Goal: Task Accomplishment & Management: Complete application form

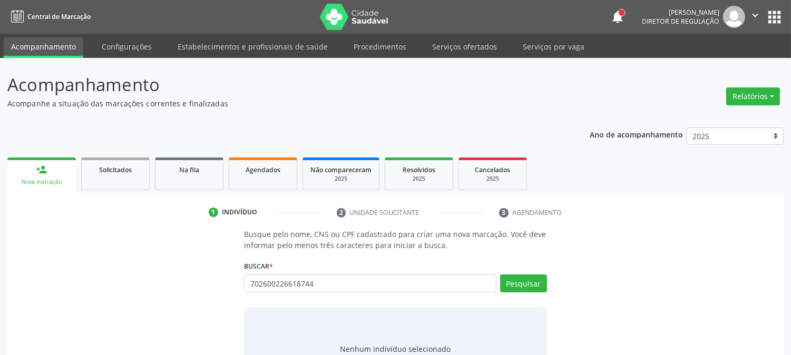
type input "702600226618744"
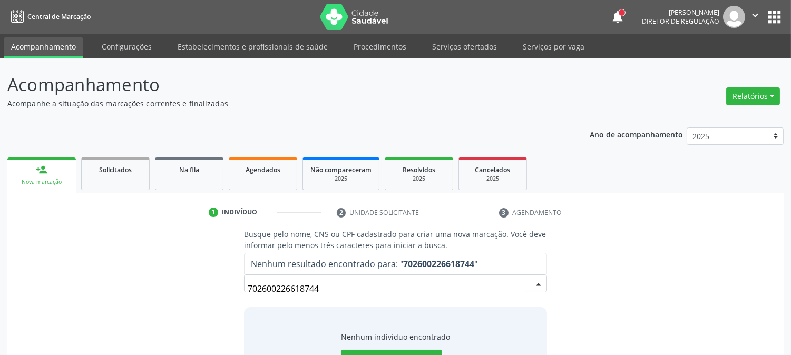
scroll to position [50, 0]
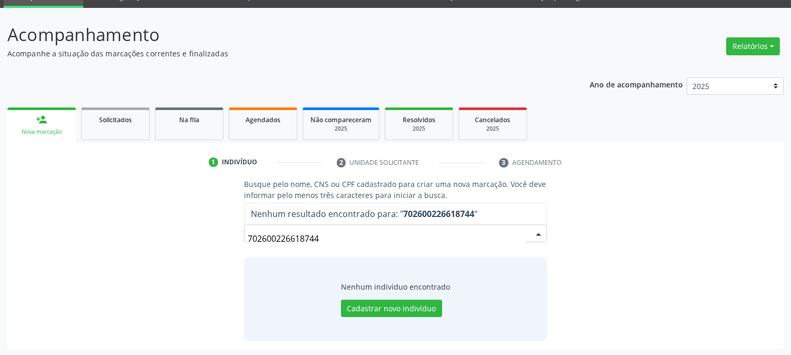
drag, startPoint x: 340, startPoint y: 241, endPoint x: 156, endPoint y: 253, distance: 184.2
click at [156, 254] on div "Busque pelo nome, CNS ou CPF cadastrado para criar uma nova marcação. Você deve…" at bounding box center [395, 260] width 761 height 162
click at [356, 311] on button "Cadastrar novo indivíduo" at bounding box center [391, 309] width 101 height 18
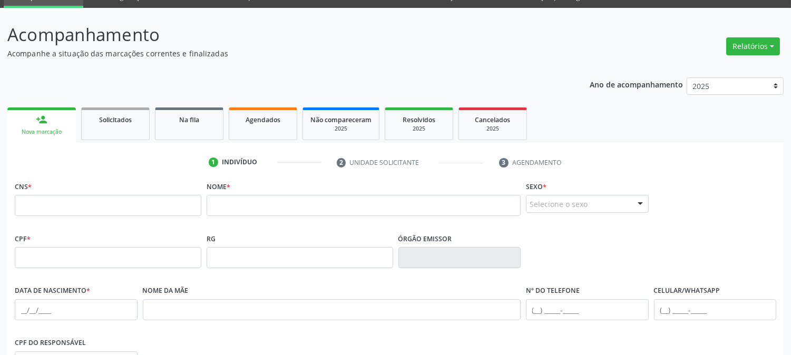
drag, startPoint x: 86, startPoint y: 193, endPoint x: 86, endPoint y: 207, distance: 13.7
click at [86, 195] on div "CNS *" at bounding box center [108, 197] width 186 height 37
click at [86, 207] on input "text" at bounding box center [108, 205] width 186 height 21
paste input "702 6002 2661 8744"
type input "702 6002 2661 8744"
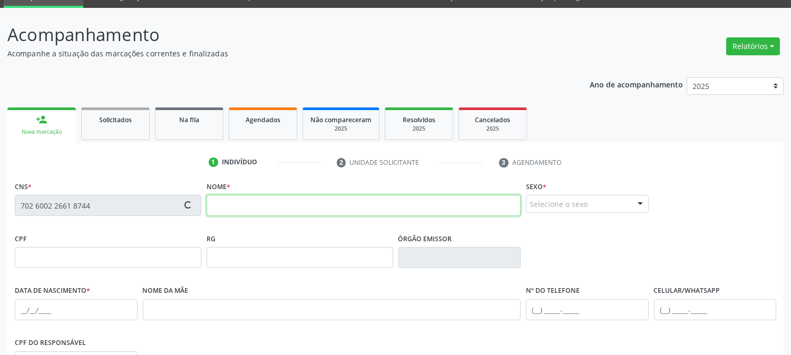
click at [367, 208] on input "text" at bounding box center [363, 205] width 314 height 21
type input "MARIA ANTONIA"
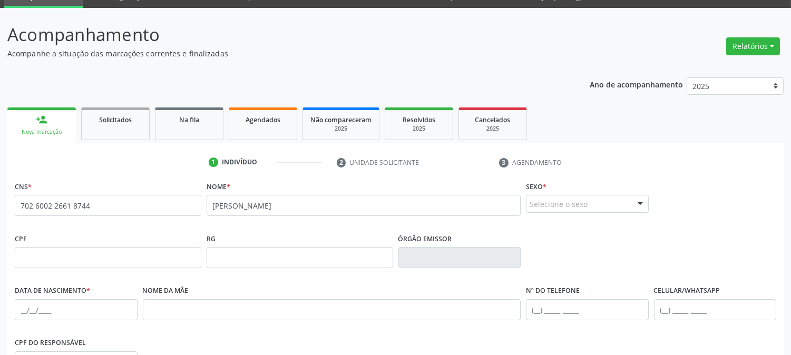
click at [583, 199] on div "Selecione o sexo" at bounding box center [587, 204] width 123 height 18
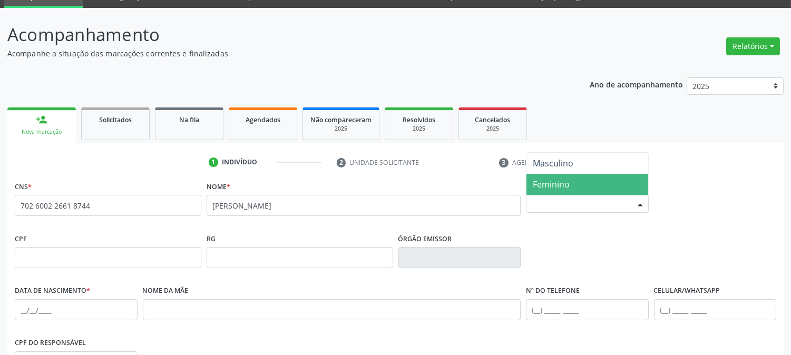
click at [573, 188] on span "Feminino" at bounding box center [587, 184] width 122 height 21
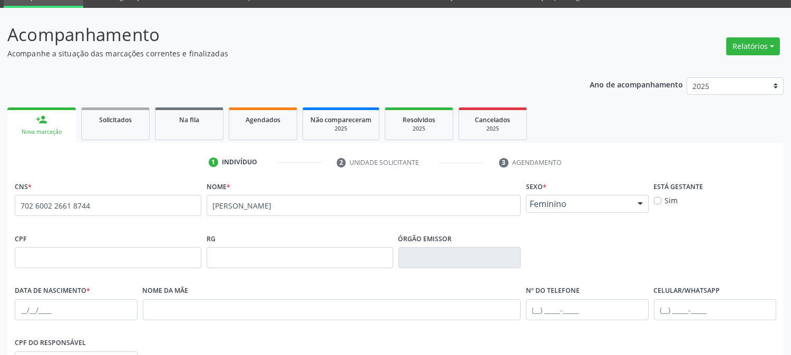
scroll to position [167, 0]
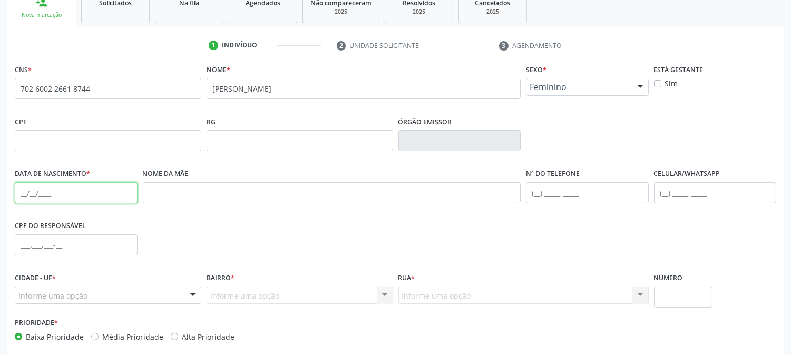
click at [16, 183] on input "text" at bounding box center [76, 192] width 123 height 21
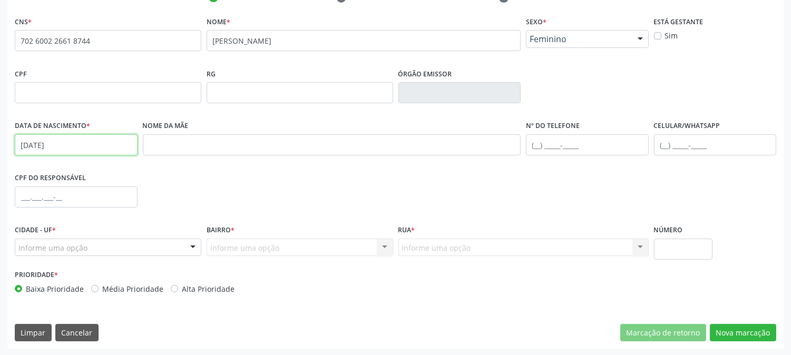
type input "06/10/2025"
click at [110, 243] on div "Informe uma opção" at bounding box center [108, 248] width 186 height 18
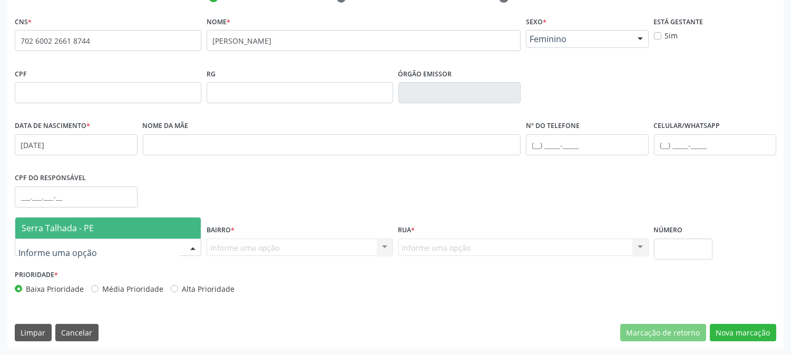
click at [109, 230] on span "Serra Talhada - PE" at bounding box center [107, 228] width 185 height 21
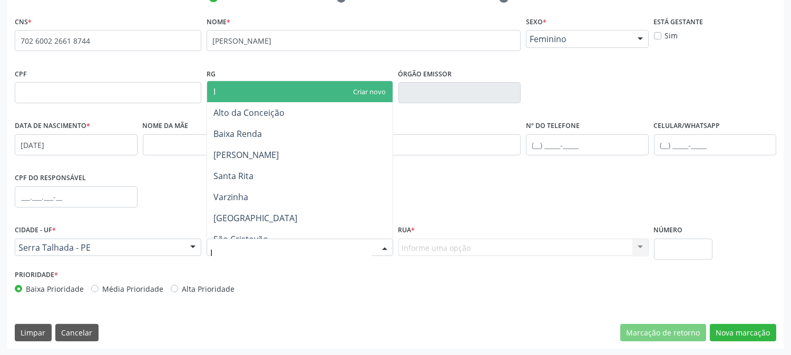
type input "IP"
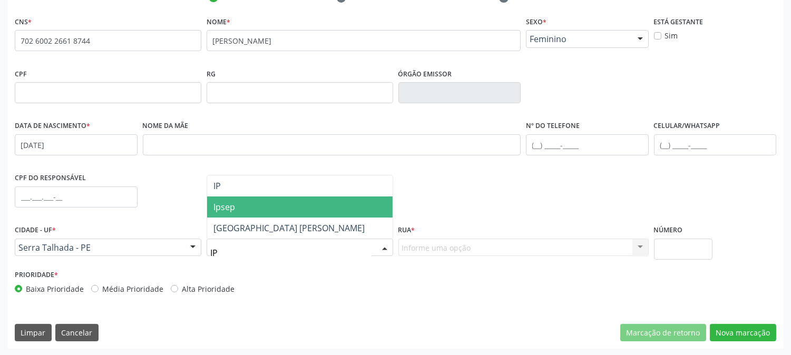
click at [297, 196] on span "Ipsep" at bounding box center [299, 206] width 185 height 21
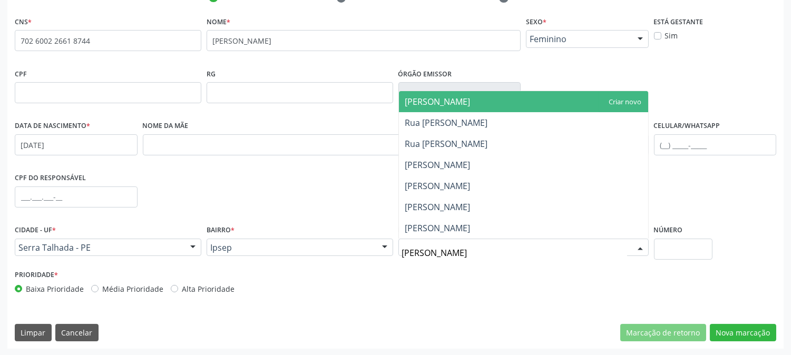
type input "ANTONIO"
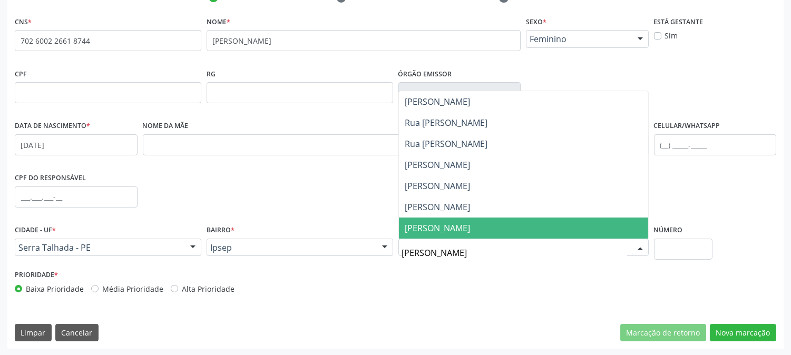
click at [451, 227] on span "Antonio Inacio Inacio de Medeiros" at bounding box center [437, 228] width 65 height 12
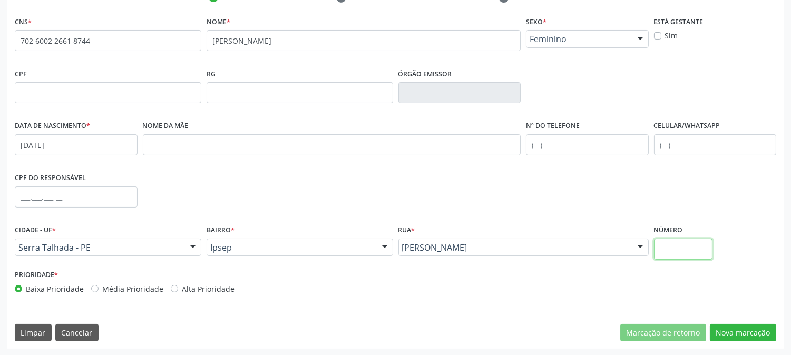
click at [664, 247] on input "text" at bounding box center [683, 249] width 58 height 21
type input "2316"
click at [752, 332] on button "Nova marcação" at bounding box center [743, 333] width 66 height 18
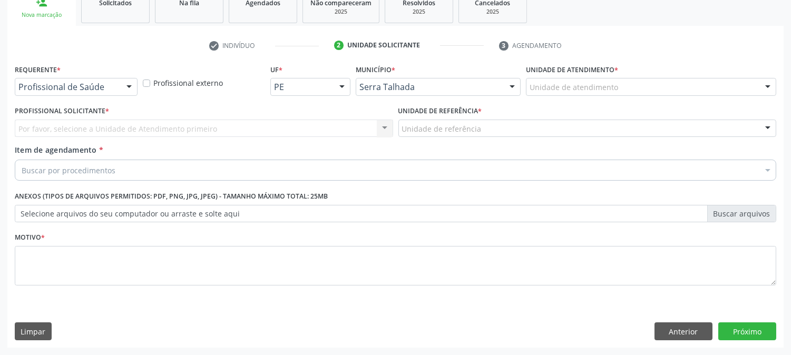
scroll to position [166, 0]
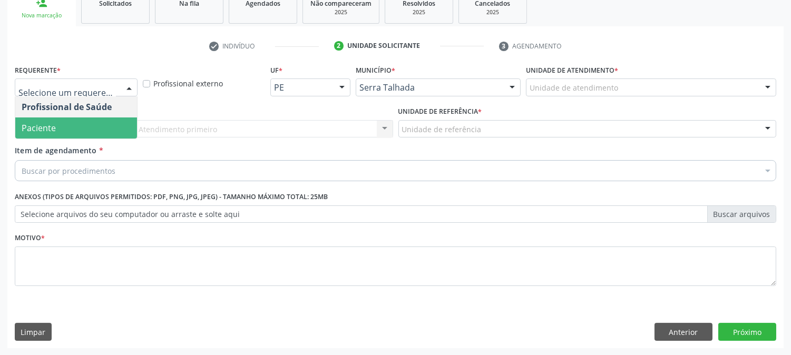
click at [70, 119] on span "Paciente" at bounding box center [76, 127] width 122 height 21
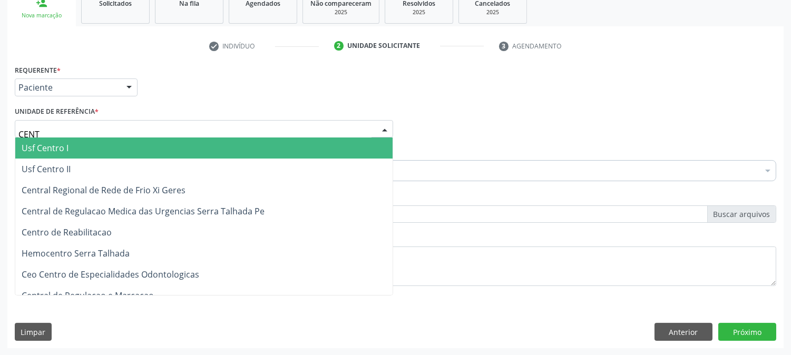
type input "CENTR"
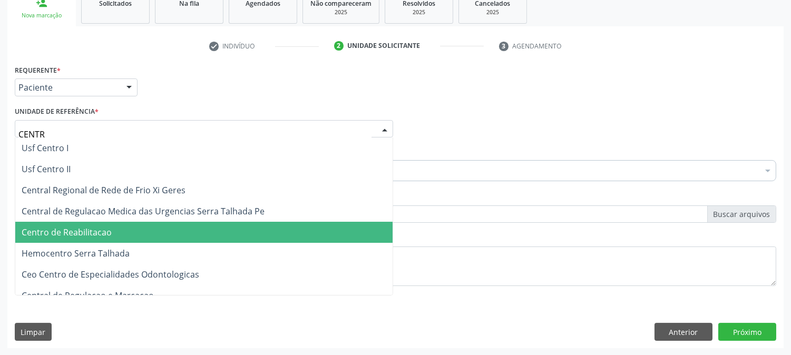
click at [111, 225] on span "Centro de Reabilitacao" at bounding box center [203, 232] width 377 height 21
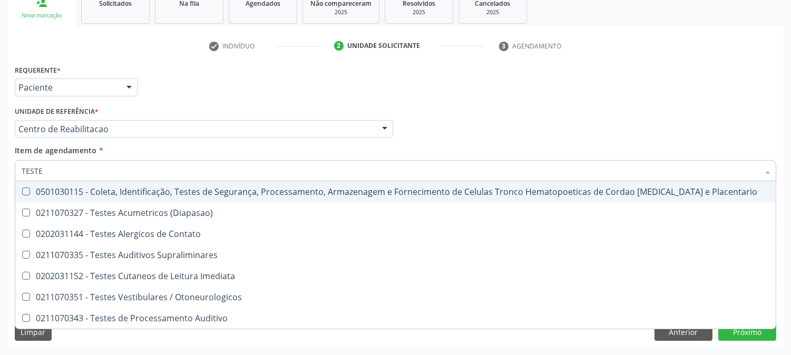
type input "TESTES"
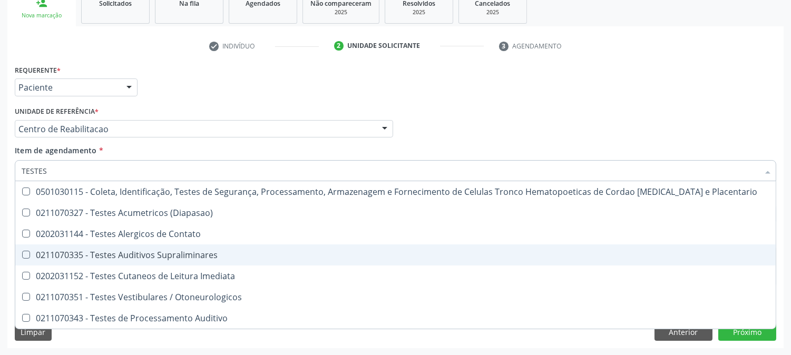
click at [100, 246] on span "0211070335 - Testes Auditivos Supraliminares" at bounding box center [395, 254] width 760 height 21
checkbox Supraliminares "true"
click at [0, 193] on div "Acompanhamento Acompanhe a situação das marcações correntes e finalizadas Relat…" at bounding box center [395, 123] width 791 height 464
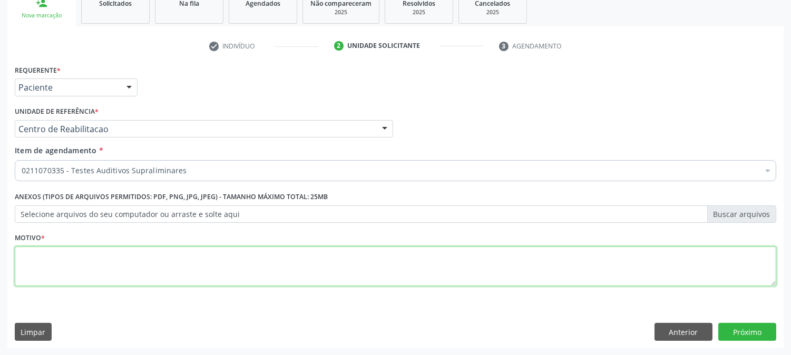
click at [348, 269] on textarea at bounding box center [395, 267] width 761 height 40
type textarea "."
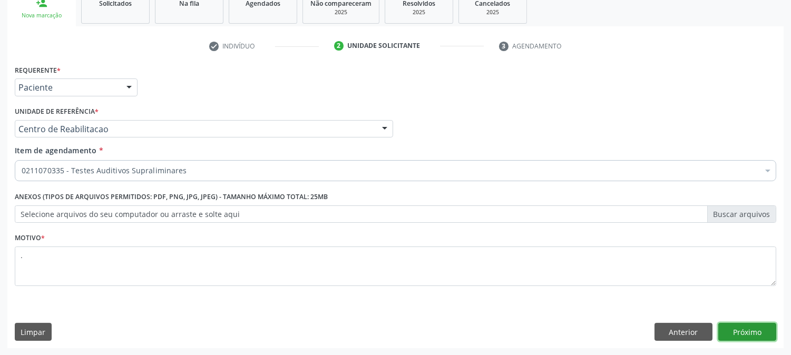
click at [741, 327] on button "Próximo" at bounding box center [747, 332] width 58 height 18
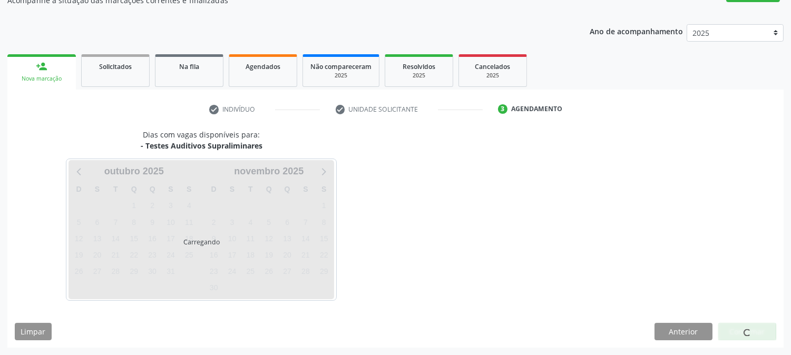
scroll to position [103, 0]
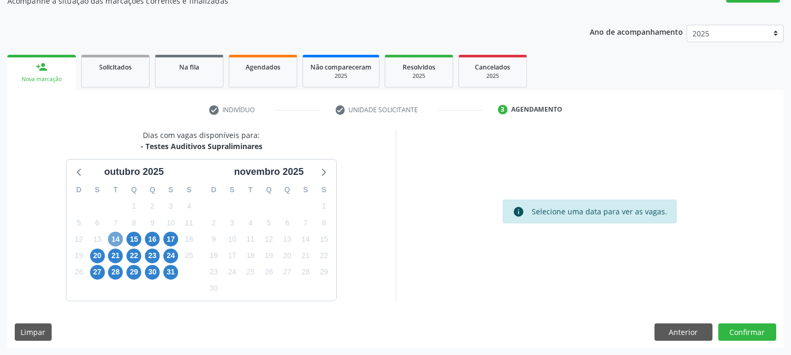
click at [111, 238] on span "14" at bounding box center [115, 239] width 15 height 15
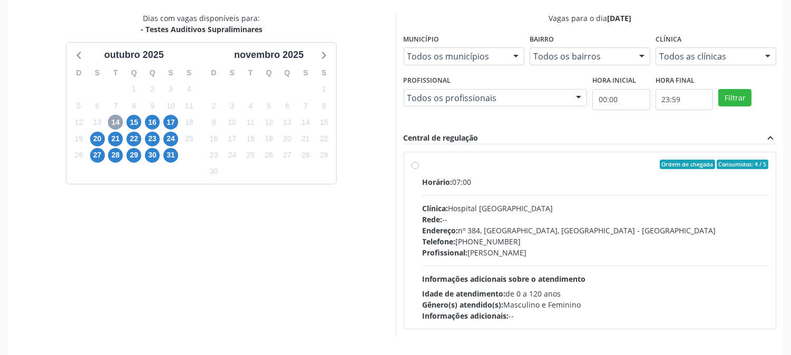
scroll to position [255, 0]
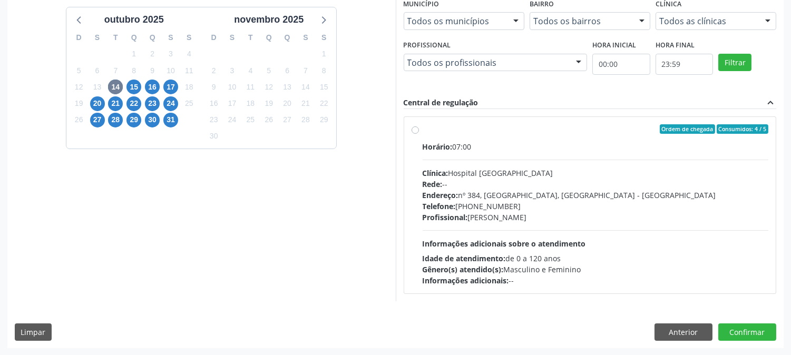
click at [535, 158] on div "Horário: 07:00 Clínica: Hospital Sao Francisco Rede: -- Endereço: nº 384, Varze…" at bounding box center [595, 213] width 346 height 145
click at [419, 134] on input "Ordem de chegada Consumidos: 4 / 5 Horário: 07:00 Clínica: Hospital Sao Francis…" at bounding box center [414, 128] width 7 height 9
radio input "true"
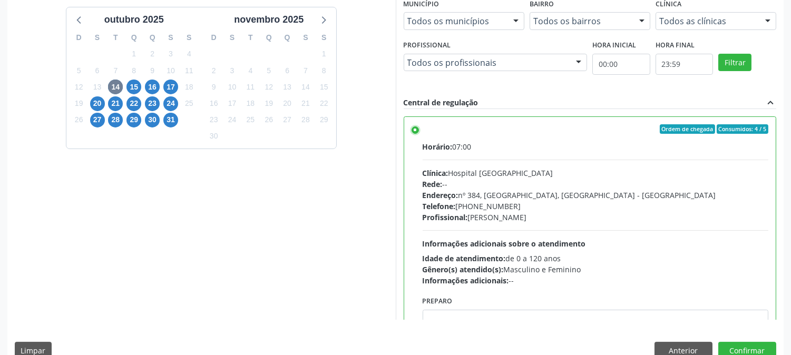
scroll to position [274, 0]
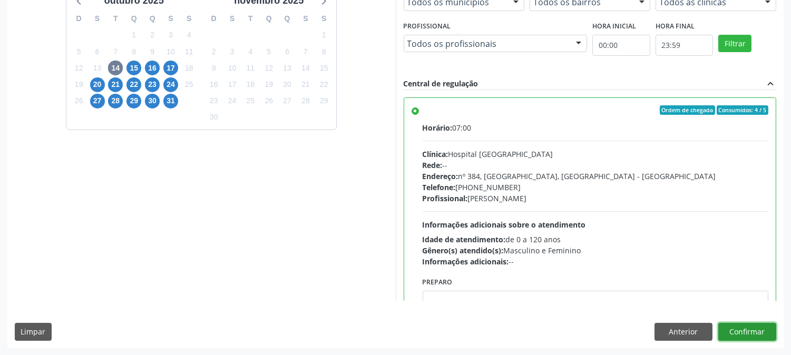
click at [745, 325] on button "Confirmar" at bounding box center [747, 332] width 58 height 18
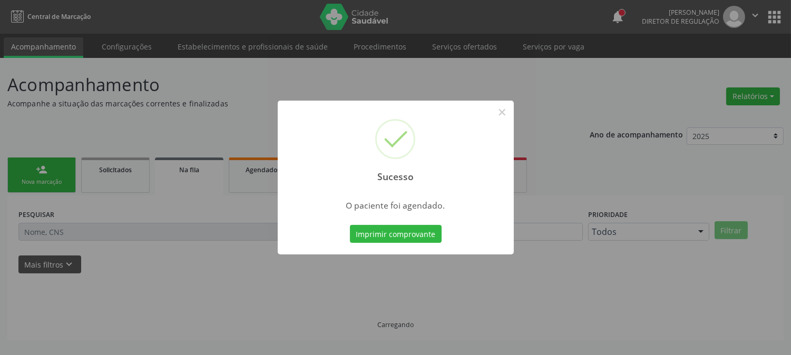
scroll to position [0, 0]
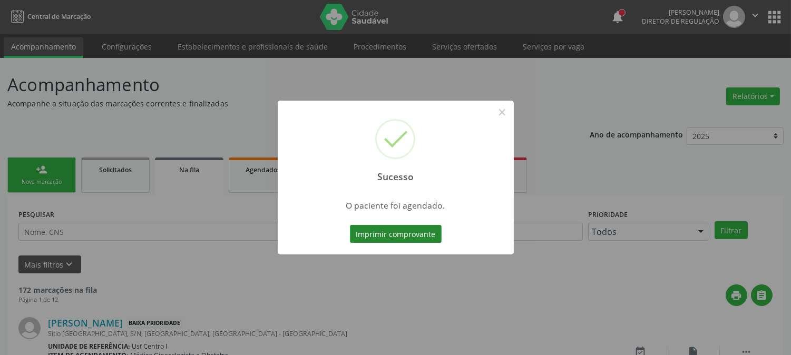
click at [386, 229] on button "Imprimir comprovante" at bounding box center [396, 234] width 92 height 18
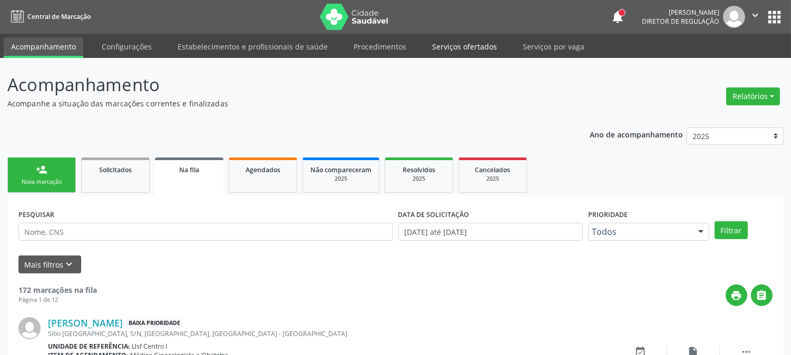
click at [438, 51] on link "Serviços ofertados" at bounding box center [465, 46] width 80 height 18
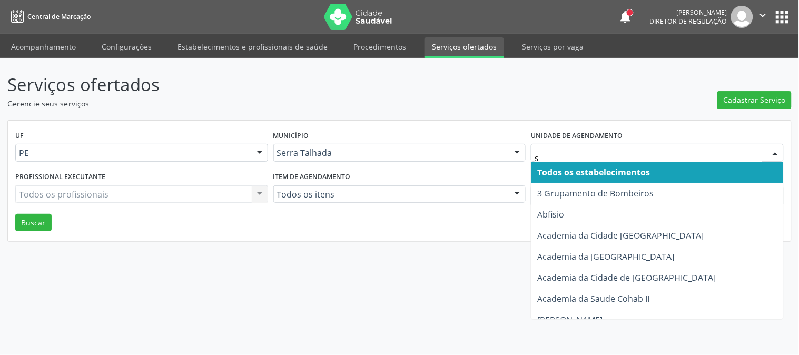
type input "s b"
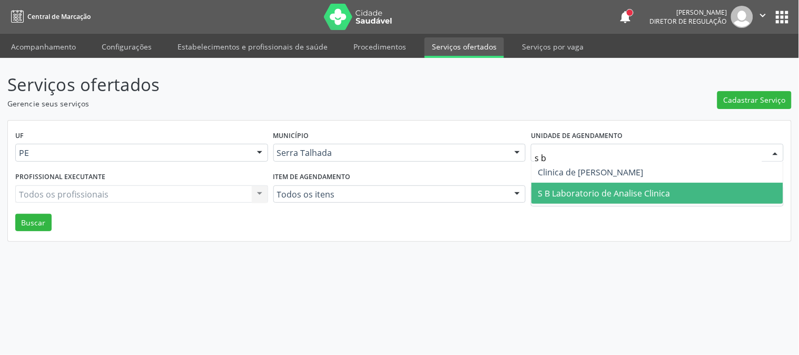
click at [585, 190] on span "S B Laboratorio de Analise Clinica" at bounding box center [604, 194] width 132 height 12
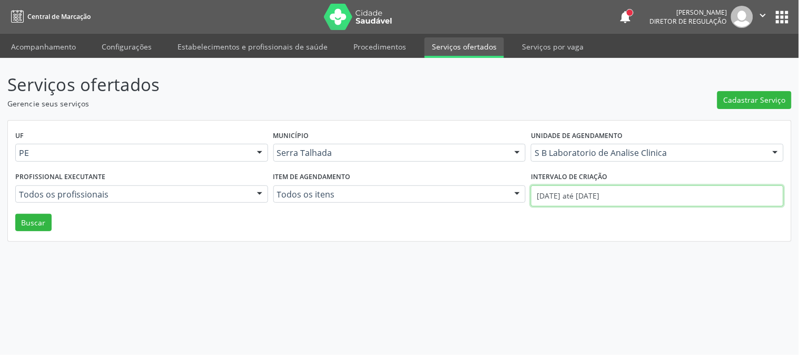
click at [585, 190] on input "[DATE] até [DATE]" at bounding box center [657, 195] width 253 height 21
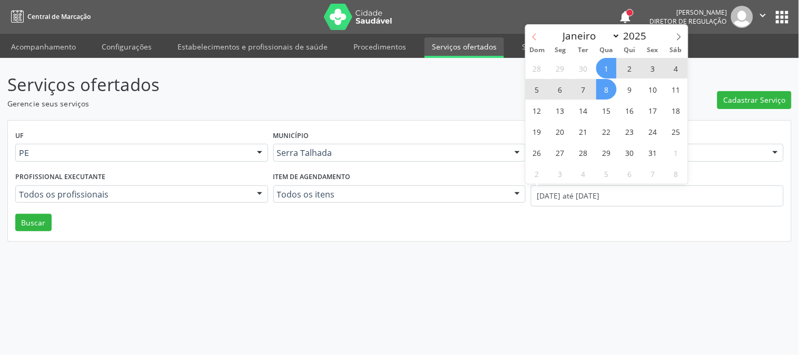
click at [532, 36] on icon at bounding box center [534, 36] width 7 height 7
select select "8"
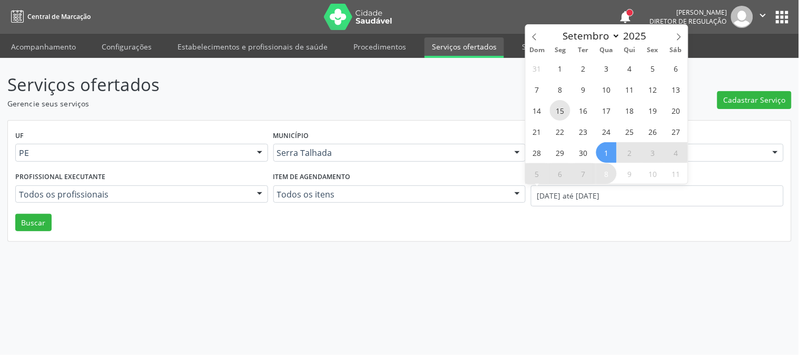
click at [566, 112] on span "15" at bounding box center [560, 110] width 21 height 21
type input "15/09/2025"
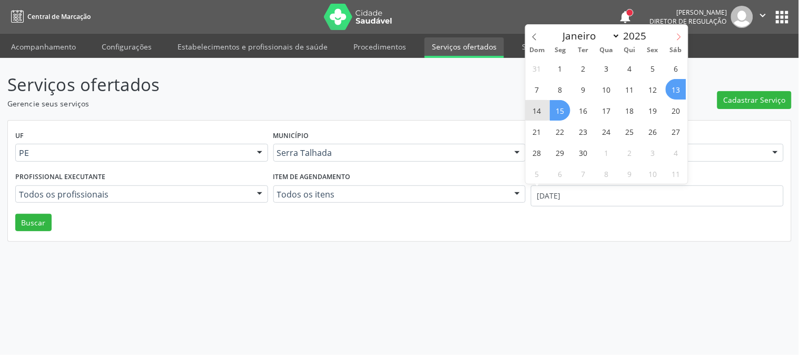
click at [681, 29] on span at bounding box center [679, 34] width 18 height 18
select select "9"
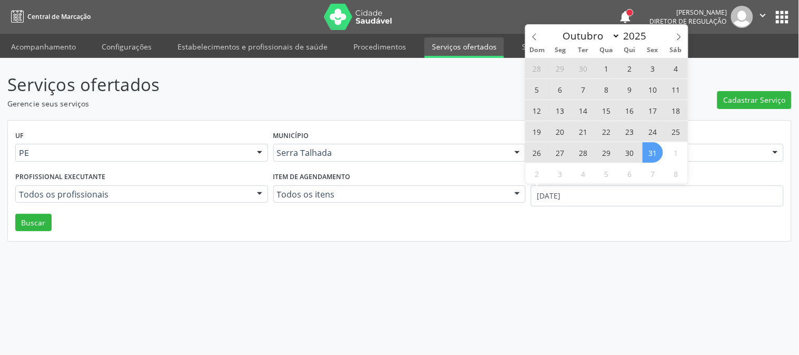
click at [656, 151] on span "31" at bounding box center [653, 152] width 21 height 21
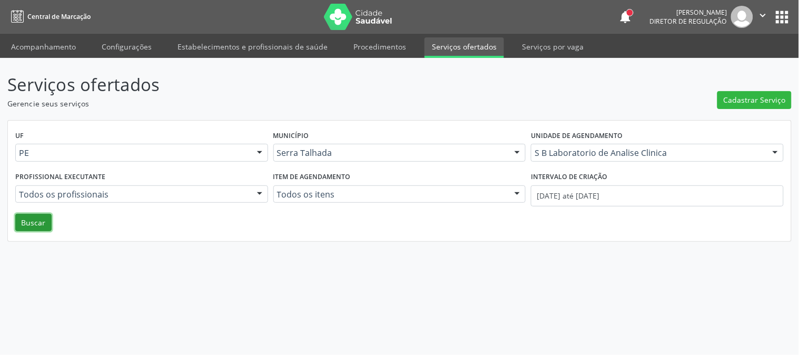
click at [21, 224] on button "Buscar" at bounding box center [33, 223] width 36 height 18
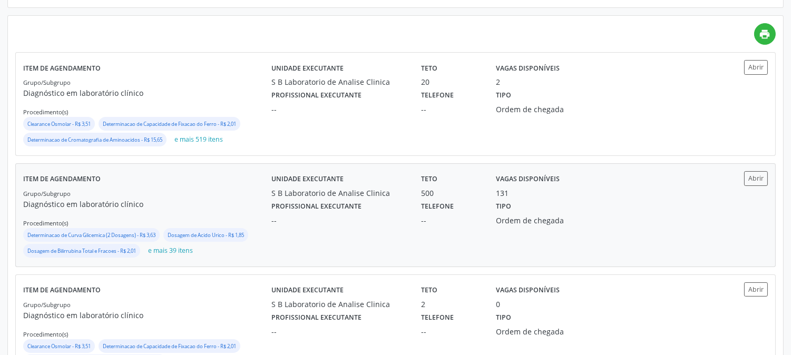
scroll to position [280, 0]
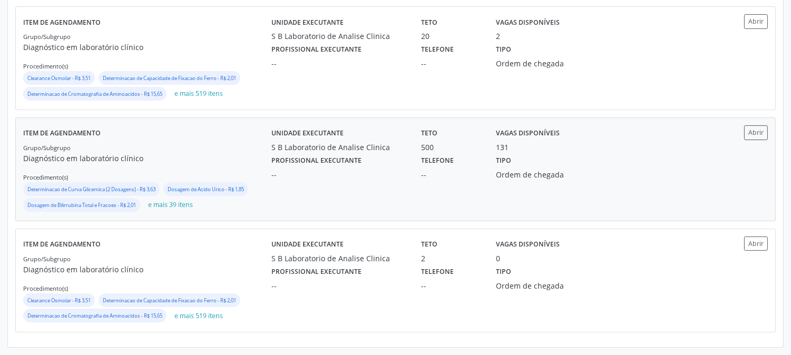
click at [220, 155] on p "Diagnóstico em laboratório clínico" at bounding box center [147, 158] width 248 height 11
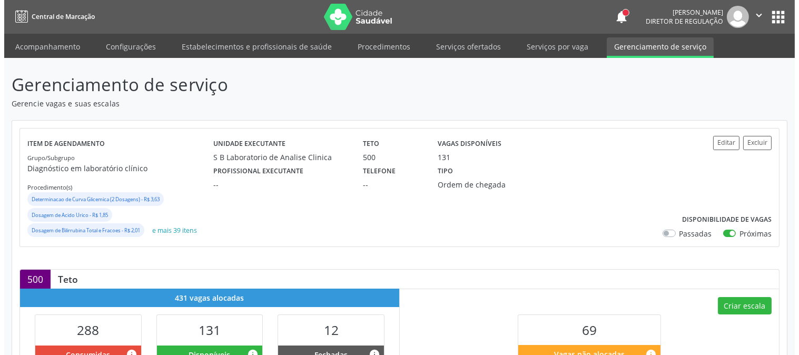
scroll to position [292, 0]
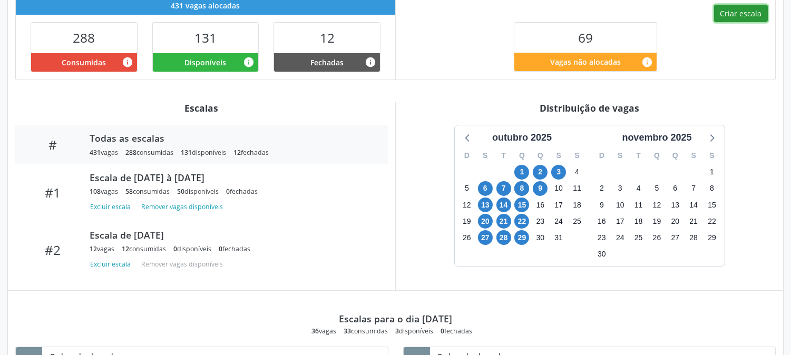
click at [727, 8] on button "Criar escala" at bounding box center [741, 14] width 54 height 18
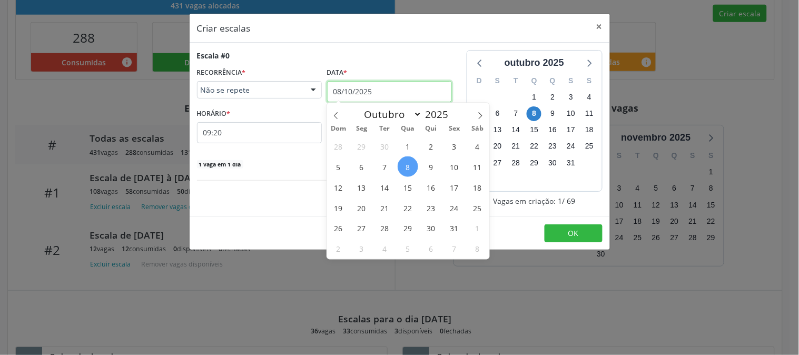
click at [381, 91] on input "08/10/2025" at bounding box center [389, 91] width 125 height 21
click at [449, 166] on span "10" at bounding box center [454, 166] width 21 height 21
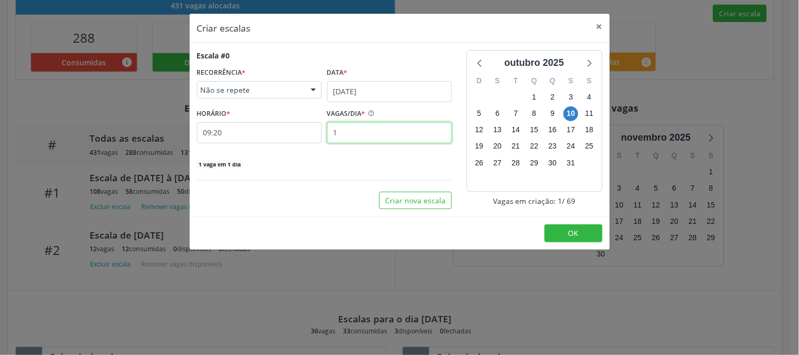
click at [359, 132] on input "1" at bounding box center [389, 132] width 125 height 21
type input "12"
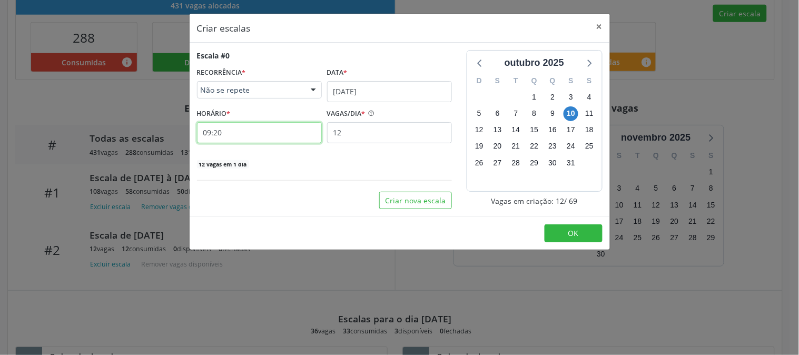
click at [277, 129] on input "09:20" at bounding box center [259, 132] width 125 height 21
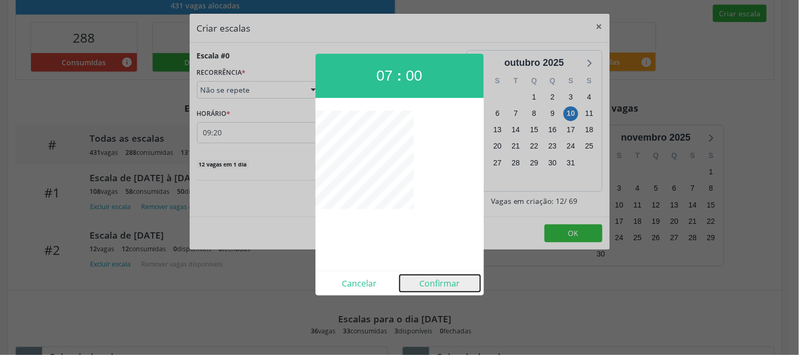
click at [435, 281] on button "Confirmar" at bounding box center [440, 283] width 81 height 17
type input "07:00"
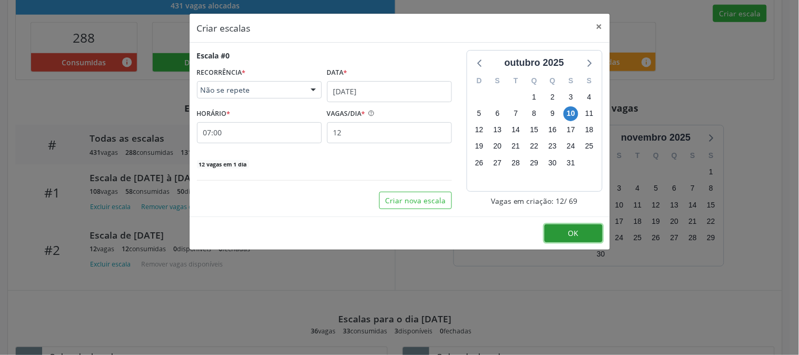
click at [563, 239] on button "OK" at bounding box center [574, 233] width 58 height 18
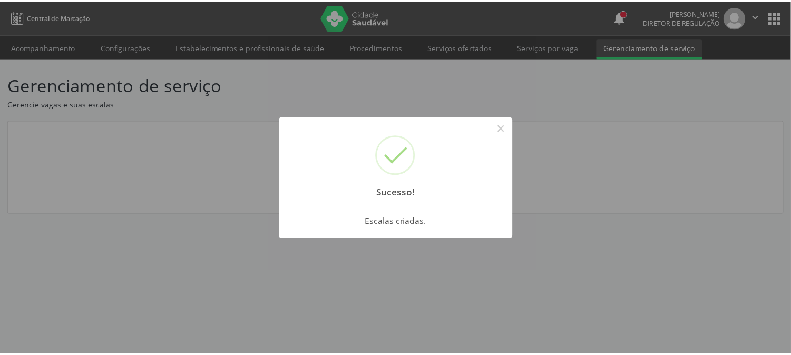
scroll to position [0, 0]
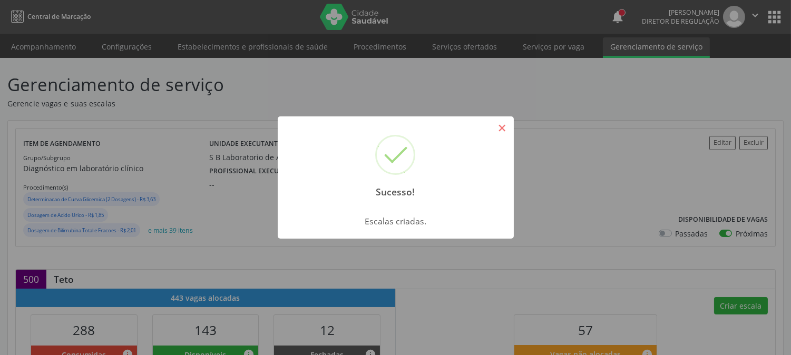
click at [501, 123] on button "×" at bounding box center [502, 128] width 18 height 18
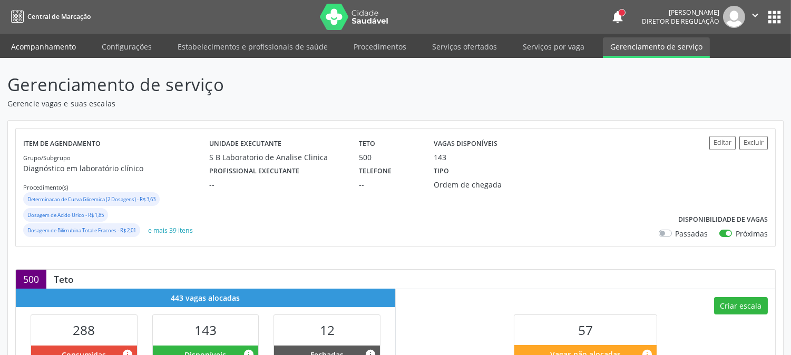
click at [71, 40] on link "Acompanhamento" at bounding box center [44, 46] width 80 height 18
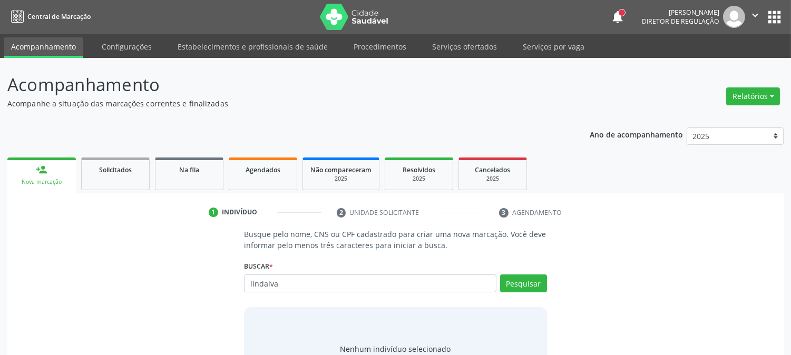
type input "lindalva"
click at [464, 46] on link "Serviços ofertados" at bounding box center [465, 46] width 80 height 18
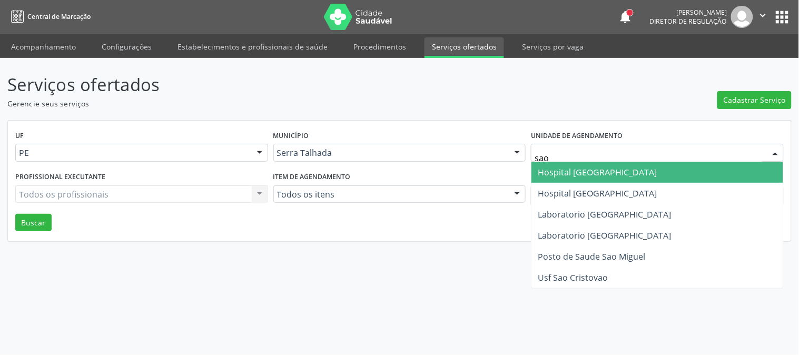
type input "sao f"
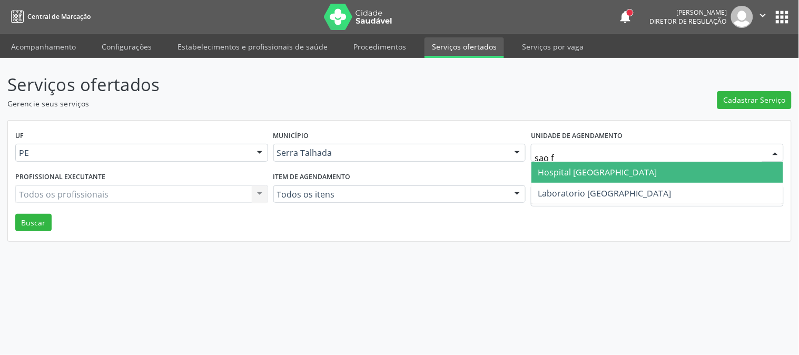
click at [602, 172] on span "Hospital [GEOGRAPHIC_DATA]" at bounding box center [597, 172] width 119 height 12
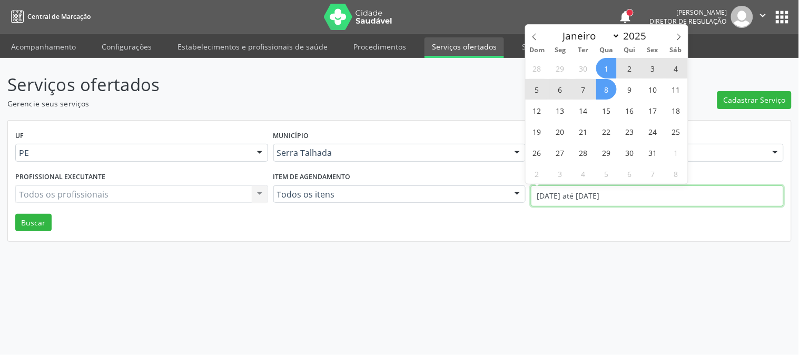
click at [551, 192] on input "[DATE] até [DATE]" at bounding box center [657, 195] width 253 height 21
click at [535, 37] on icon at bounding box center [534, 36] width 7 height 7
select select "8"
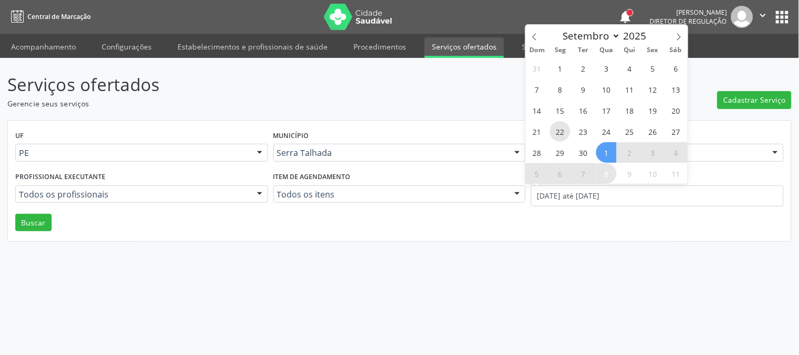
click at [554, 133] on span "22" at bounding box center [560, 131] width 21 height 21
type input "[DATE]"
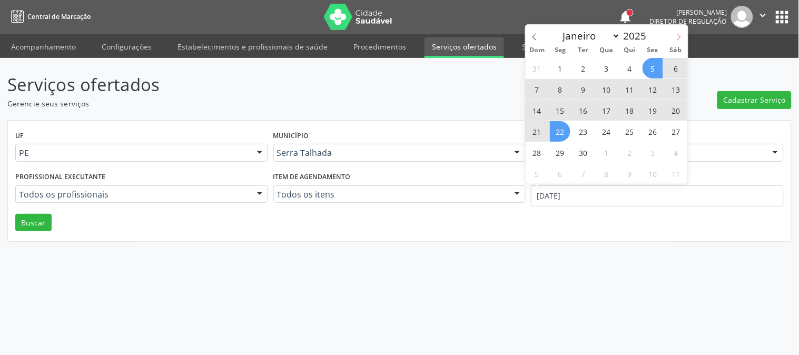
click at [675, 41] on span at bounding box center [679, 34] width 18 height 18
select select "9"
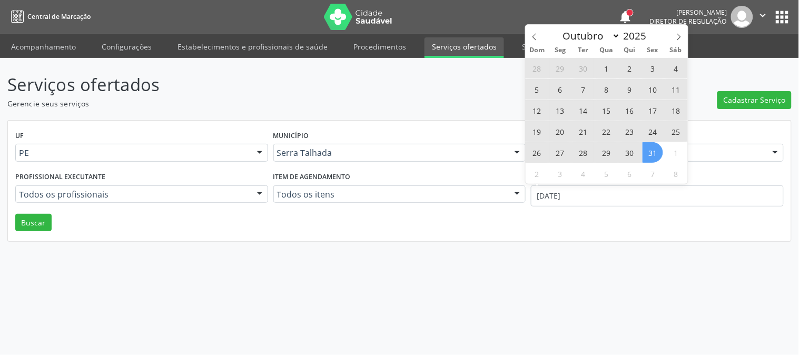
click at [657, 150] on span "31" at bounding box center [653, 152] width 21 height 21
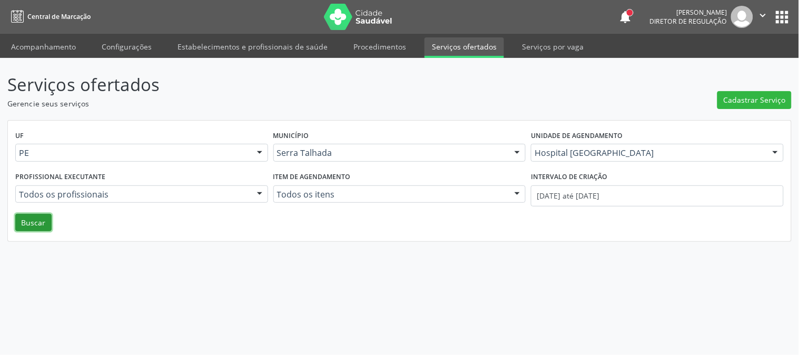
click at [23, 226] on button "Buscar" at bounding box center [33, 223] width 36 height 18
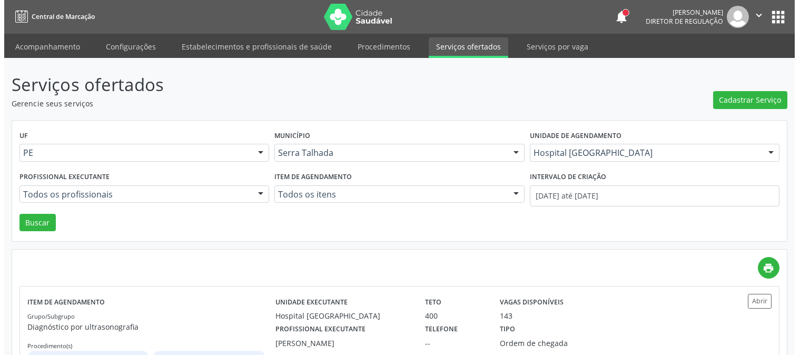
scroll to position [167, 0]
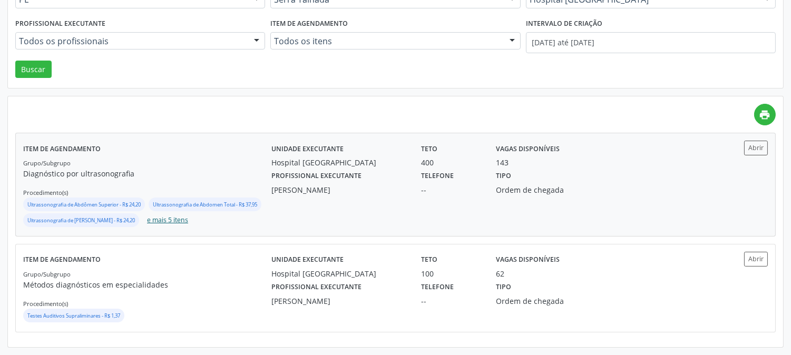
click at [143, 222] on button "e mais 5 itens" at bounding box center [168, 220] width 50 height 14
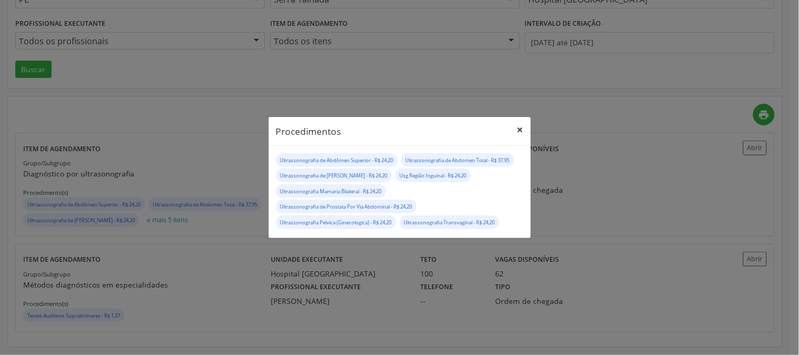
click at [514, 129] on button "×" at bounding box center [520, 130] width 21 height 26
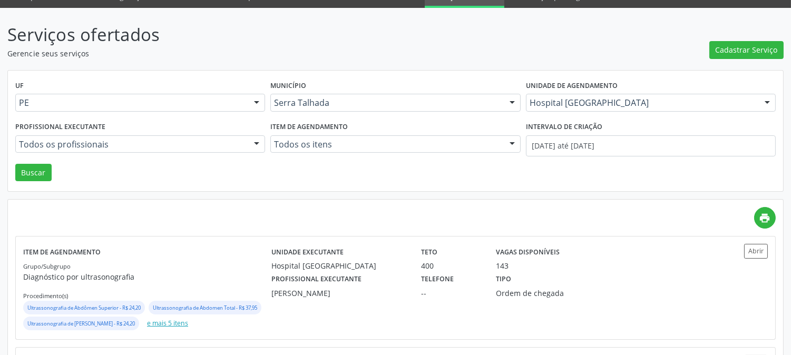
scroll to position [0, 0]
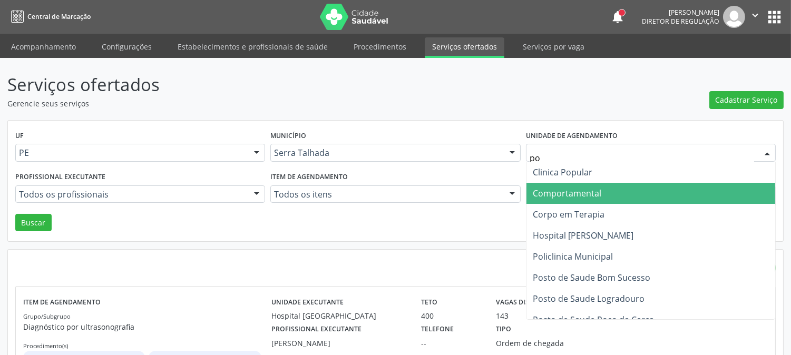
type input "pol"
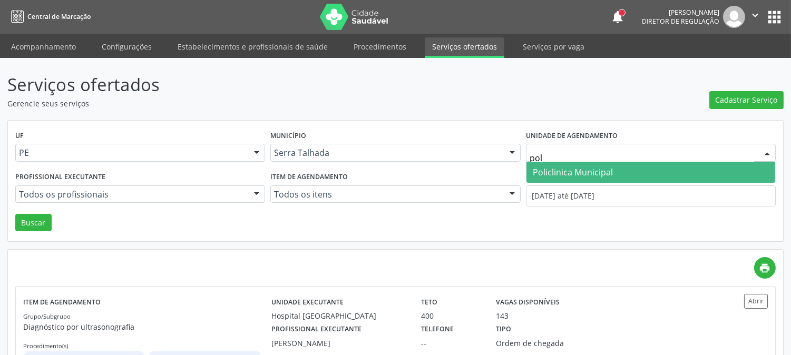
click at [560, 171] on span "Policlinica Municipal" at bounding box center [573, 172] width 80 height 12
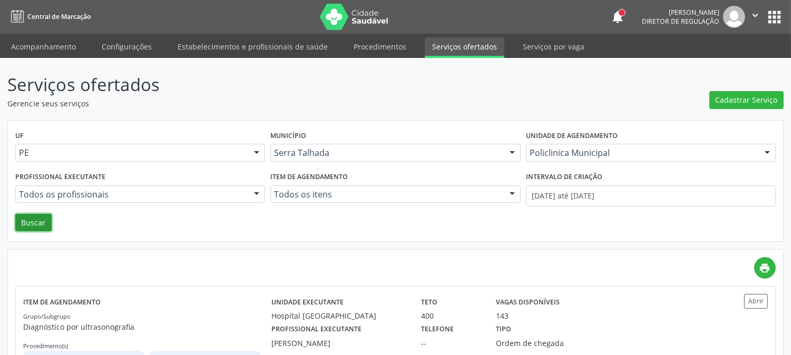
click at [42, 217] on button "Buscar" at bounding box center [33, 223] width 36 height 18
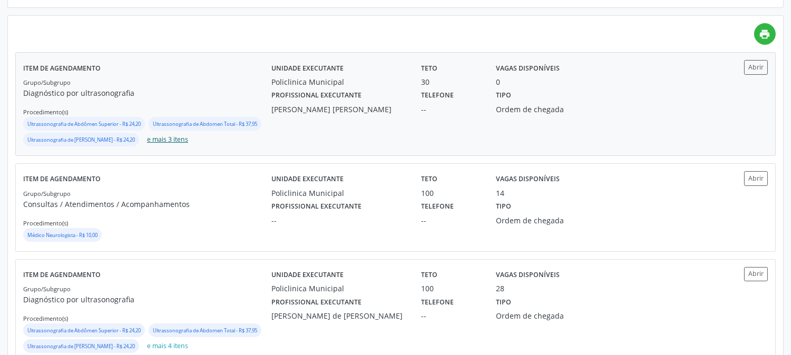
click at [143, 147] on button "e mais 3 itens" at bounding box center [168, 140] width 50 height 14
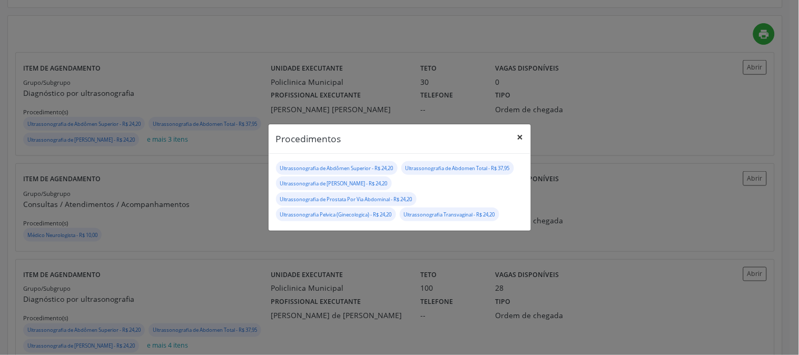
click at [520, 132] on button "×" at bounding box center [520, 137] width 21 height 26
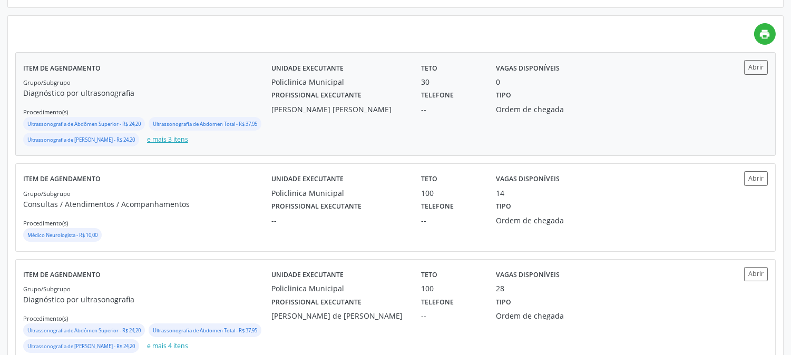
scroll to position [0, 0]
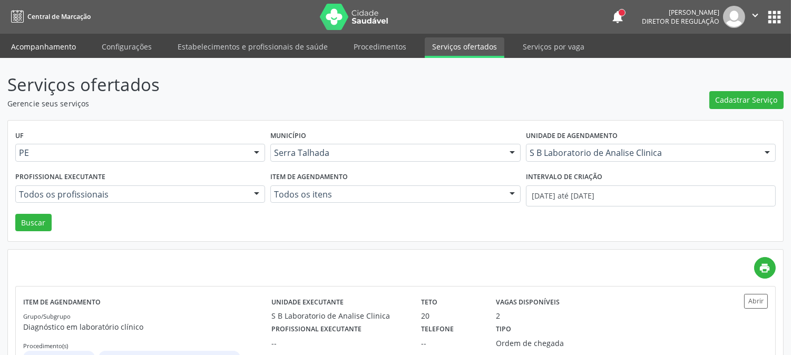
click at [59, 50] on link "Acompanhamento" at bounding box center [44, 46] width 80 height 18
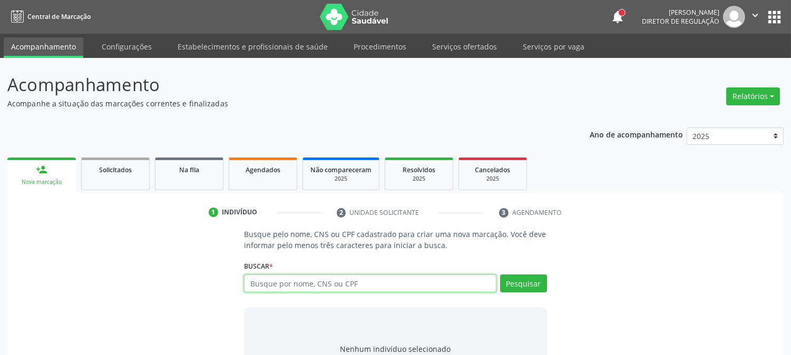
click at [317, 281] on input "text" at bounding box center [370, 283] width 252 height 18
type input "e"
type input "703408407352700"
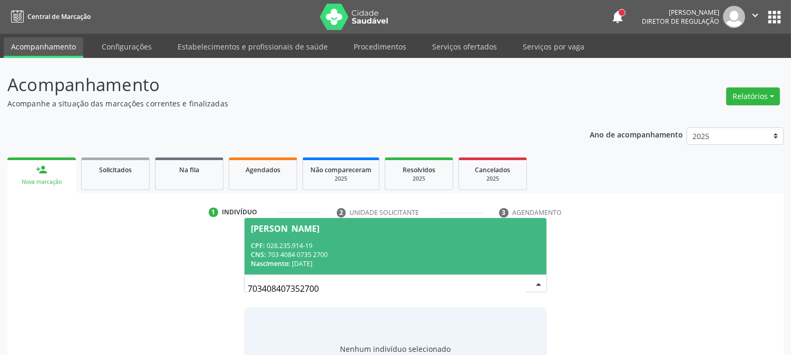
click at [359, 255] on div "CNS: 703 4084 0735 2700" at bounding box center [395, 254] width 289 height 9
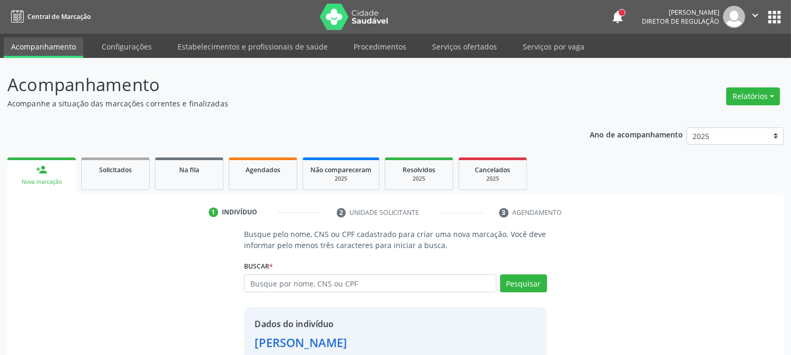
scroll to position [66, 0]
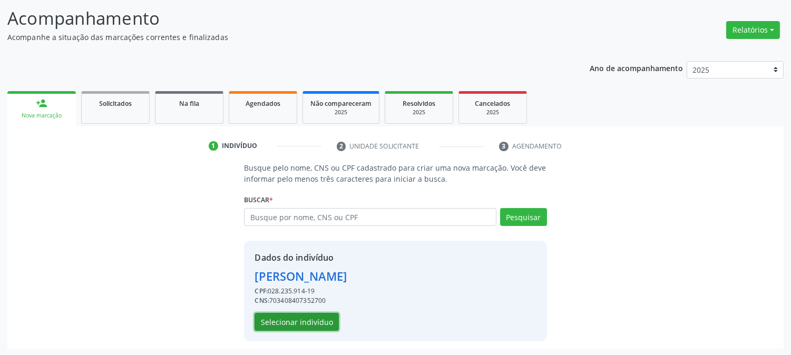
click at [309, 326] on button "Selecionar indivíduo" at bounding box center [296, 322] width 84 height 18
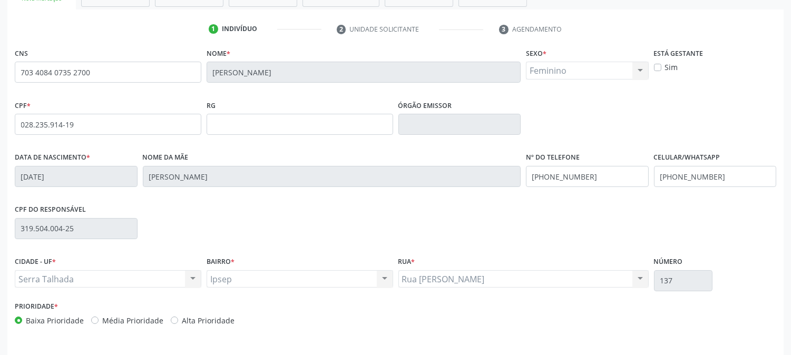
scroll to position [215, 0]
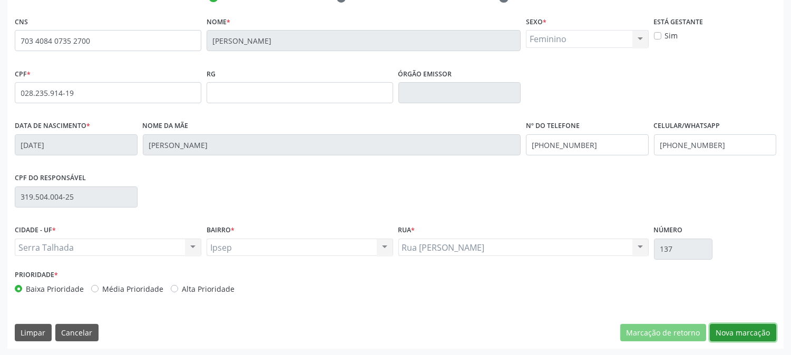
click at [738, 331] on button "Nova marcação" at bounding box center [743, 333] width 66 height 18
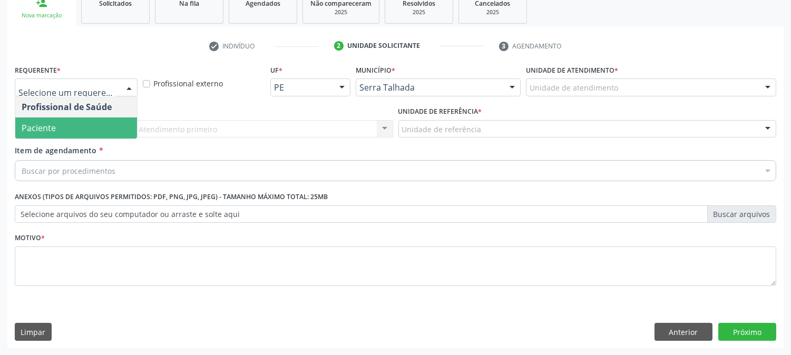
click at [72, 127] on span "Paciente" at bounding box center [76, 127] width 122 height 21
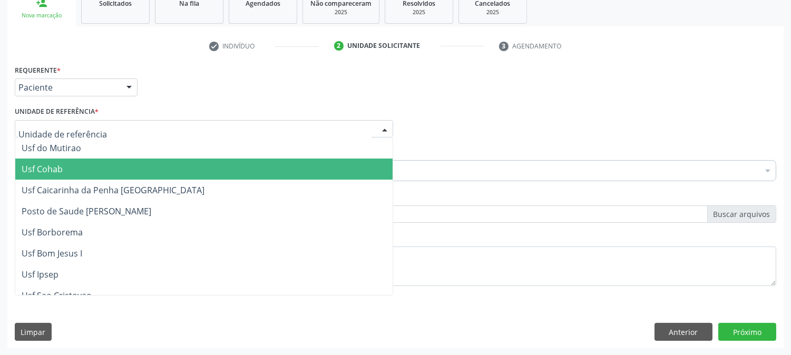
drag, startPoint x: 72, startPoint y: 127, endPoint x: 120, endPoint y: 162, distance: 59.9
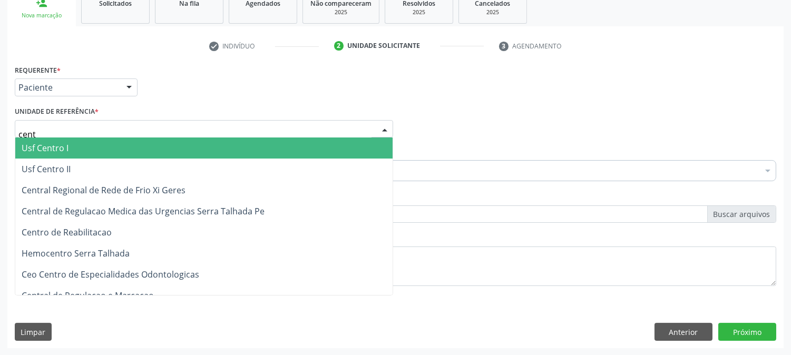
type input "centr"
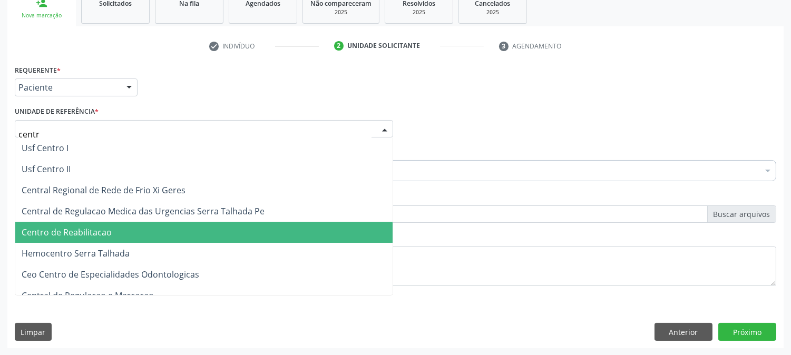
click at [106, 231] on span "Centro de Reabilitacao" at bounding box center [67, 232] width 90 height 12
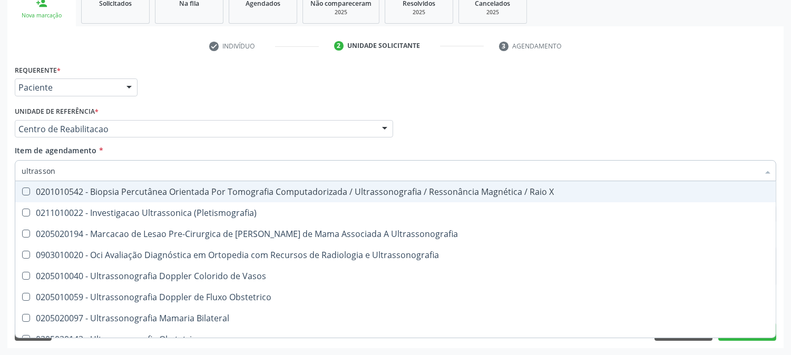
type input "ultrassono"
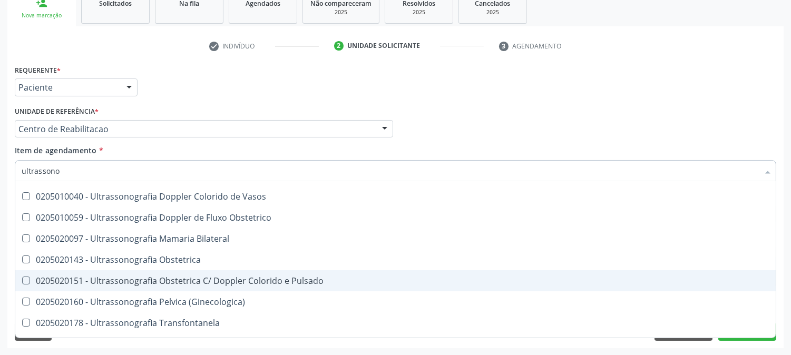
scroll to position [117, 0]
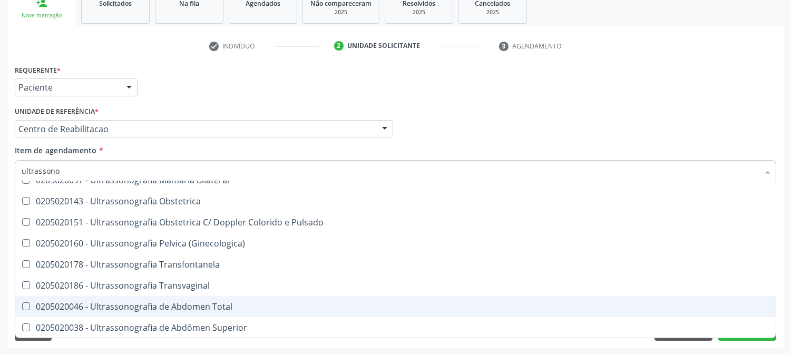
click at [192, 304] on div "0205020046 - Ultrassonografia de Abdomen Total" at bounding box center [395, 306] width 747 height 8
checkbox Total "true"
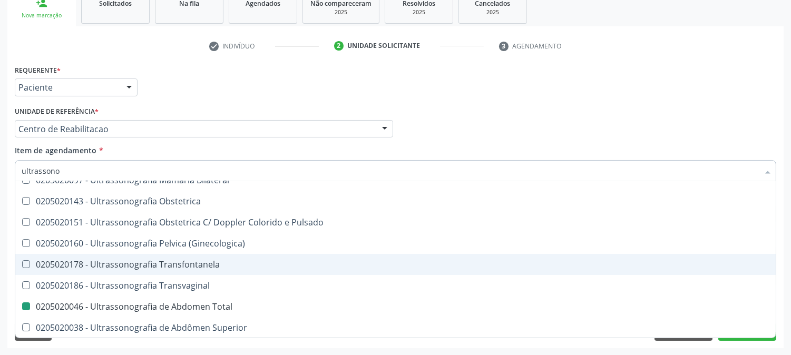
click at [0, 246] on div "Acompanhamento Acompanhe a situação das marcações correntes e finalizadas Relat…" at bounding box center [395, 123] width 791 height 464
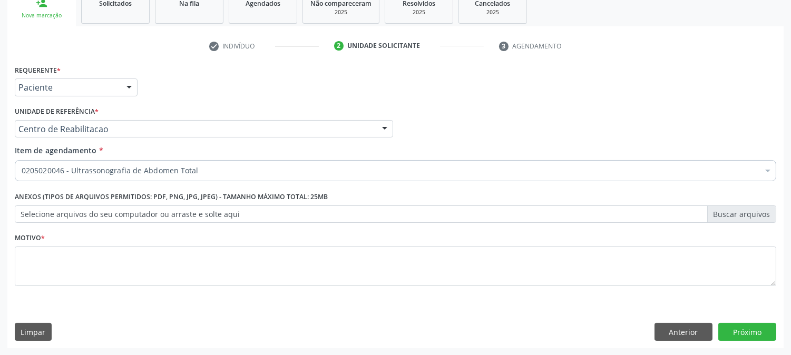
scroll to position [0, 0]
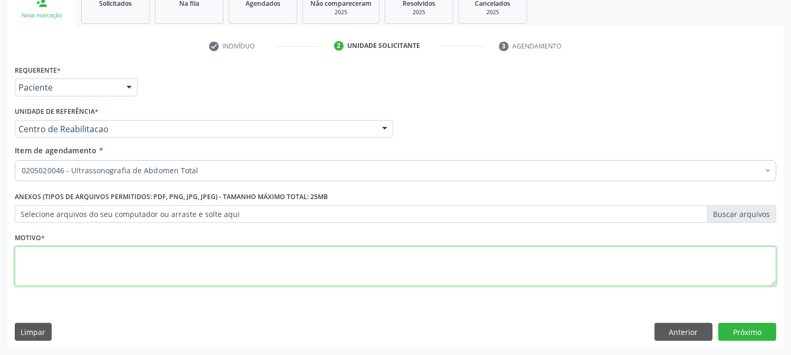
click at [285, 270] on textarea at bounding box center [395, 267] width 761 height 40
type textarea "."
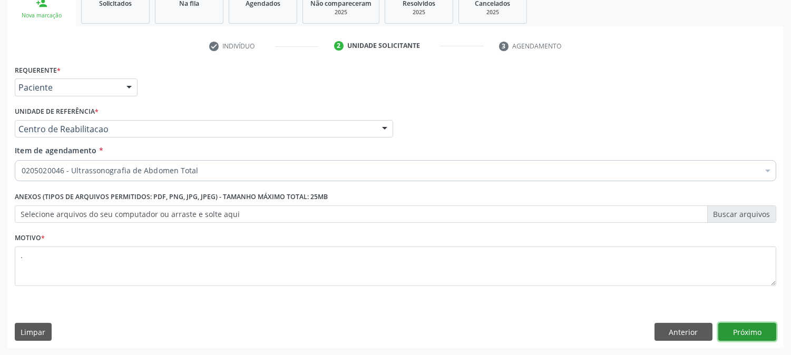
click at [744, 336] on button "Próximo" at bounding box center [747, 332] width 58 height 18
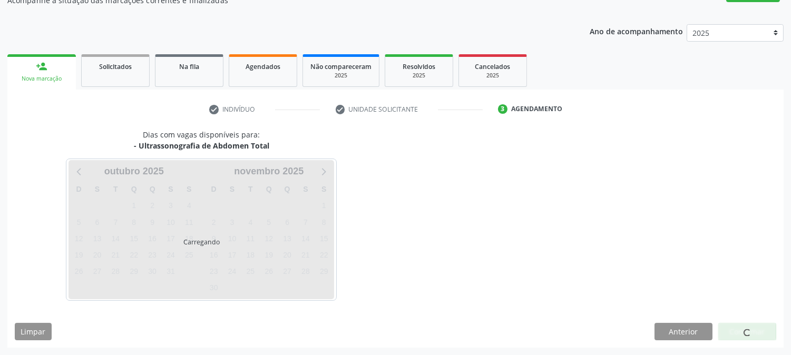
scroll to position [103, 0]
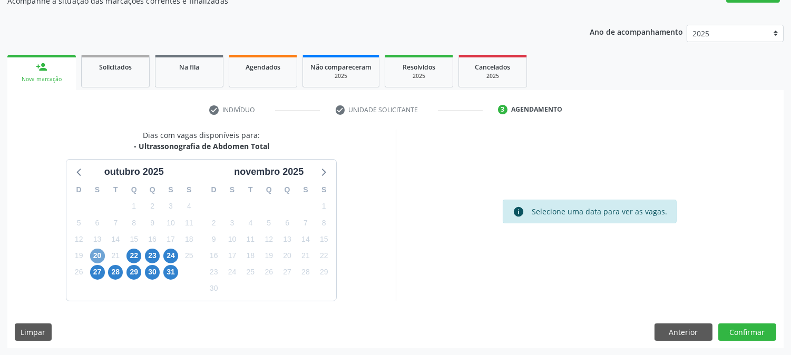
click at [101, 260] on span "20" at bounding box center [97, 256] width 15 height 15
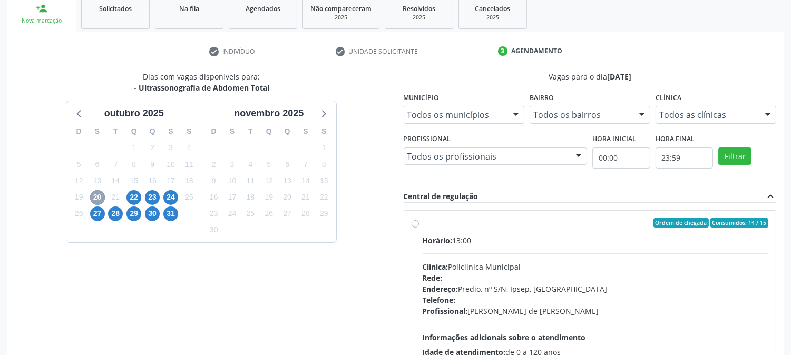
scroll to position [255, 0]
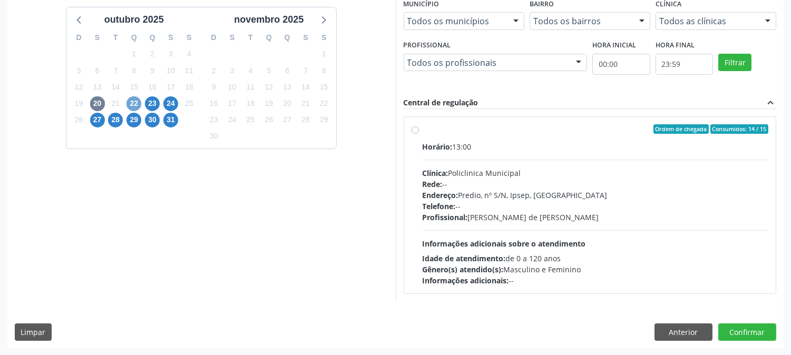
click at [130, 99] on span "22" at bounding box center [133, 103] width 15 height 15
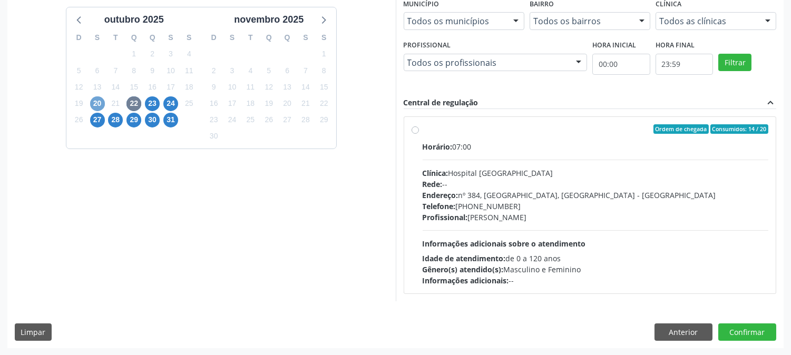
click at [102, 103] on span "20" at bounding box center [97, 103] width 15 height 15
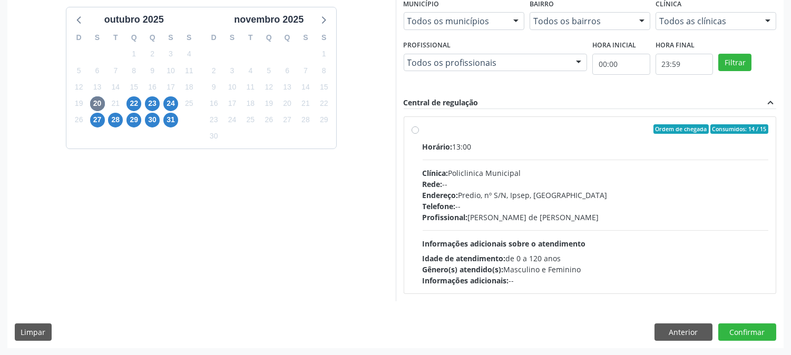
click at [518, 193] on div "Endereço: Predio, nº S/N, Ipsep, Serra Talhada - PE" at bounding box center [595, 195] width 346 height 11
click at [419, 134] on input "Ordem de chegada Consumidos: 14 / 15 Horário: 13:00 Clínica: Policlinica Munici…" at bounding box center [414, 128] width 7 height 9
radio input "true"
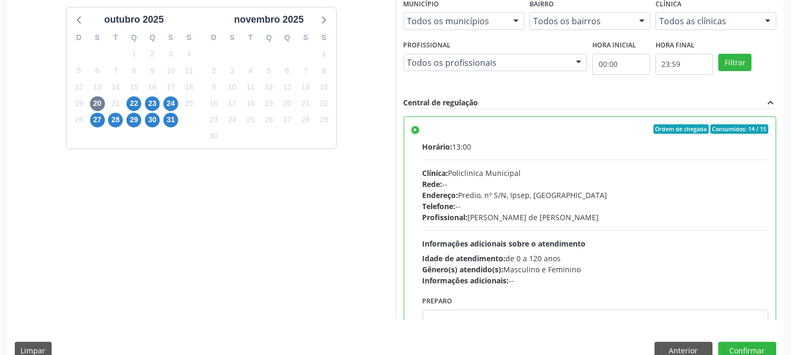
scroll to position [274, 0]
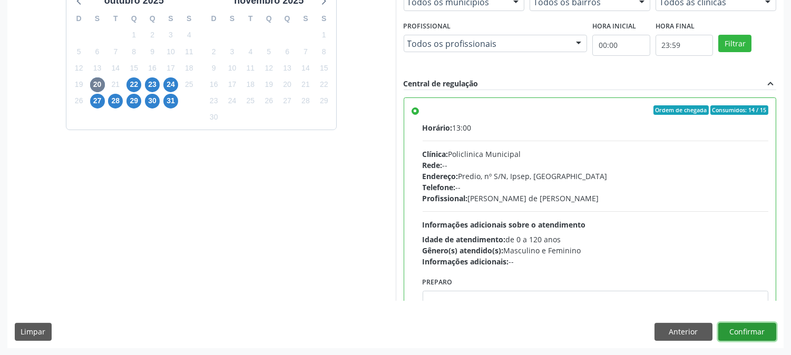
click at [752, 330] on button "Confirmar" at bounding box center [747, 332] width 58 height 18
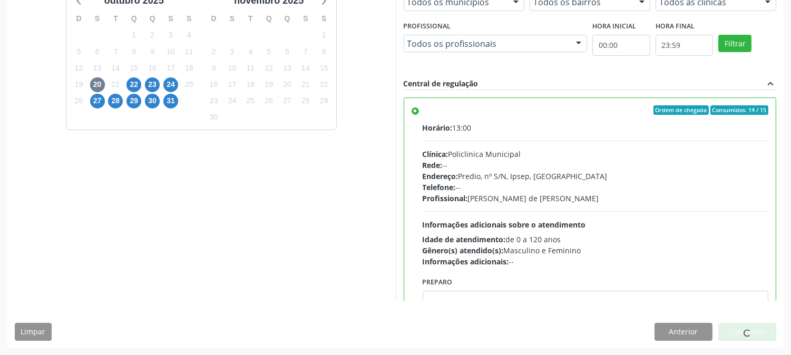
scroll to position [0, 0]
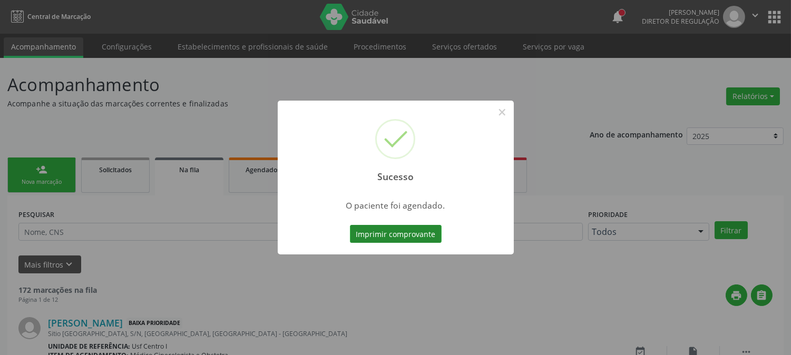
click at [387, 230] on button "Imprimir comprovante" at bounding box center [396, 234] width 92 height 18
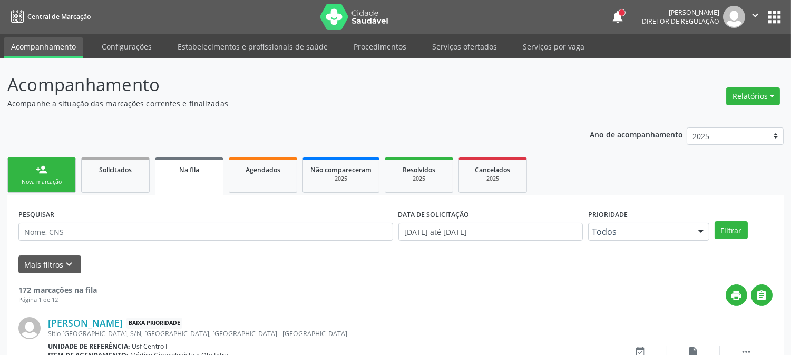
click at [54, 164] on link "person_add Nova marcação" at bounding box center [41, 174] width 68 height 35
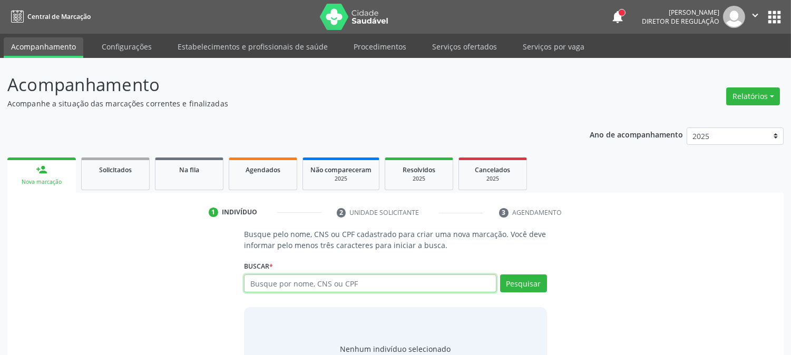
click at [333, 279] on input "text" at bounding box center [370, 283] width 252 height 18
type input "898004083296366"
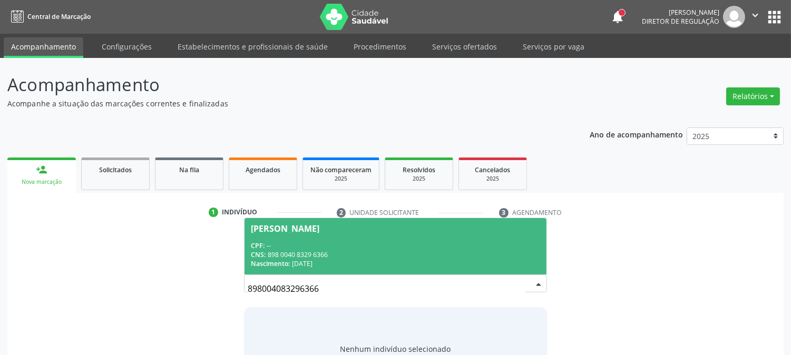
click at [327, 256] on div "CNS: 898 0040 8329 6366" at bounding box center [395, 254] width 289 height 9
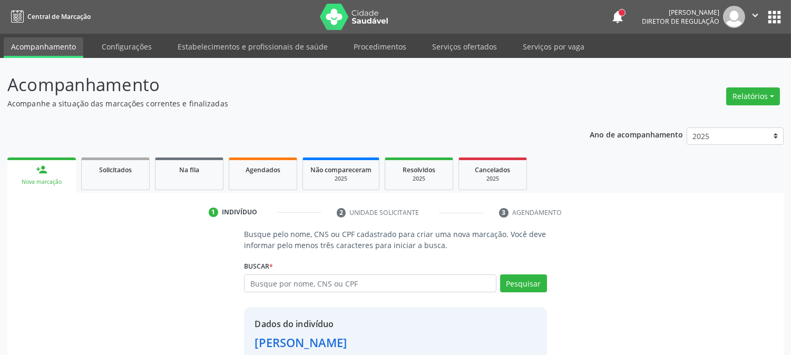
scroll to position [66, 0]
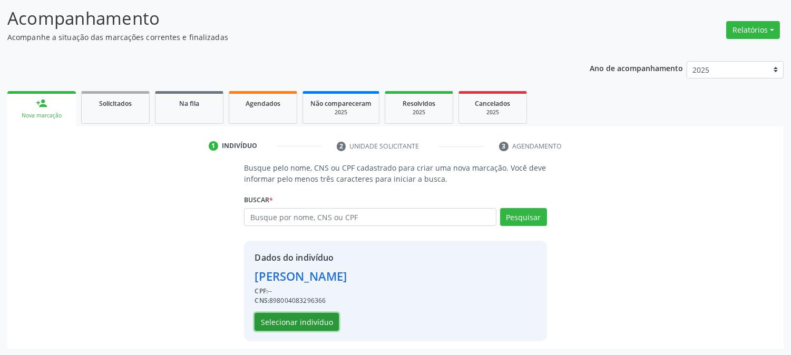
click at [293, 315] on button "Selecionar indivíduo" at bounding box center [296, 322] width 84 height 18
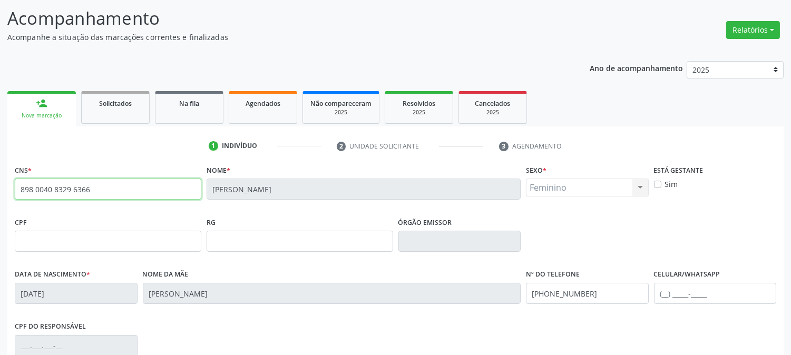
drag, startPoint x: 101, startPoint y: 183, endPoint x: 0, endPoint y: 194, distance: 101.2
click at [0, 194] on div "Acompanhamento Acompanhe a situação das marcações correntes e finalizadas Relat…" at bounding box center [395, 248] width 791 height 513
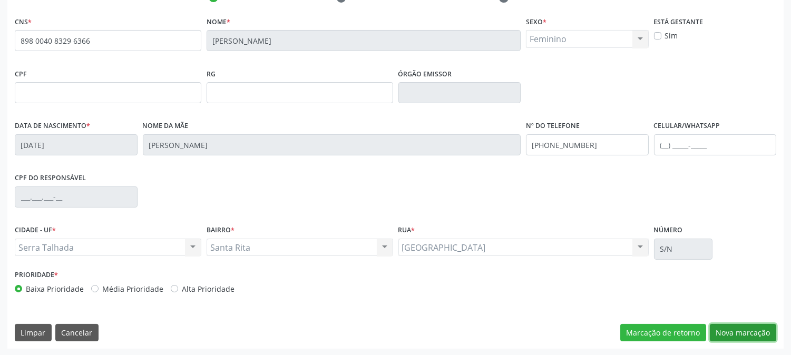
click at [759, 324] on button "Nova marcação" at bounding box center [743, 333] width 66 height 18
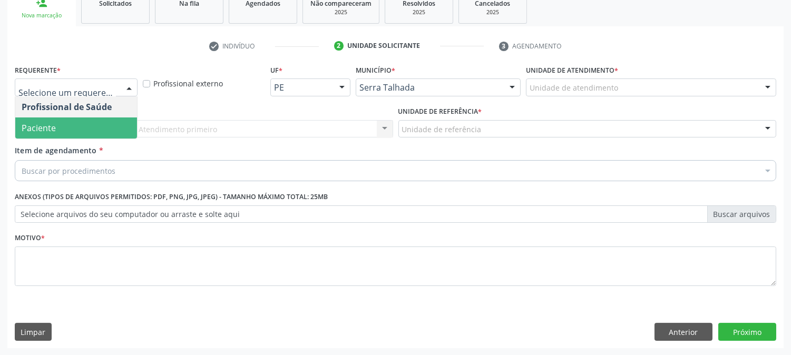
click at [55, 135] on span "Paciente" at bounding box center [76, 127] width 122 height 21
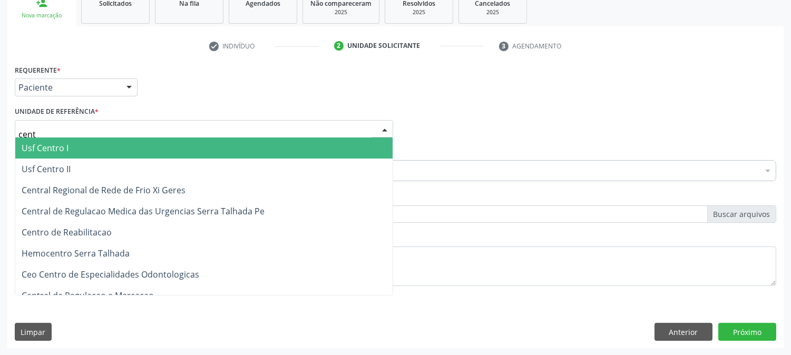
type input "centr"
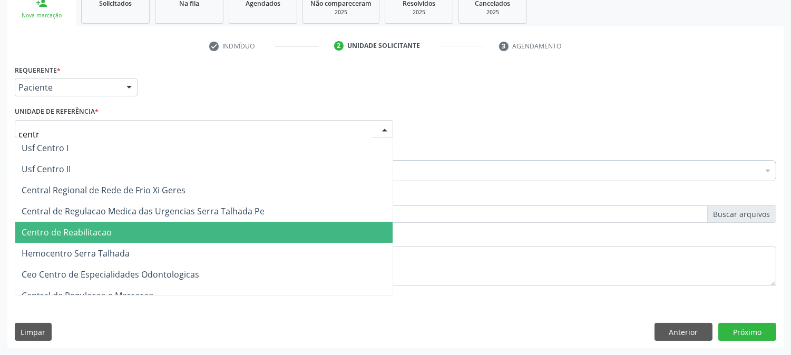
click at [87, 237] on span "Centro de Reabilitacao" at bounding box center [203, 232] width 377 height 21
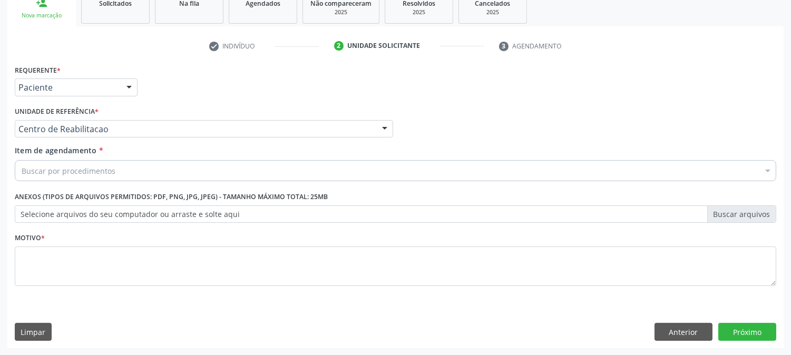
drag, startPoint x: 83, startPoint y: 172, endPoint x: 80, endPoint y: 76, distance: 95.4
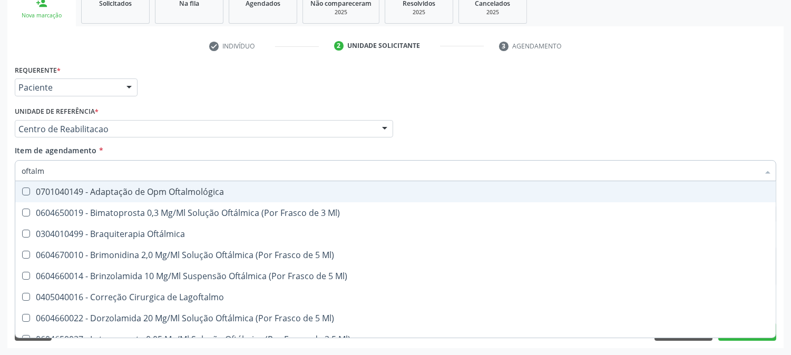
type input "oftalmo"
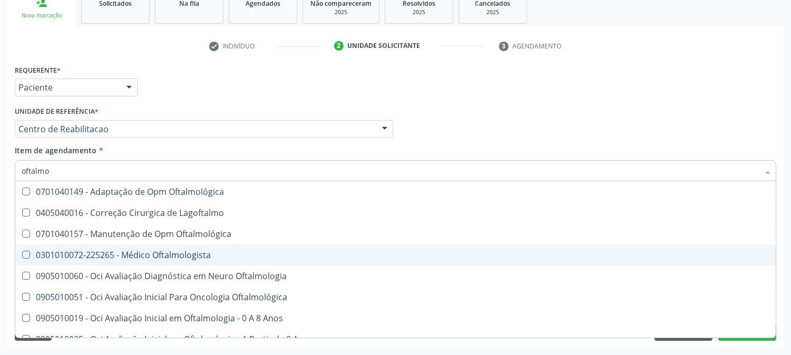
click at [18, 252] on div at bounding box center [19, 255] width 8 height 8
checkbox Oftalmologista "true"
click at [0, 233] on div "Acompanhamento Acompanhe a situação das marcações correntes e finalizadas Relat…" at bounding box center [395, 123] width 791 height 464
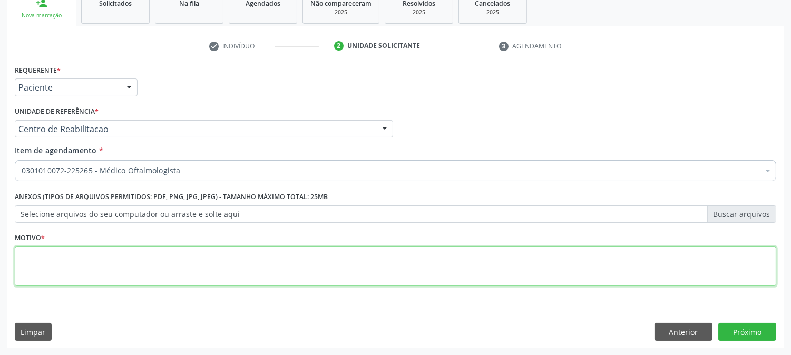
click at [385, 275] on textarea at bounding box center [395, 267] width 761 height 40
type textarea "."
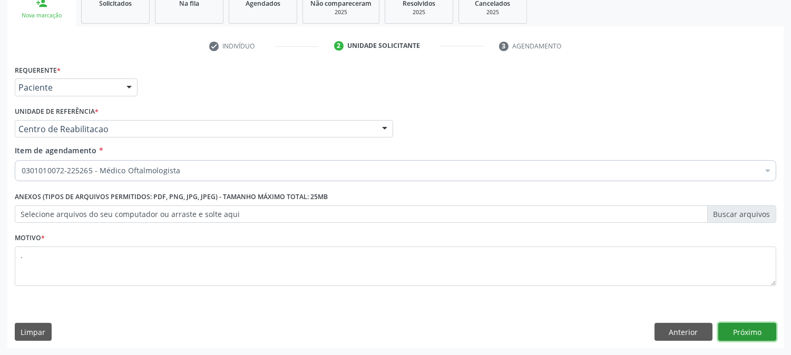
click at [748, 333] on button "Próximo" at bounding box center [747, 332] width 58 height 18
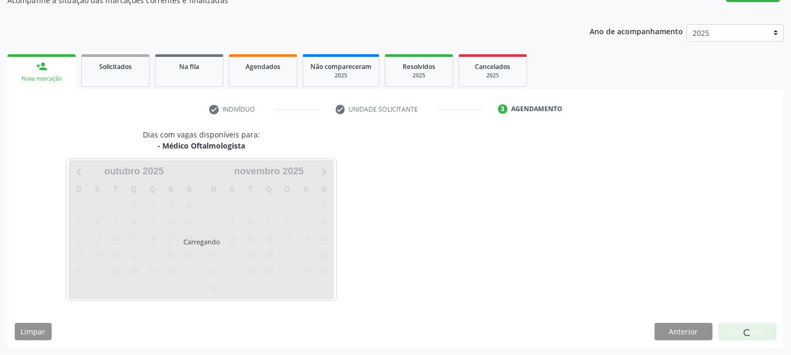
scroll to position [103, 0]
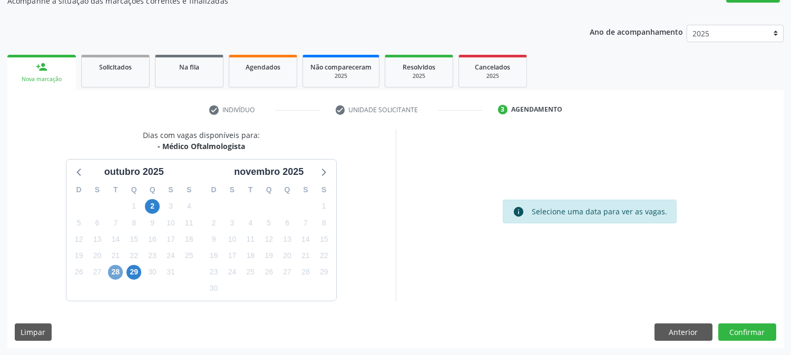
click at [112, 275] on span "28" at bounding box center [115, 272] width 15 height 15
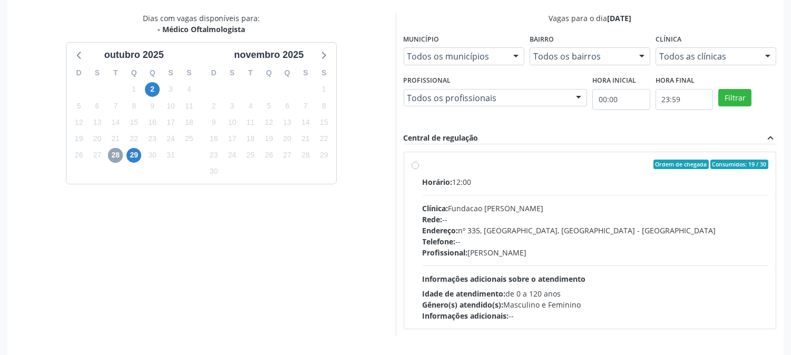
scroll to position [255, 0]
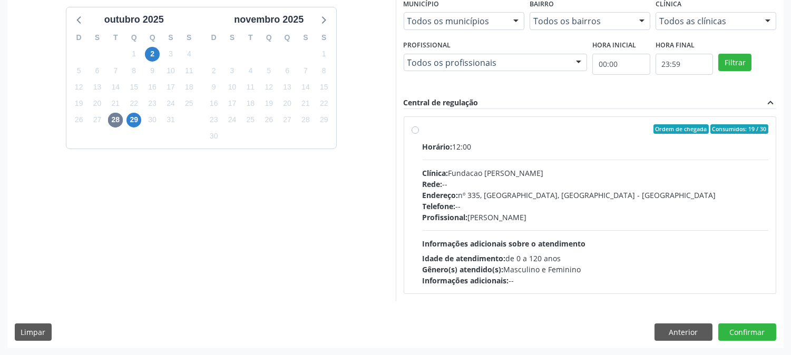
click at [496, 244] on span "Informações adicionais sobre o atendimento" at bounding box center [503, 244] width 163 height 10
click at [419, 134] on input "Ordem de chegada Consumidos: 19 / 30 Horário: 12:00 Clínica: Fundacao Altino Ve…" at bounding box center [414, 128] width 7 height 9
radio input "true"
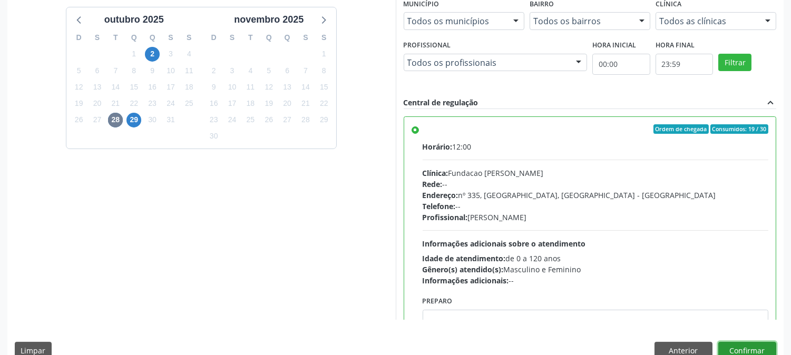
click at [766, 349] on button "Confirmar" at bounding box center [747, 351] width 58 height 18
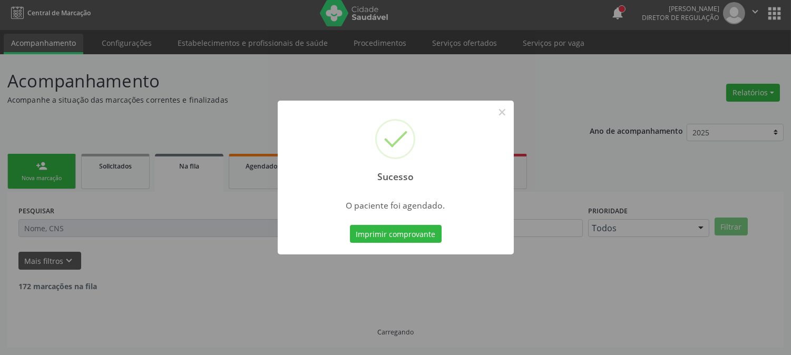
scroll to position [0, 0]
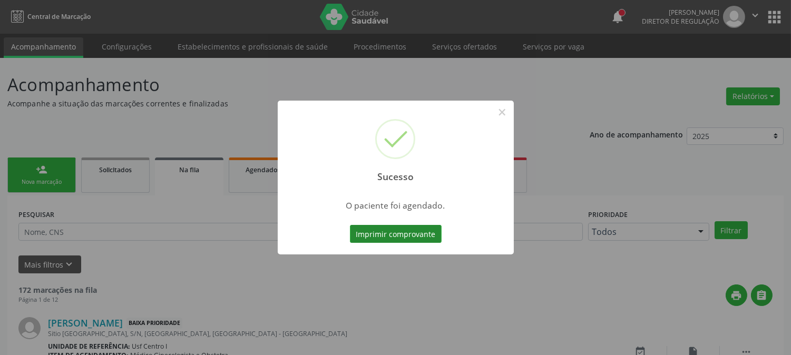
click at [380, 232] on button "Imprimir comprovante" at bounding box center [396, 234] width 92 height 18
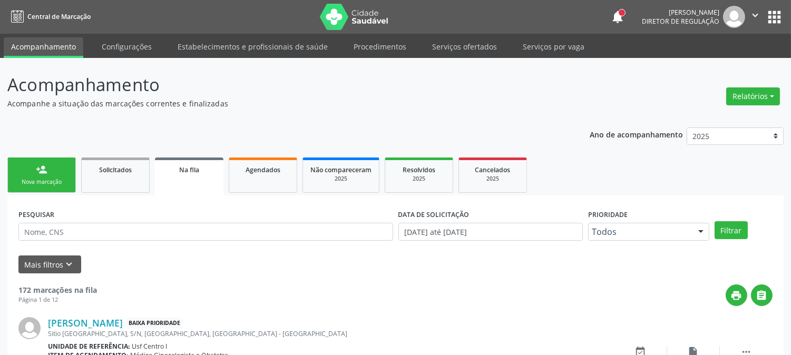
click at [42, 183] on div "Nova marcação" at bounding box center [41, 182] width 53 height 8
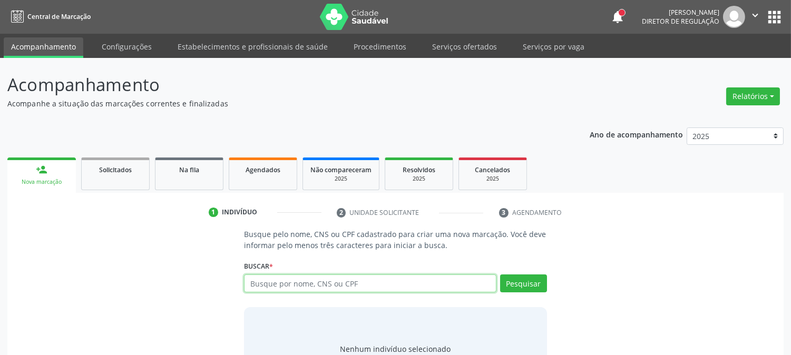
click at [307, 287] on input "text" at bounding box center [370, 283] width 252 height 18
paste input "898 0040 8329 6366"
type input "898 0040 8329 6366"
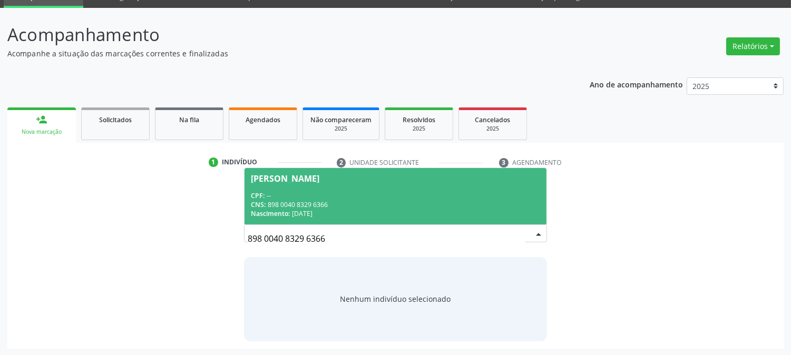
click at [320, 172] on span "Iasmim Pereira do Nascimento CPF: -- CNS: 898 0040 8329 6366 Nascimento: 18/10/…" at bounding box center [394, 196] width 301 height 56
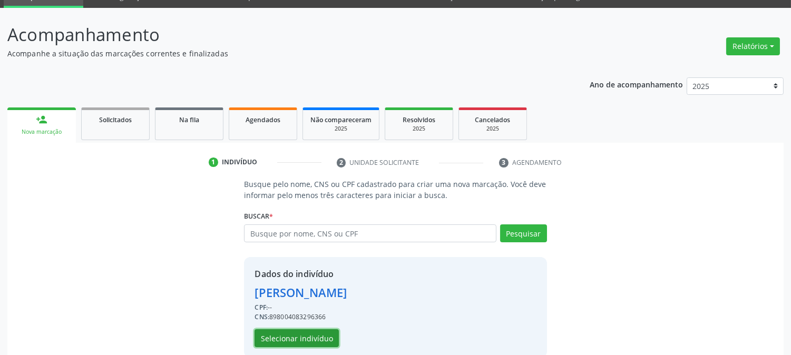
click at [296, 342] on button "Selecionar indivíduo" at bounding box center [296, 338] width 84 height 18
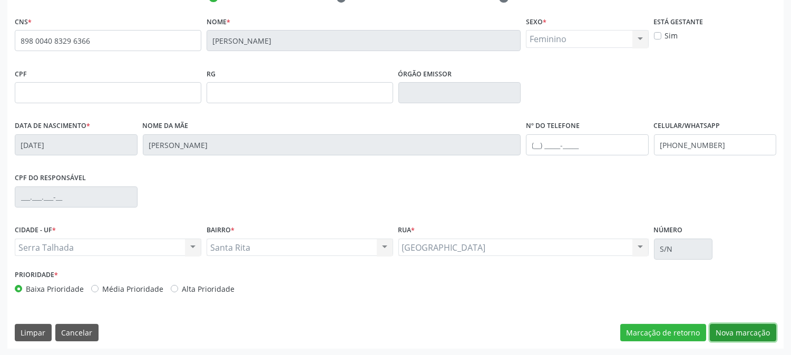
click at [723, 334] on button "Nova marcação" at bounding box center [743, 333] width 66 height 18
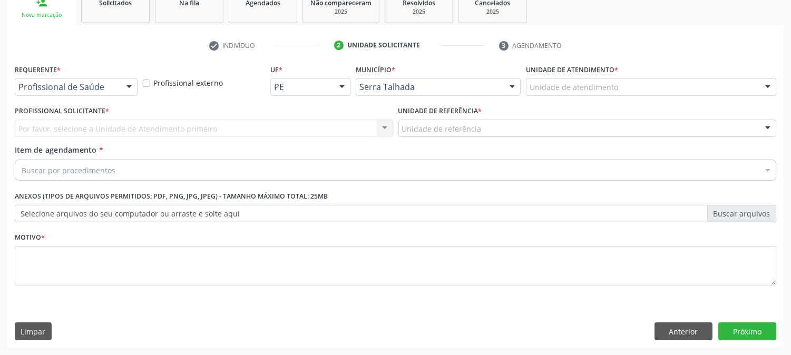
scroll to position [166, 0]
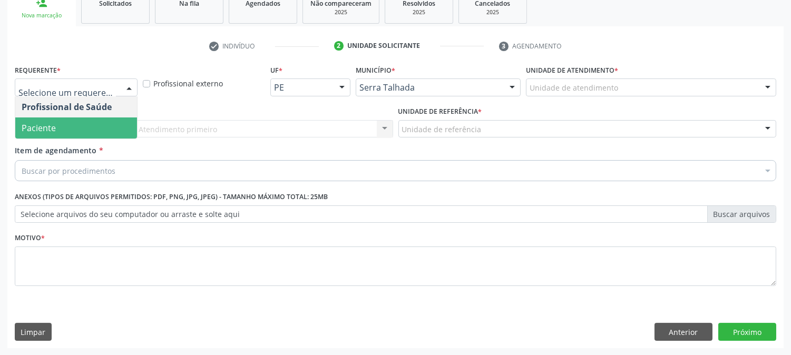
click at [40, 124] on span "Paciente" at bounding box center [39, 128] width 34 height 12
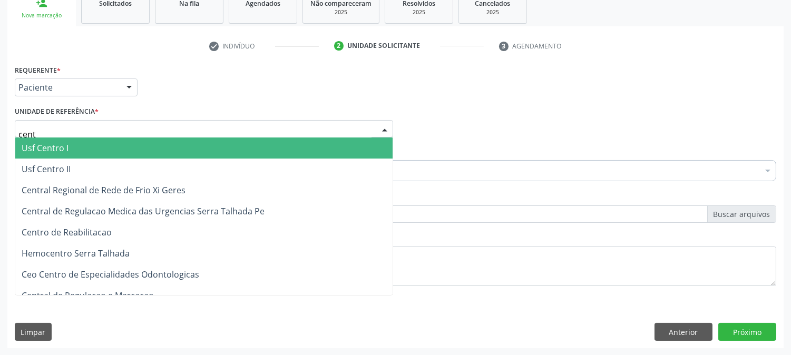
type input "centr"
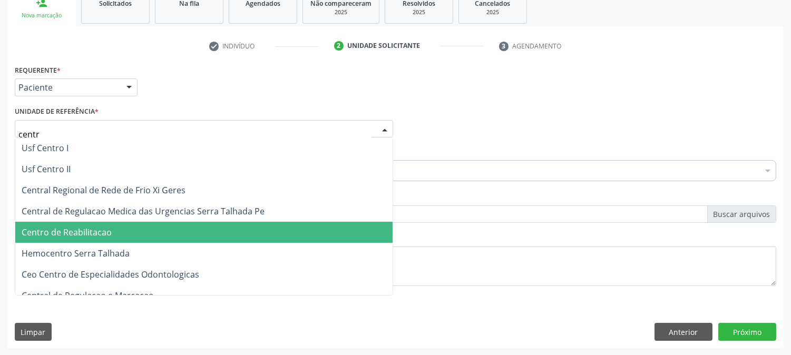
click at [88, 223] on span "Centro de Reabilitacao" at bounding box center [203, 232] width 377 height 21
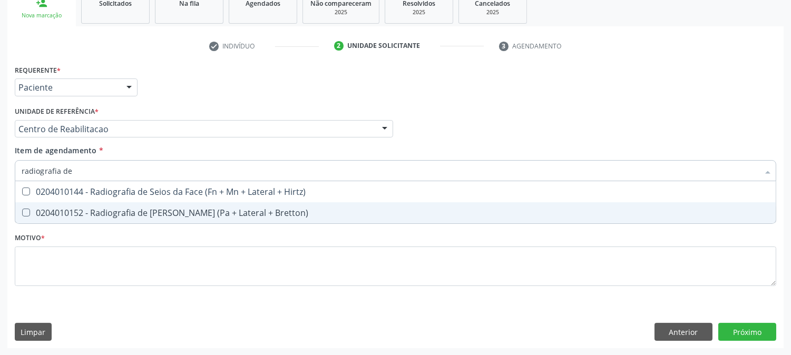
type input "radiografia de s"
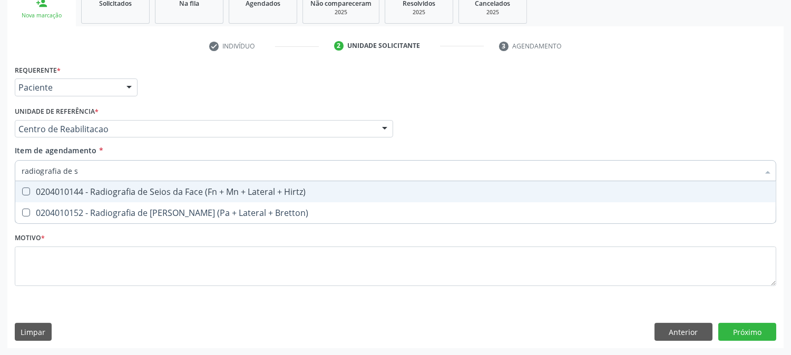
click at [240, 190] on div "0204010144 - Radiografia de Seios da Face (Fn + Mn + Lateral + Hirtz)" at bounding box center [395, 192] width 747 height 8
checkbox Hirtz\) "true"
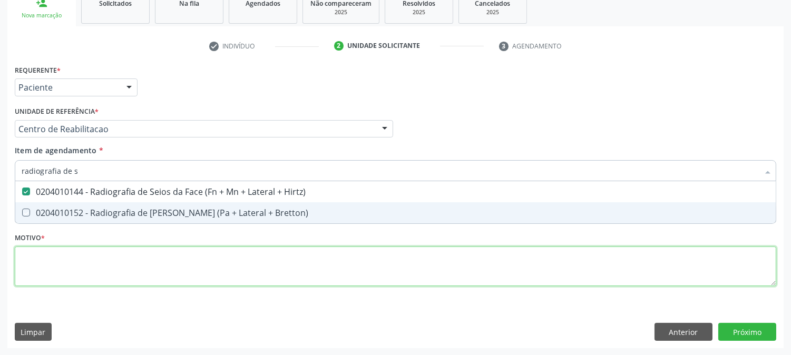
click at [209, 284] on div "Requerente * Paciente Profissional de Saúde Paciente Nenhum resultado encontrad…" at bounding box center [395, 181] width 761 height 239
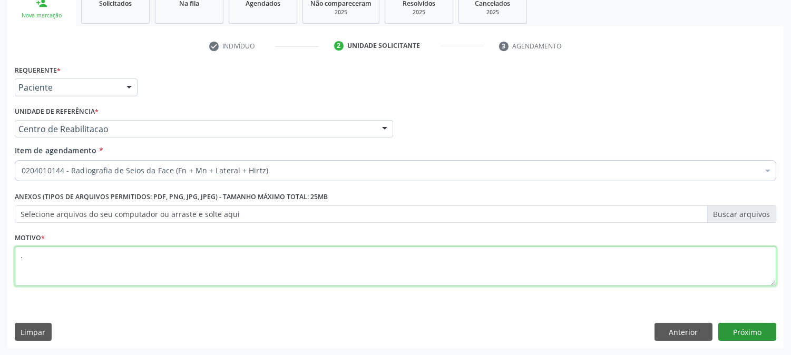
type textarea "."
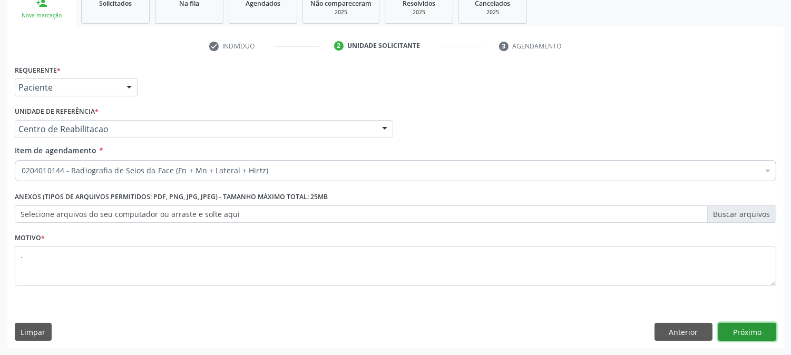
click at [730, 330] on button "Próximo" at bounding box center [747, 332] width 58 height 18
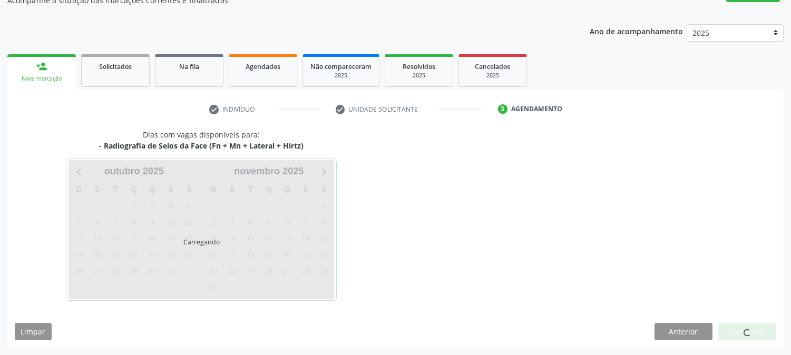
scroll to position [103, 0]
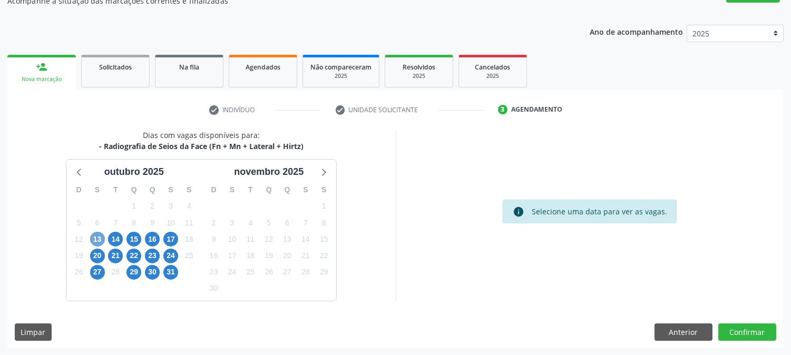
click at [98, 241] on span "13" at bounding box center [97, 239] width 15 height 15
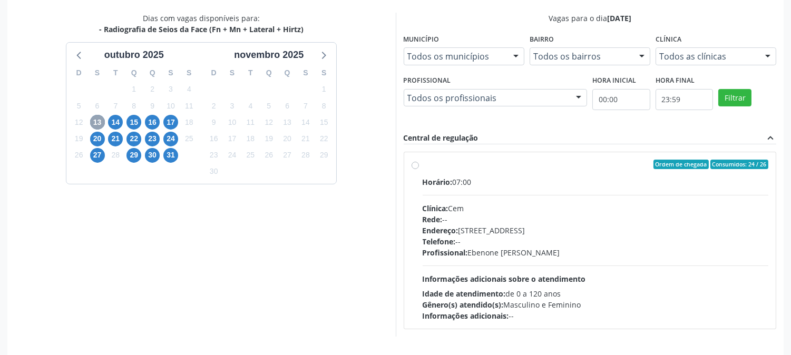
scroll to position [255, 0]
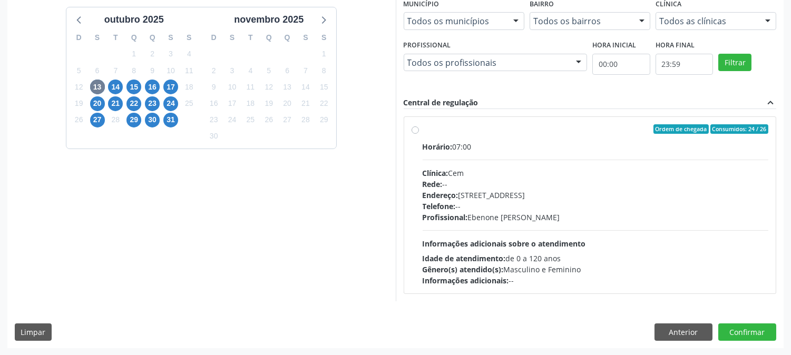
click at [501, 187] on div "Rede: --" at bounding box center [595, 184] width 346 height 11
click at [419, 134] on input "Ordem de chegada Consumidos: 24 / 26 Horário: 07:00 Clínica: Cem Rede: -- Ender…" at bounding box center [414, 128] width 7 height 9
radio input "true"
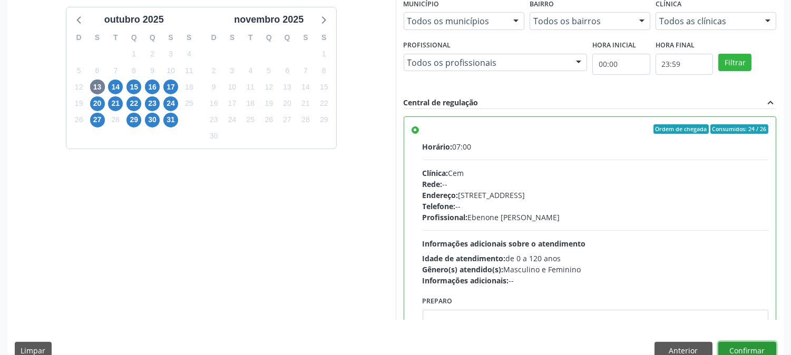
click at [740, 348] on button "Confirmar" at bounding box center [747, 351] width 58 height 18
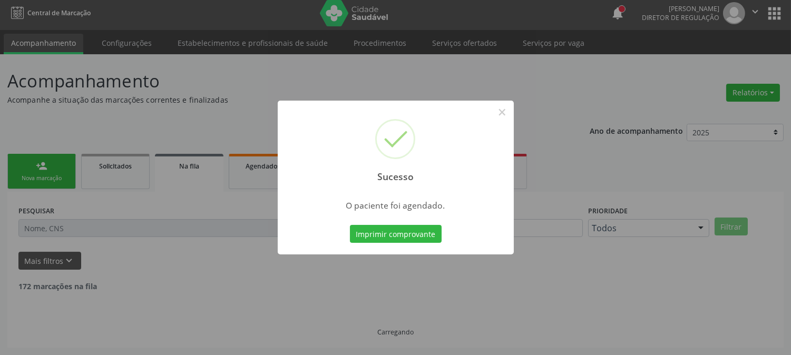
scroll to position [0, 0]
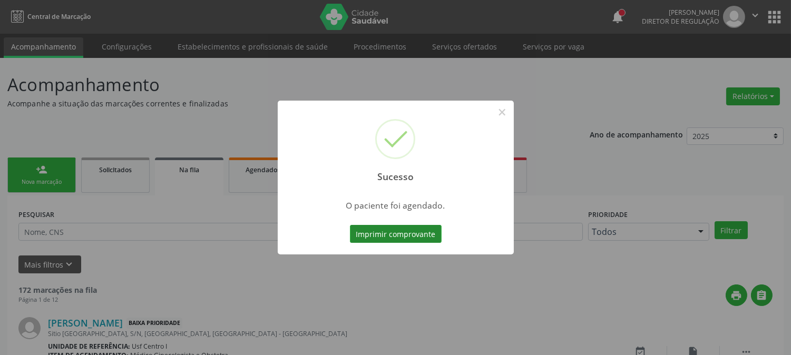
click at [423, 230] on button "Imprimir comprovante" at bounding box center [396, 234] width 92 height 18
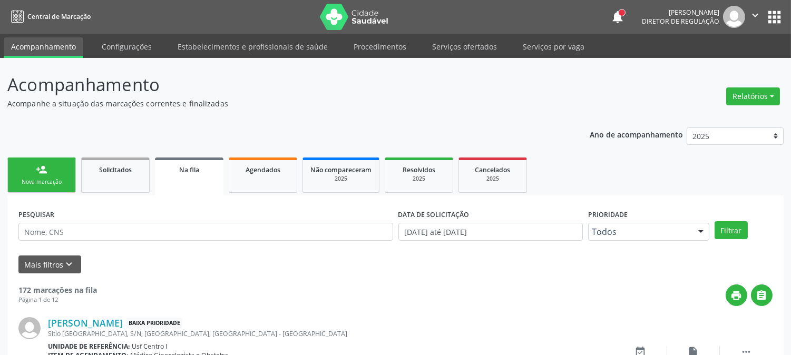
click at [38, 174] on div "person_add" at bounding box center [42, 170] width 12 height 12
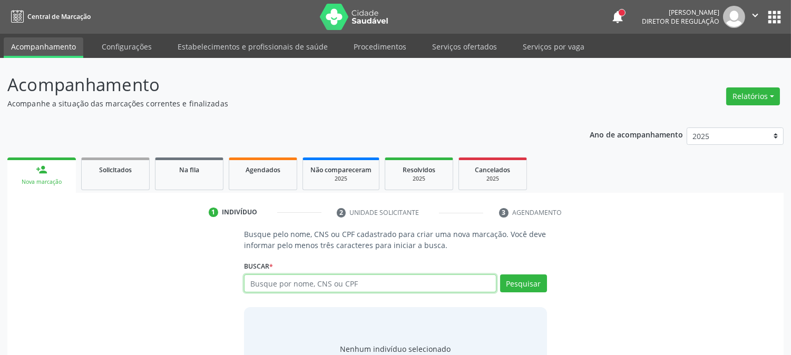
click at [283, 283] on input "text" at bounding box center [370, 283] width 252 height 18
paste input "898 0040 8329 6366"
type input "898 0040 8329 6366"
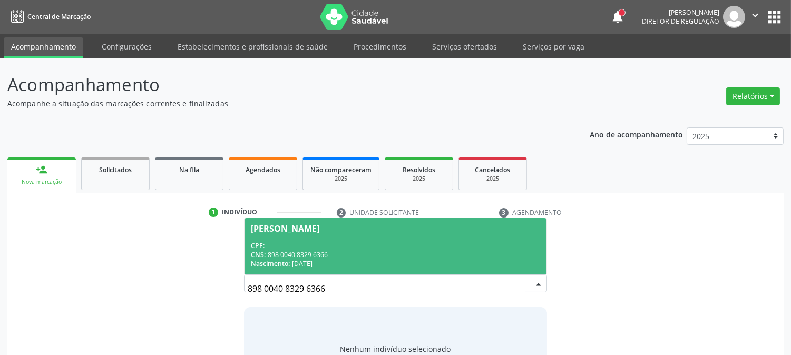
click at [302, 256] on div "CNS: 898 0040 8329 6366" at bounding box center [395, 254] width 289 height 9
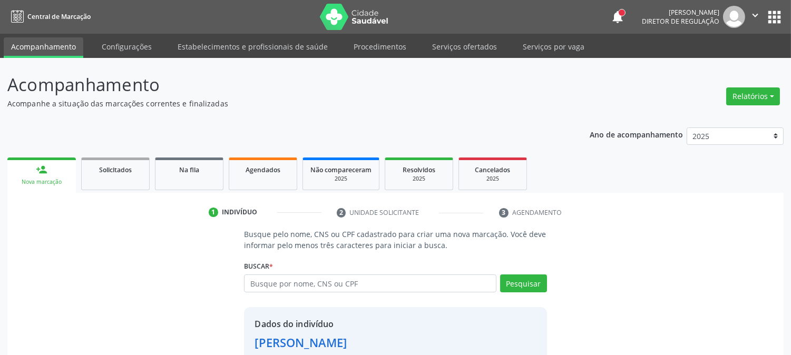
scroll to position [66, 0]
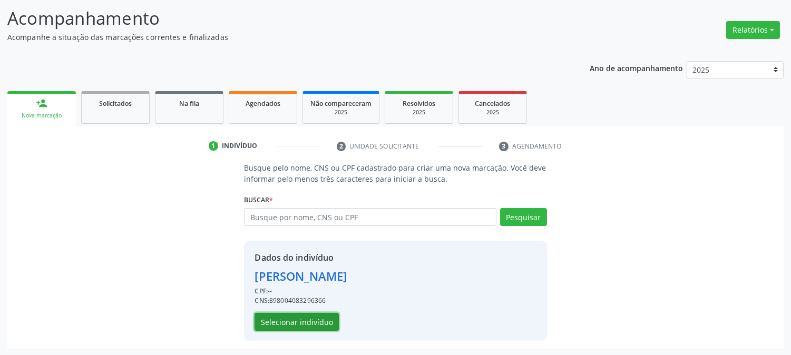
click at [303, 324] on button "Selecionar indivíduo" at bounding box center [296, 322] width 84 height 18
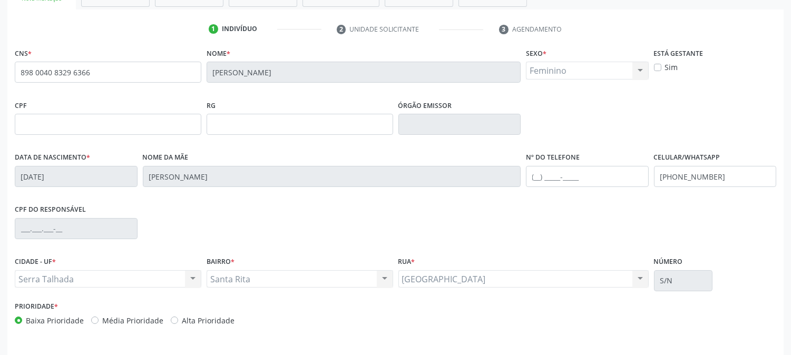
scroll to position [215, 0]
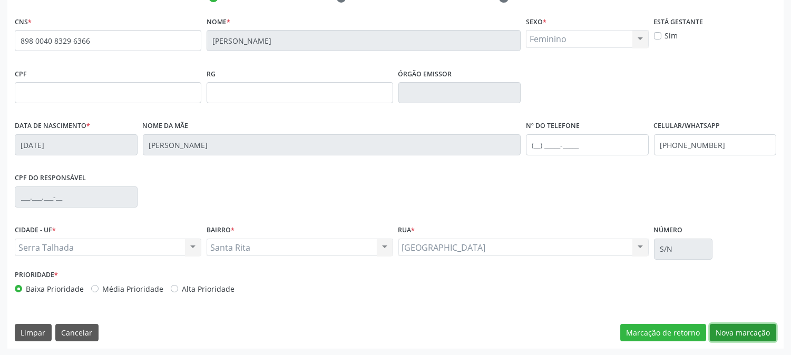
click at [723, 328] on button "Nova marcação" at bounding box center [743, 333] width 66 height 18
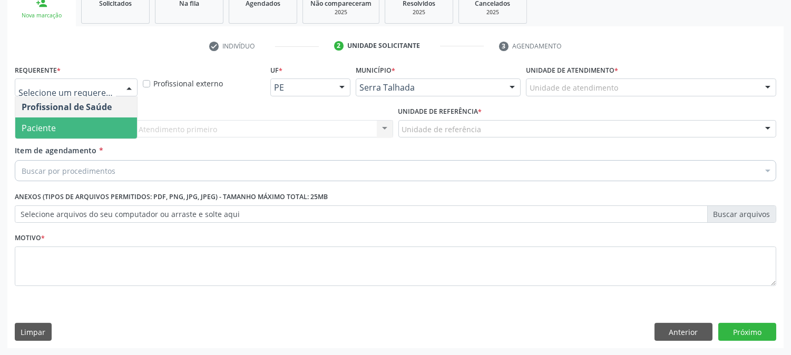
click at [78, 122] on span "Paciente" at bounding box center [76, 127] width 122 height 21
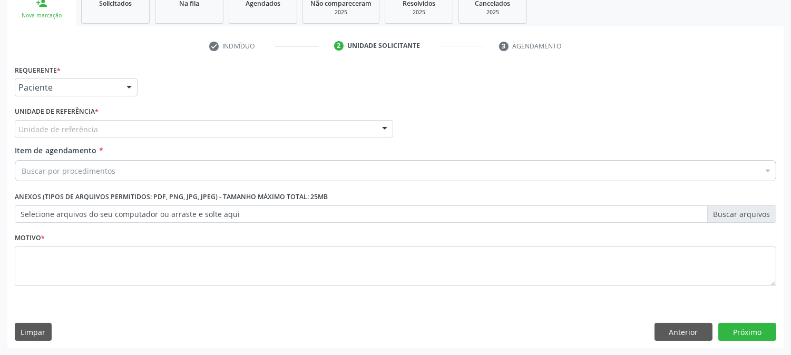
click at [78, 122] on div "Unidade de referência" at bounding box center [204, 129] width 378 height 18
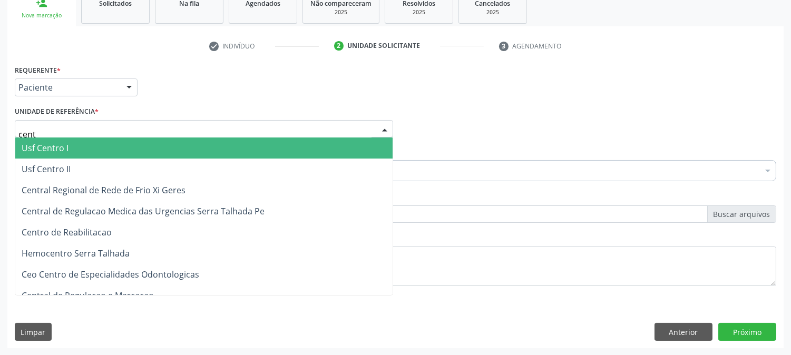
type input "centr"
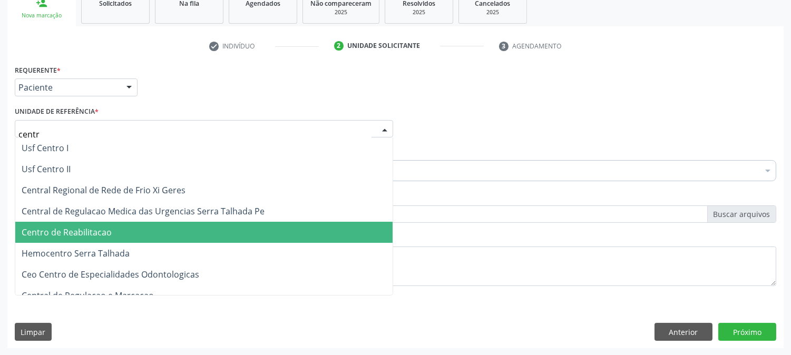
click at [98, 228] on span "Centro de Reabilitacao" at bounding box center [67, 232] width 90 height 12
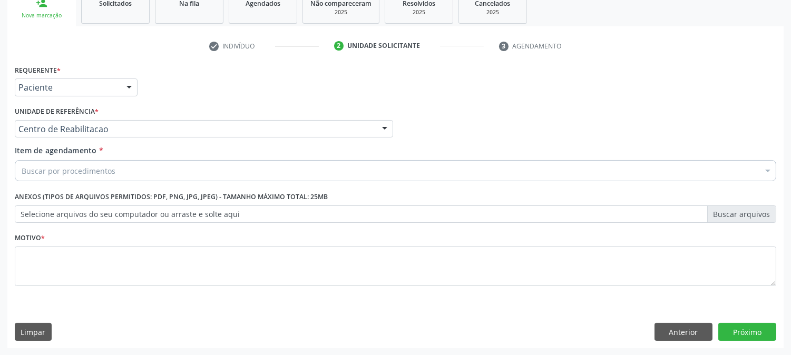
drag, startPoint x: 101, startPoint y: 175, endPoint x: 93, endPoint y: 172, distance: 8.7
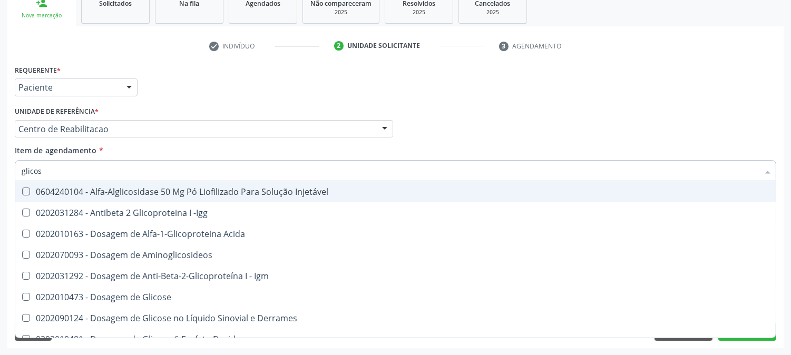
type input "glicose"
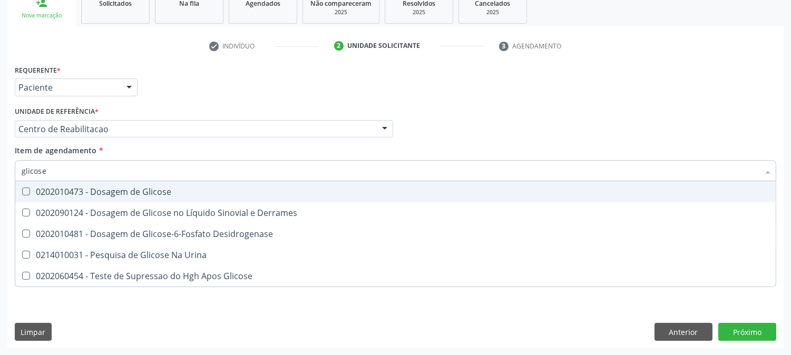
drag, startPoint x: 109, startPoint y: 189, endPoint x: 84, endPoint y: 180, distance: 26.2
click at [109, 189] on div "0202010473 - Dosagem de Glicose" at bounding box center [395, 192] width 747 height 8
checkbox Glicose "true"
drag, startPoint x: 64, startPoint y: 171, endPoint x: 0, endPoint y: 171, distance: 63.7
click at [0, 171] on div "Acompanhamento Acompanhe a situação das marcações correntes e finalizadas Relat…" at bounding box center [395, 123] width 791 height 464
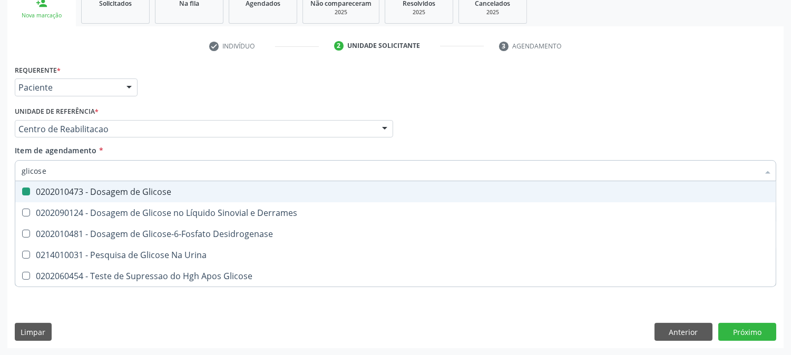
type input "c"
checkbox Glicose "false"
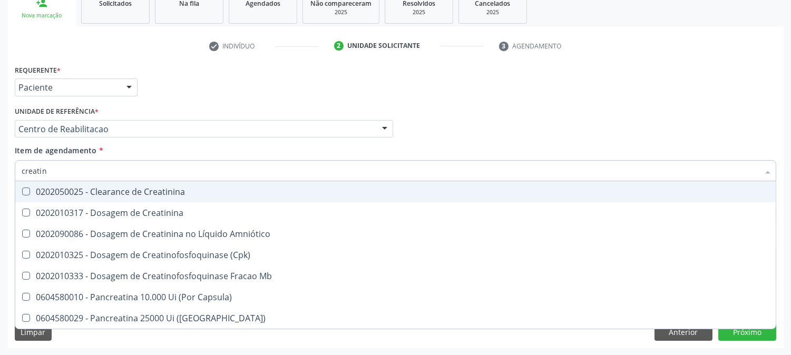
type input "creatini"
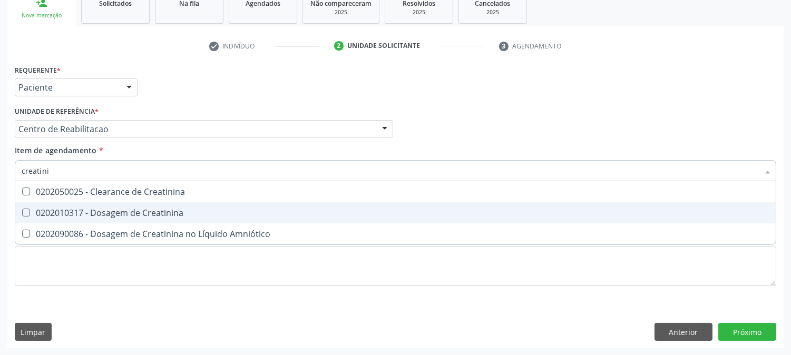
drag, startPoint x: 71, startPoint y: 208, endPoint x: 52, endPoint y: 147, distance: 63.5
click at [69, 209] on div "0202010317 - Dosagem de Creatinina" at bounding box center [395, 213] width 747 height 8
checkbox Creatinina "true"
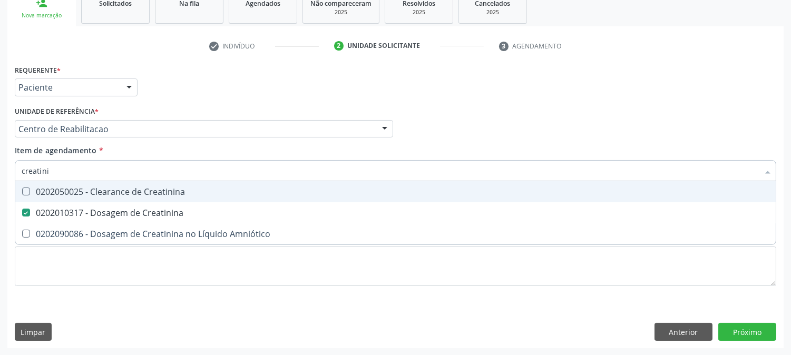
drag, startPoint x: 51, startPoint y: 168, endPoint x: 0, endPoint y: 172, distance: 51.3
click at [0, 172] on div "Acompanhamento Acompanhe a situação das marcações correntes e finalizadas Relat…" at bounding box center [395, 123] width 791 height 464
type input "urei"
checkbox Creatinina "false"
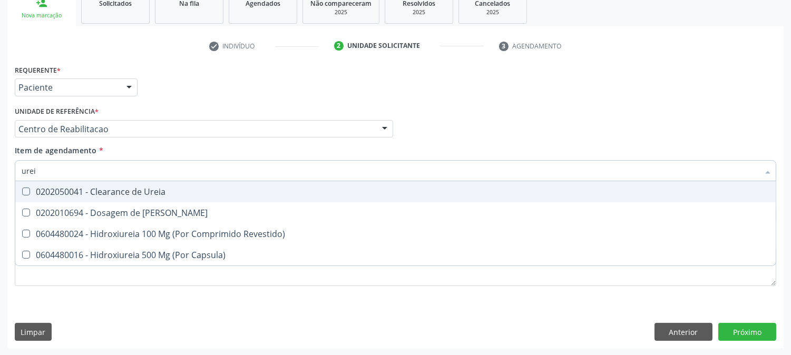
type input "ureia"
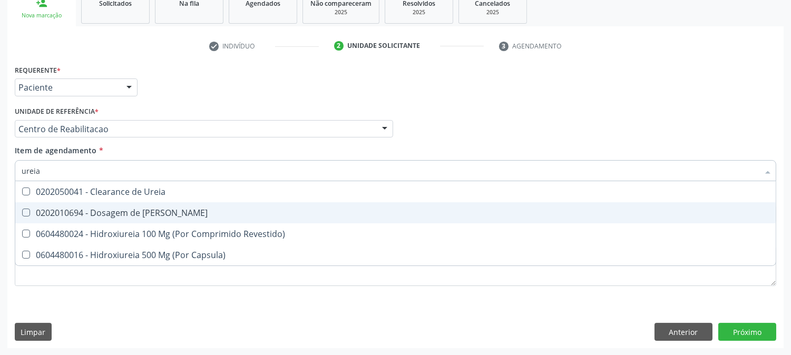
click at [31, 206] on span "0202010694 - Dosagem de Ureia" at bounding box center [395, 212] width 760 height 21
checkbox Ureia "true"
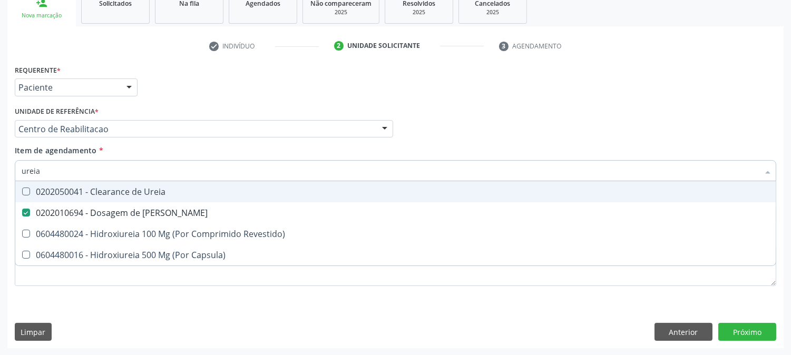
drag, startPoint x: 46, startPoint y: 172, endPoint x: 9, endPoint y: 170, distance: 36.9
click at [9, 170] on div "Requerente * Paciente Profissional de Saúde Paciente Nenhum resultado encontrad…" at bounding box center [395, 205] width 776 height 286
type input "co"
checkbox Ureia "false"
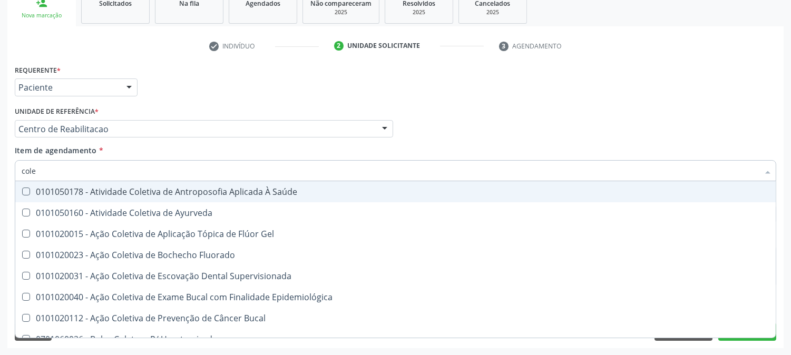
type input "coles"
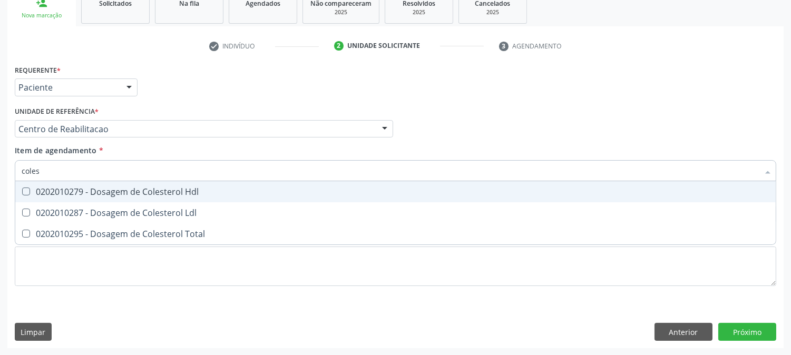
click at [24, 190] on Hdl at bounding box center [26, 192] width 8 height 8
click at [22, 190] on Hdl "checkbox" at bounding box center [18, 191] width 7 height 7
checkbox Hdl "true"
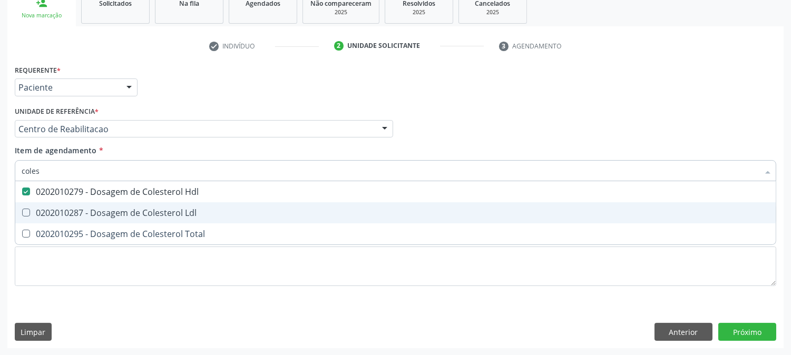
click at [28, 209] on Ldl at bounding box center [26, 213] width 8 height 8
click at [22, 209] on Ldl "checkbox" at bounding box center [18, 212] width 7 height 7
checkbox Ldl "true"
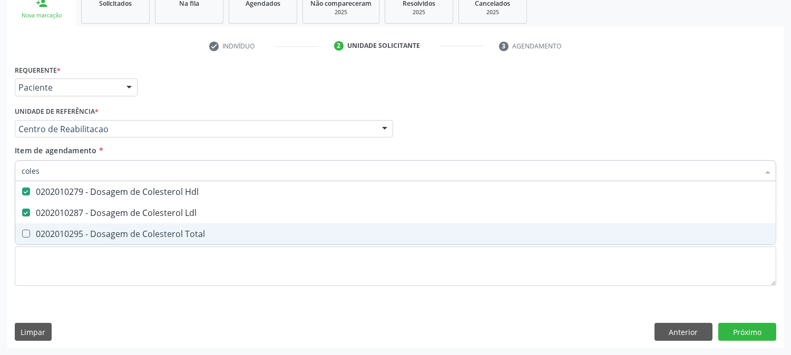
click at [29, 236] on div "0202010295 - Dosagem de Colesterol Total" at bounding box center [395, 234] width 747 height 8
checkbox Total "true"
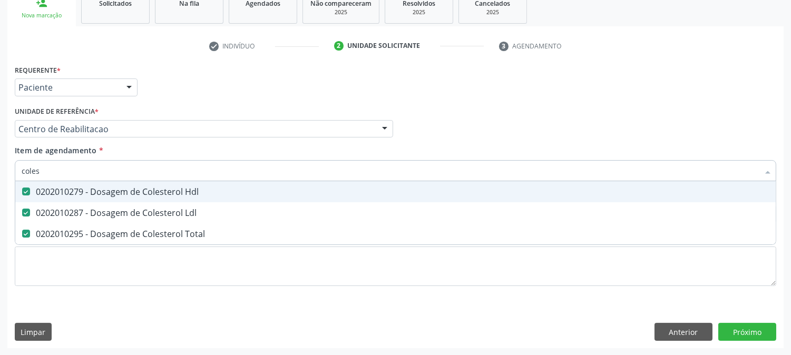
drag, startPoint x: 50, startPoint y: 171, endPoint x: 0, endPoint y: 169, distance: 49.6
click at [0, 169] on div "Acompanhamento Acompanhe a situação das marcações correntes e finalizadas Relat…" at bounding box center [395, 123] width 791 height 464
type input "trig"
checkbox Hdl "false"
checkbox Ldl "false"
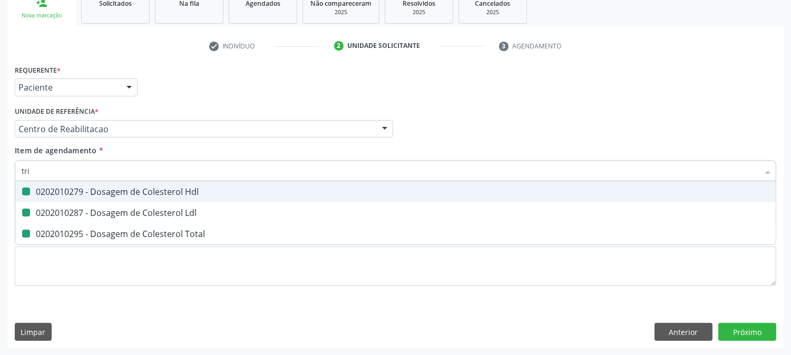
checkbox Total "false"
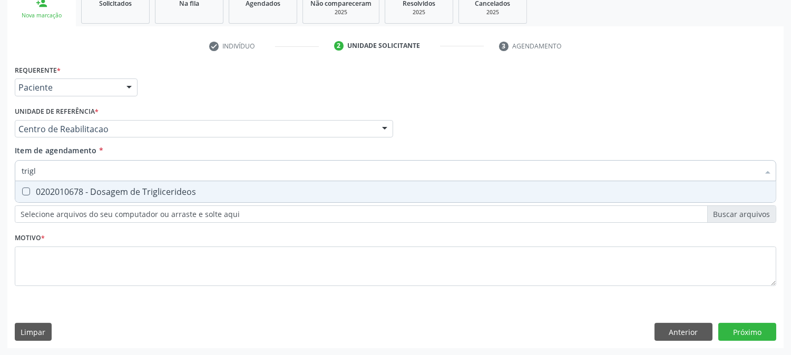
type input "trigli"
click at [34, 198] on span "0202010678 - Dosagem de Triglicerideos" at bounding box center [395, 191] width 760 height 21
checkbox Triglicerideos "true"
drag, startPoint x: 53, startPoint y: 173, endPoint x: 2, endPoint y: 166, distance: 51.0
click at [0, 167] on div "Acompanhamento Acompanhe a situação das marcações correntes e finalizadas Relat…" at bounding box center [395, 123] width 791 height 464
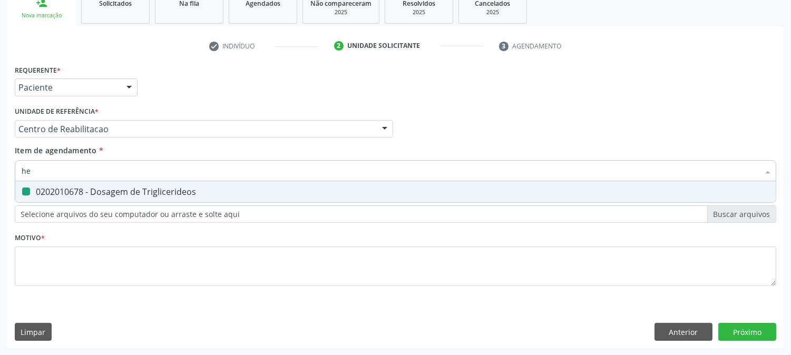
type input "hem"
checkbox Triglicerideos "false"
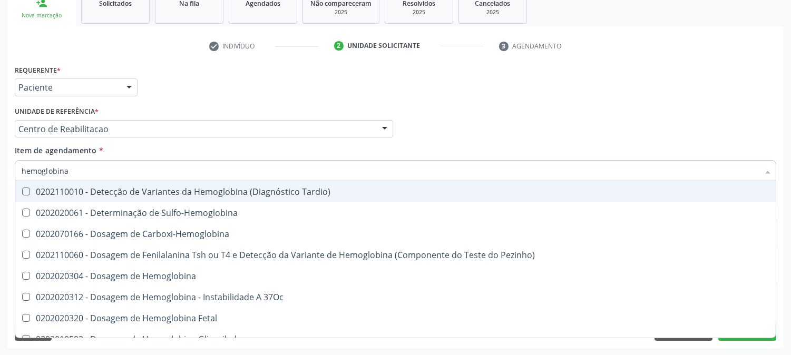
type input "hemoglobina g"
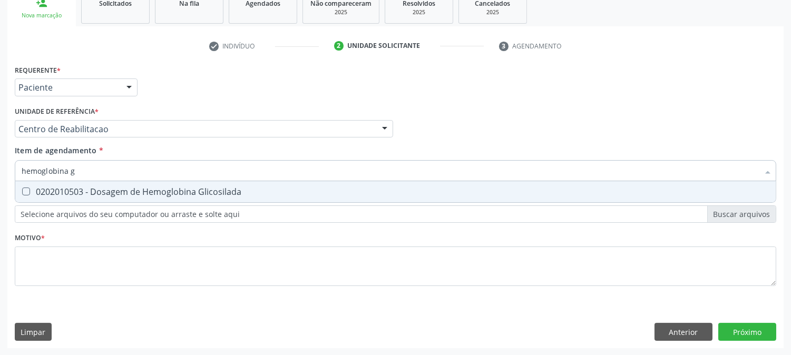
drag, startPoint x: 69, startPoint y: 192, endPoint x: 72, endPoint y: 183, distance: 9.3
click at [69, 191] on div "0202010503 - Dosagem de Hemoglobina Glicosilada" at bounding box center [395, 192] width 747 height 8
checkbox Glicosilada "true"
drag, startPoint x: 77, startPoint y: 176, endPoint x: 48, endPoint y: 176, distance: 29.0
click at [48, 176] on input "hemoglobina g" at bounding box center [390, 170] width 737 height 21
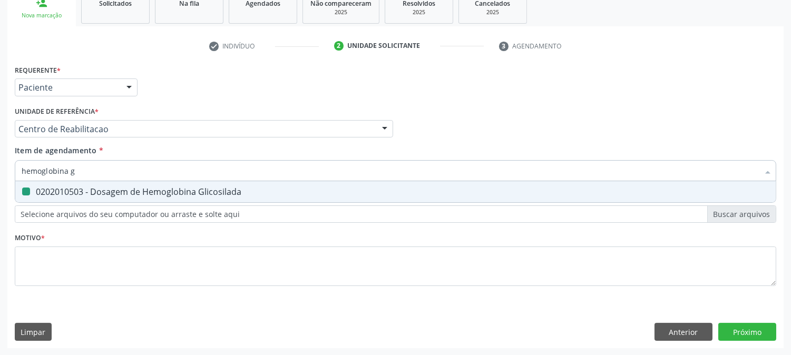
type input "hemogl"
checkbox Glicosilada "false"
type input "hemogram"
click at [50, 188] on div "0202020380 - Hemograma Completo" at bounding box center [395, 192] width 747 height 8
checkbox Completo "true"
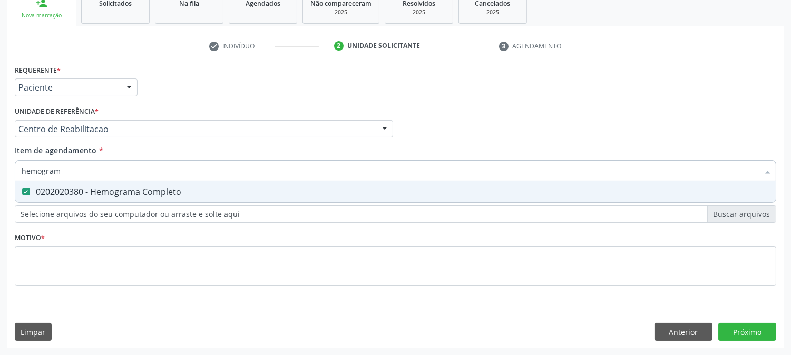
drag, startPoint x: 60, startPoint y: 170, endPoint x: 0, endPoint y: 171, distance: 59.5
click at [0, 171] on div "Acompanhamento Acompanhe a situação das marcações correntes e finalizadas Relat…" at bounding box center [395, 123] width 791 height 464
type input "urin"
checkbox Completo "false"
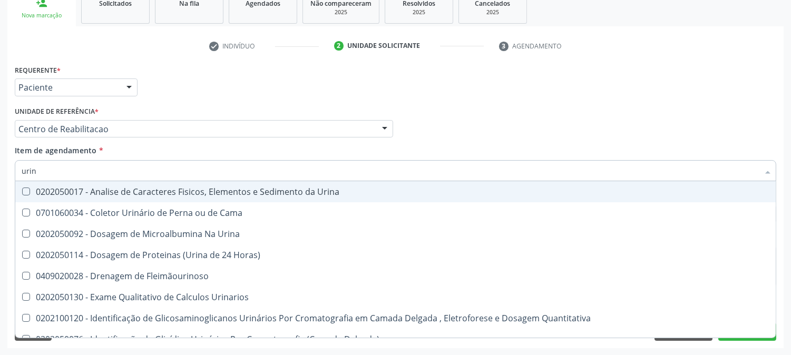
type input "urina"
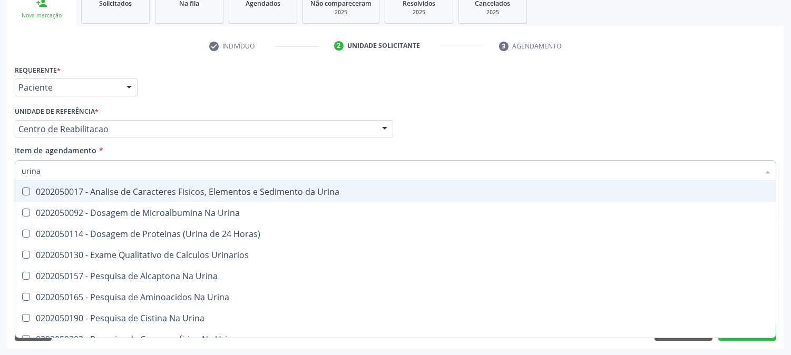
click at [41, 192] on div "0202050017 - Analise de Caracteres Fisicos, Elementos e Sedimento da Urina" at bounding box center [395, 192] width 747 height 8
checkbox Urina "true"
drag, startPoint x: 41, startPoint y: 172, endPoint x: 9, endPoint y: 156, distance: 35.3
click at [3, 165] on div "Acompanhamento Acompanhe a situação das marcações correntes e finalizadas Relat…" at bounding box center [395, 123] width 791 height 464
type input "paras"
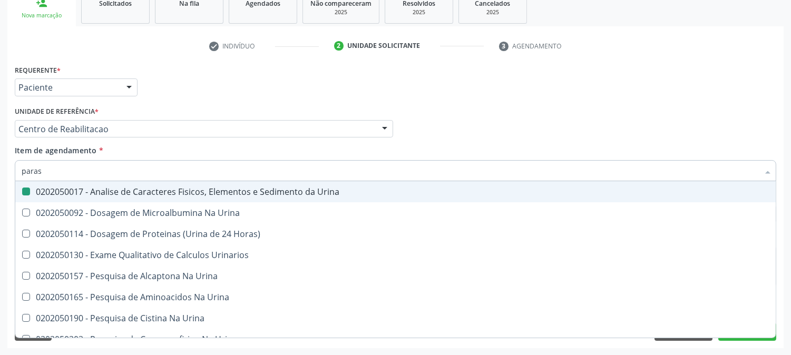
checkbox Urina "false"
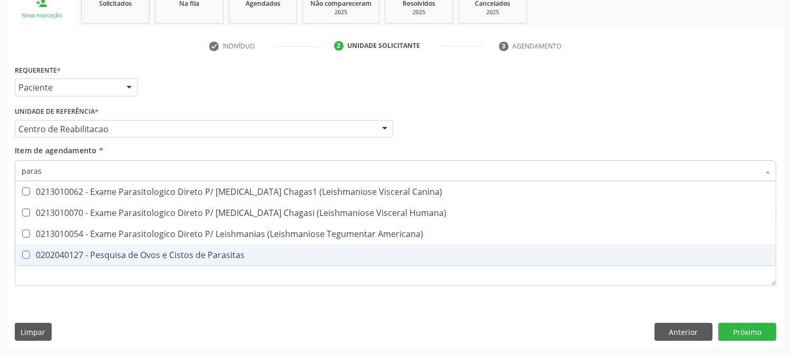
click at [120, 251] on div "0202040127 - Pesquisa de Ovos e Cistos de Parasitas" at bounding box center [395, 255] width 747 height 8
checkbox Parasitas "true"
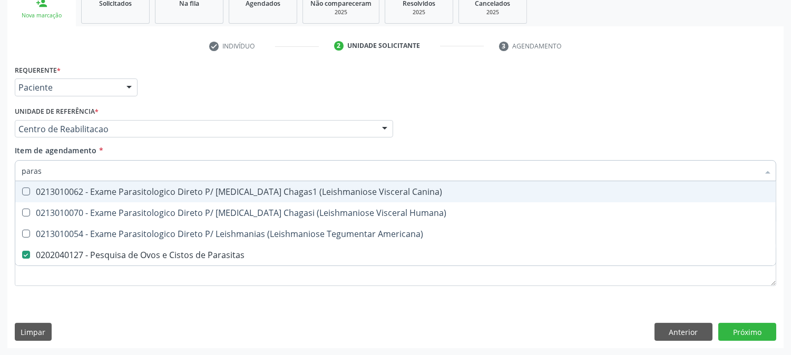
drag, startPoint x: 55, startPoint y: 172, endPoint x: 0, endPoint y: 164, distance: 55.9
click at [0, 164] on div "Acompanhamento Acompanhe a situação das marcações correntes e finalizadas Relat…" at bounding box center [395, 123] width 791 height 464
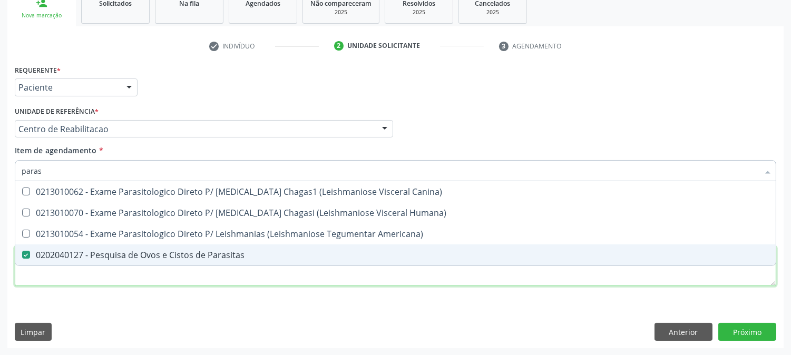
click at [28, 280] on div "Requerente * Paciente Profissional de Saúde Paciente Nenhum resultado encontrad…" at bounding box center [395, 181] width 761 height 239
checkbox Humana\) "true"
checkbox Americana\) "true"
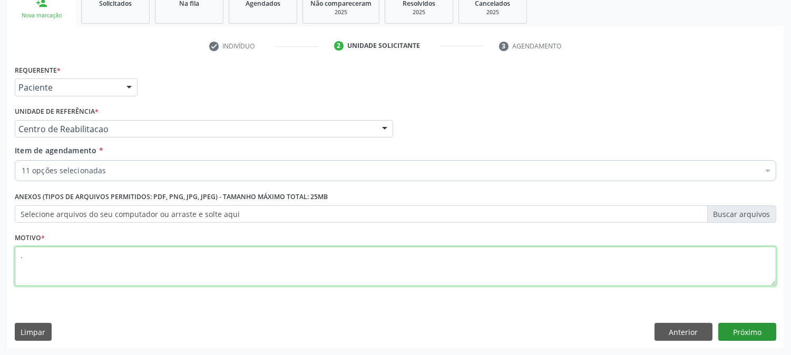
type textarea "."
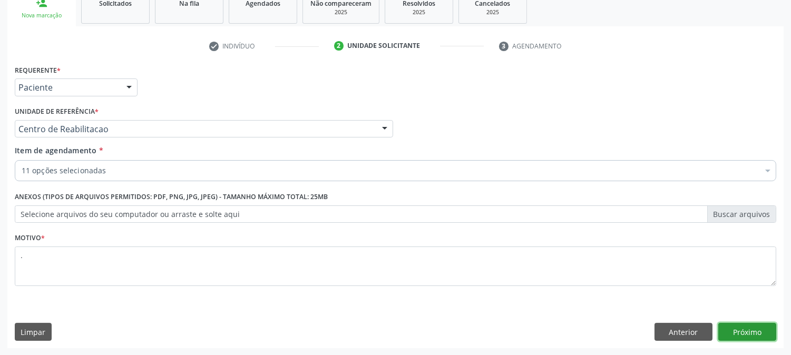
click at [730, 335] on button "Próximo" at bounding box center [747, 332] width 58 height 18
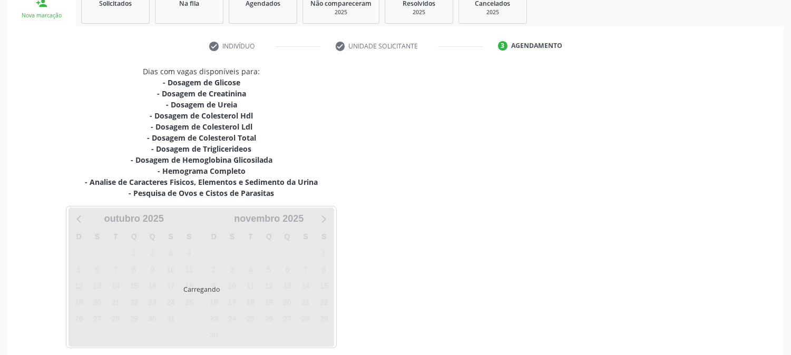
scroll to position [213, 0]
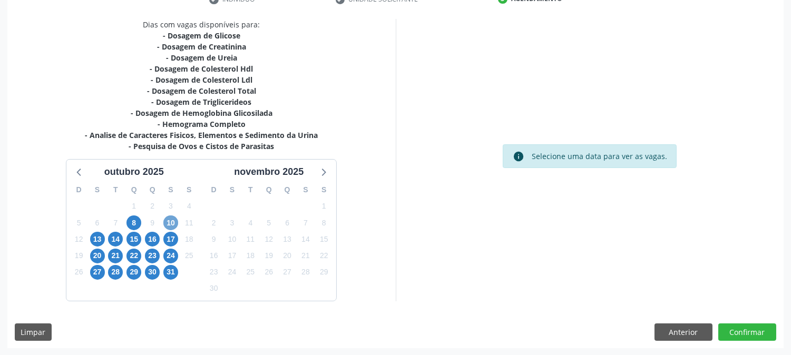
click at [165, 216] on span "10" at bounding box center [170, 222] width 15 height 15
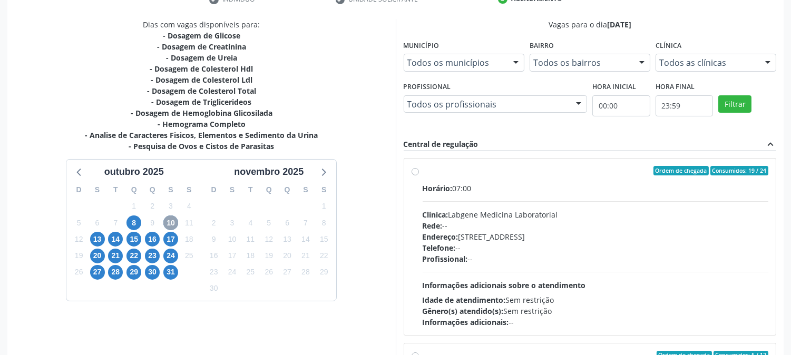
scroll to position [274, 0]
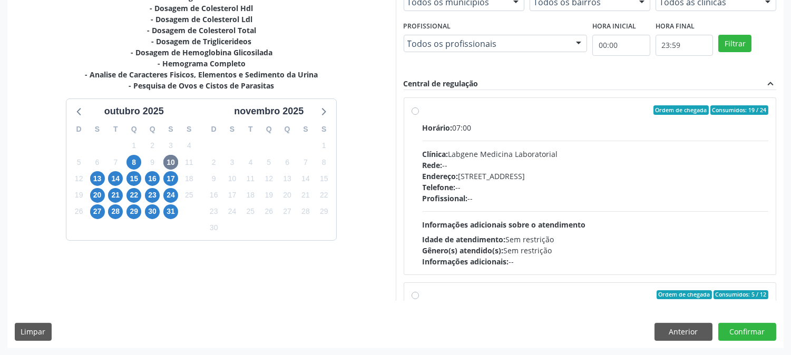
click at [511, 172] on div "Endereço: nº 531, Nossa Senhora da Pen, Serra Talhada - PE" at bounding box center [595, 176] width 346 height 11
click at [419, 115] on input "Ordem de chegada Consumidos: 19 / 24 Horário: 07:00 Clínica: Labgene Medicina L…" at bounding box center [414, 109] width 7 height 9
radio input "true"
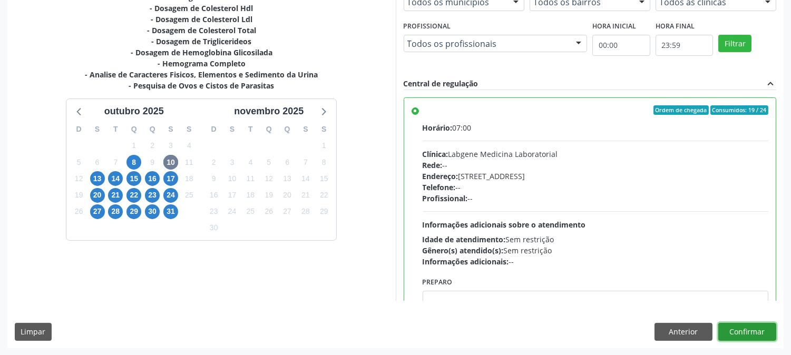
click at [746, 334] on button "Confirmar" at bounding box center [747, 332] width 58 height 18
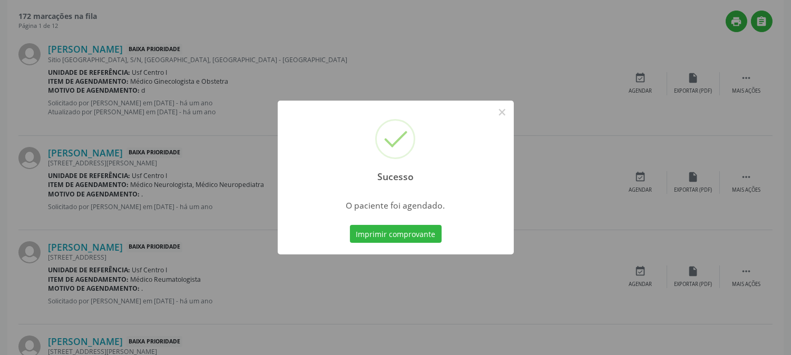
scroll to position [0, 0]
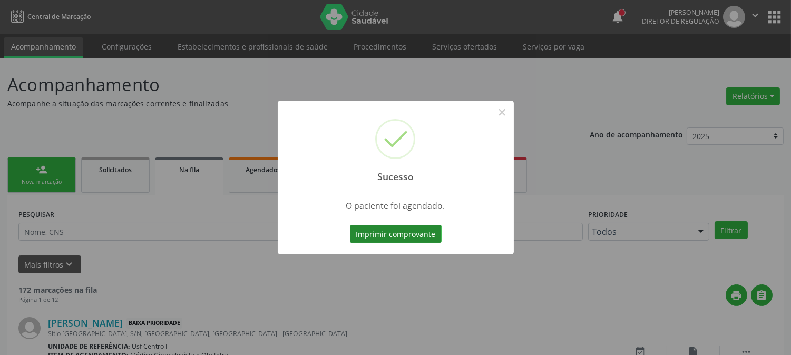
click at [412, 236] on button "Imprimir comprovante" at bounding box center [396, 234] width 92 height 18
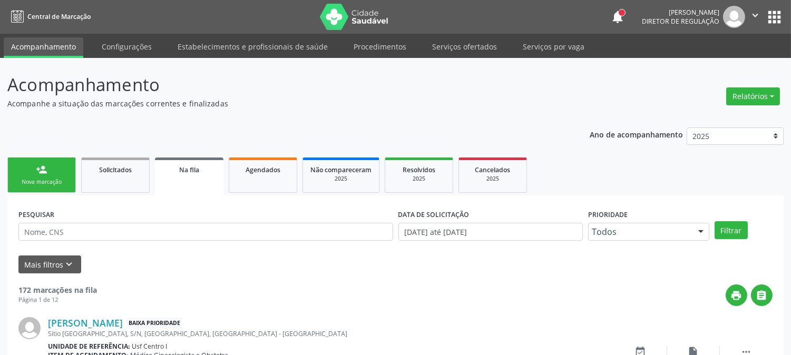
click at [39, 181] on div "Nova marcação" at bounding box center [41, 182] width 53 height 8
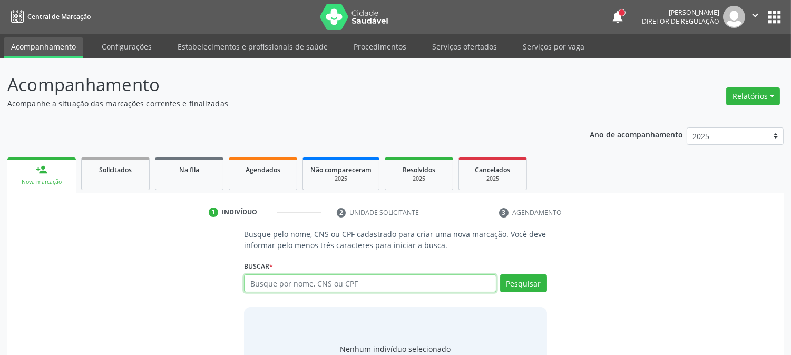
click at [299, 288] on input "text" at bounding box center [370, 283] width 252 height 18
type input "898003717893248"
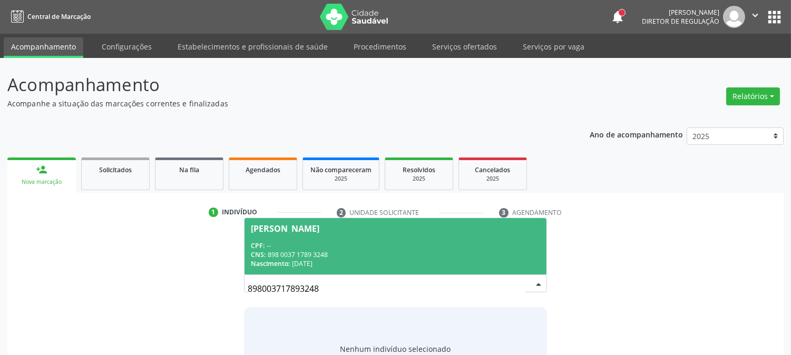
click at [318, 250] on div "CNS: 898 0037 1789 3248" at bounding box center [395, 254] width 289 height 9
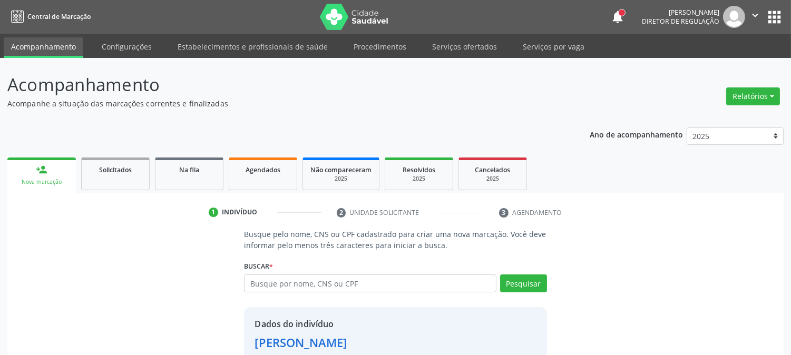
scroll to position [66, 0]
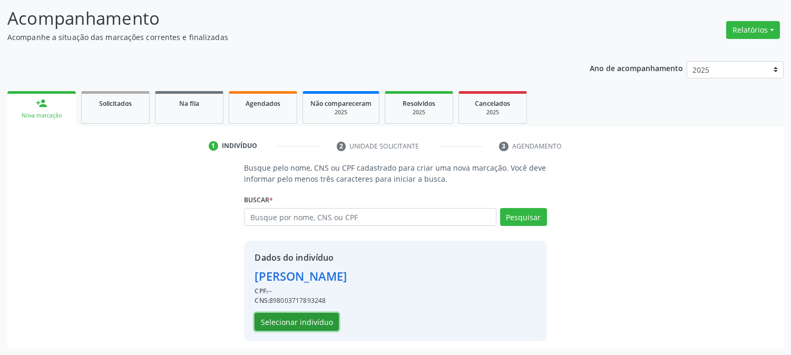
click at [304, 317] on button "Selecionar indivíduo" at bounding box center [296, 322] width 84 height 18
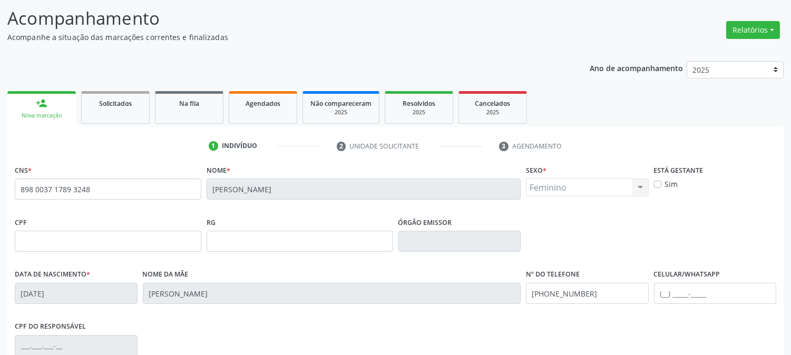
scroll to position [215, 0]
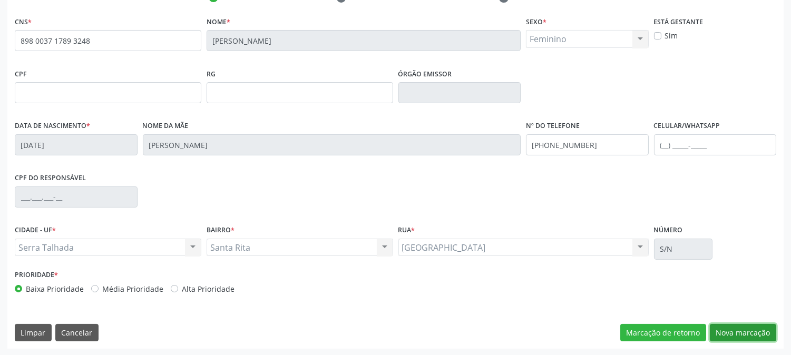
click at [753, 329] on button "Nova marcação" at bounding box center [743, 333] width 66 height 18
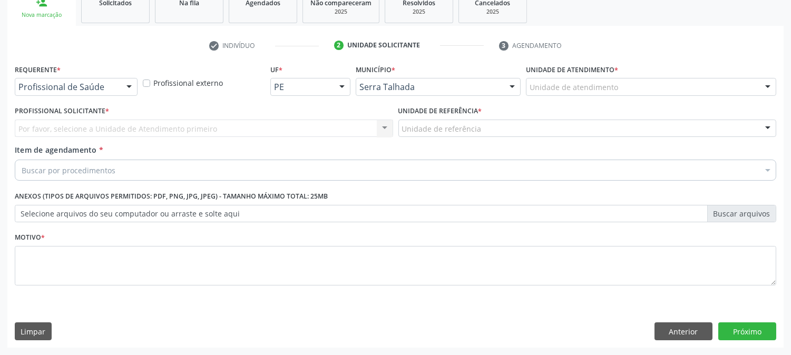
scroll to position [166, 0]
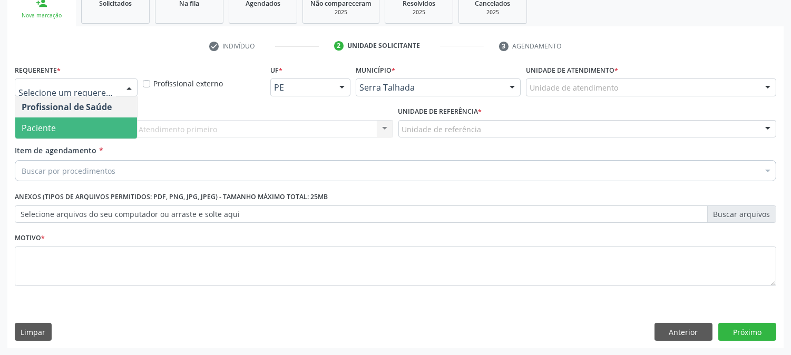
click at [95, 125] on span "Paciente" at bounding box center [76, 127] width 122 height 21
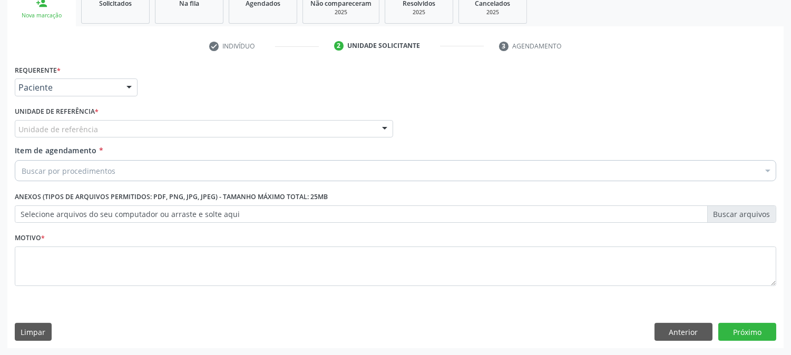
click at [95, 125] on div "Unidade de referência" at bounding box center [204, 129] width 378 height 18
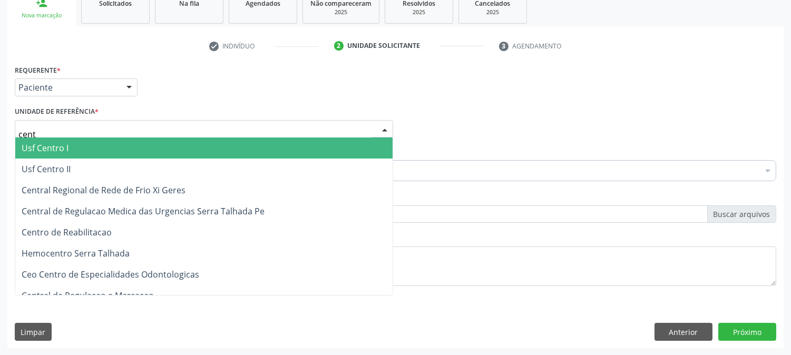
type input "centr"
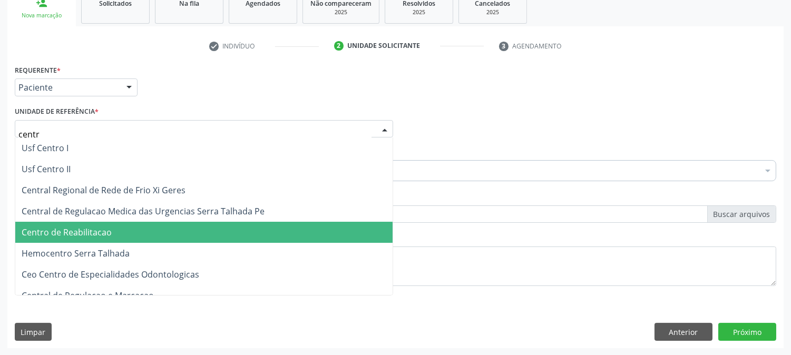
click at [112, 233] on span "Centro de Reabilitacao" at bounding box center [203, 232] width 377 height 21
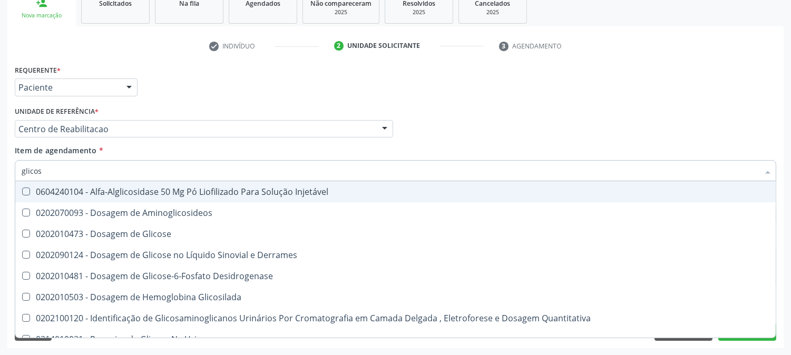
type input "glicose"
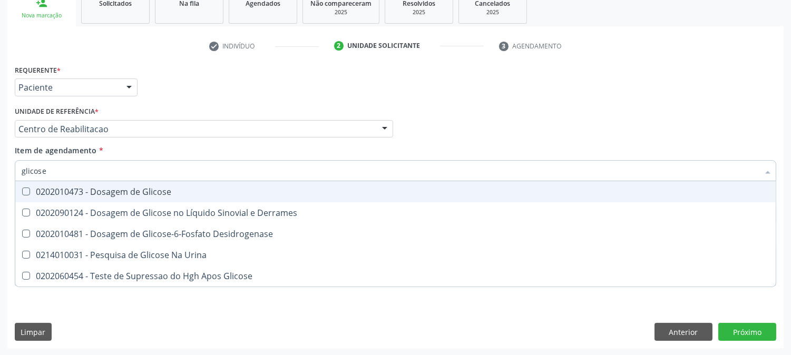
click at [104, 192] on div "0202010473 - Dosagem de Glicose" at bounding box center [395, 192] width 747 height 8
checkbox Glicose "true"
drag, startPoint x: 50, startPoint y: 169, endPoint x: 9, endPoint y: 173, distance: 40.7
click at [0, 174] on div "Acompanhamento Acompanhe a situação das marcações correntes e finalizadas Relat…" at bounding box center [395, 123] width 791 height 464
type input "cr"
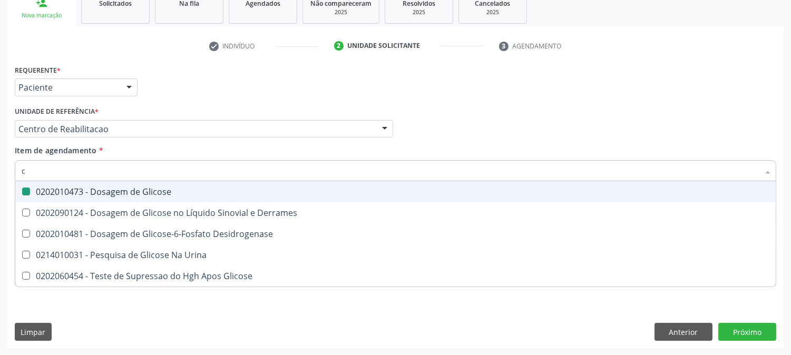
checkbox Glicose "false"
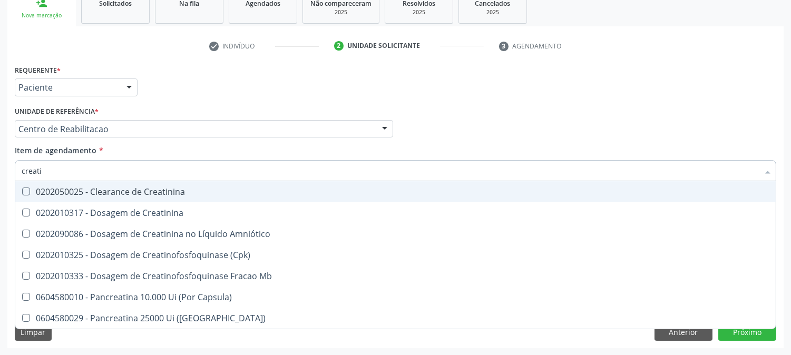
type input "creatin"
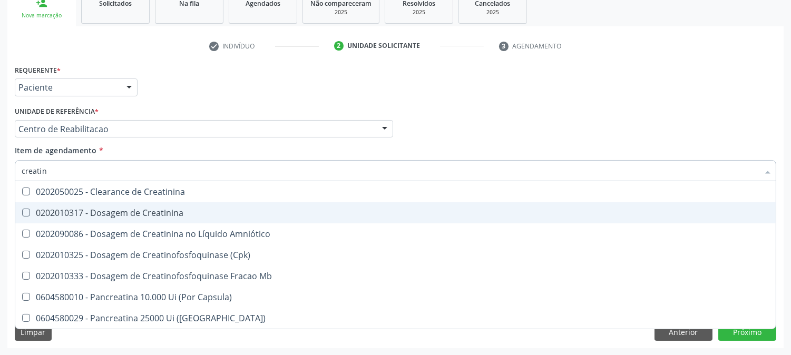
click at [82, 203] on span "0202010317 - Dosagem de Creatinina" at bounding box center [395, 212] width 760 height 21
checkbox Creatinina "true"
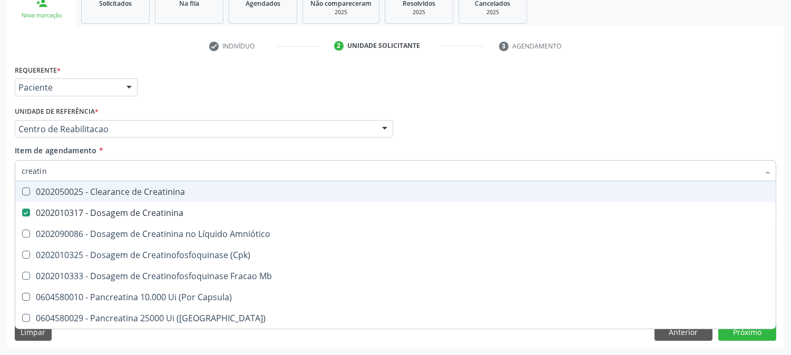
drag, startPoint x: 56, startPoint y: 172, endPoint x: 24, endPoint y: 183, distance: 34.0
click at [0, 177] on div "Acompanhamento Acompanhe a situação das marcações correntes e finalizadas Relat…" at bounding box center [395, 123] width 791 height 464
type input "urei"
checkbox Creatinina "false"
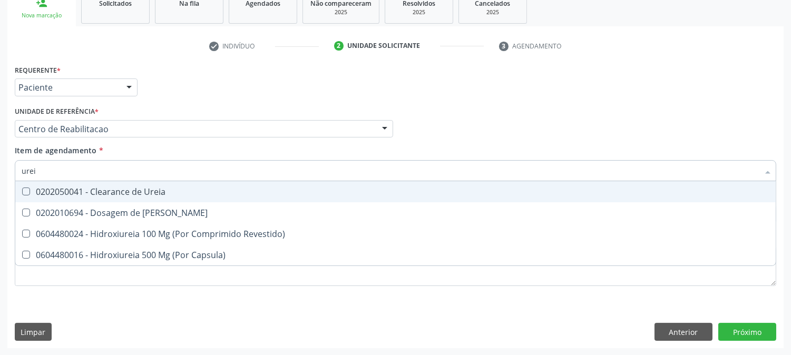
type input "ureia"
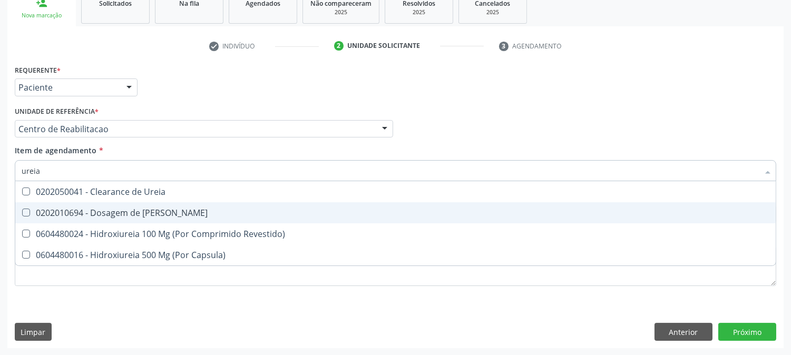
click at [65, 211] on div "0202010694 - Dosagem de Ureia" at bounding box center [395, 213] width 747 height 8
checkbox Ureia "true"
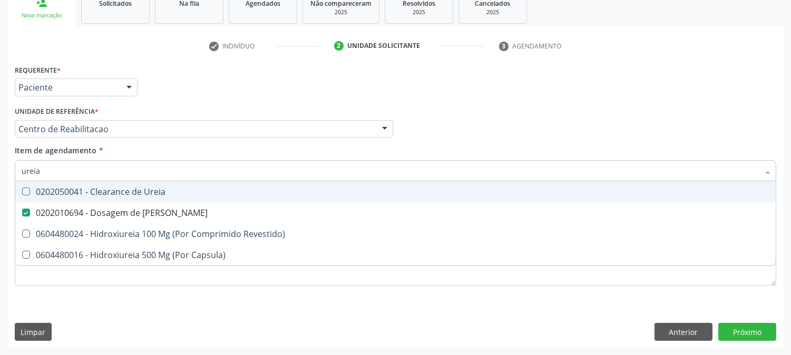
drag, startPoint x: 44, startPoint y: 174, endPoint x: 0, endPoint y: 181, distance: 44.3
click at [0, 181] on div "Acompanhamento Acompanhe a situação das marcações correntes e finalizadas Relat…" at bounding box center [395, 123] width 791 height 464
type input "cole"
checkbox Ureia "false"
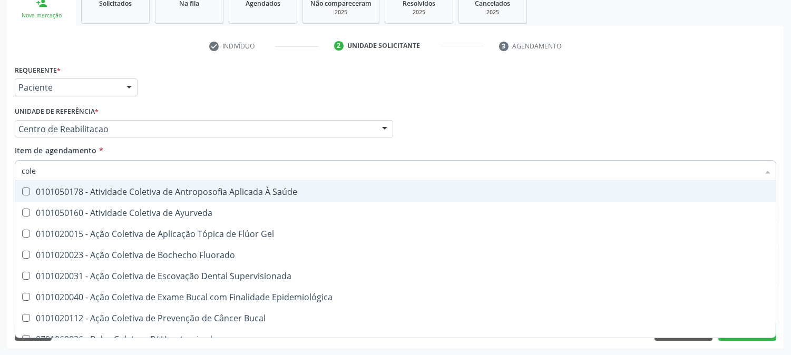
type input "coles"
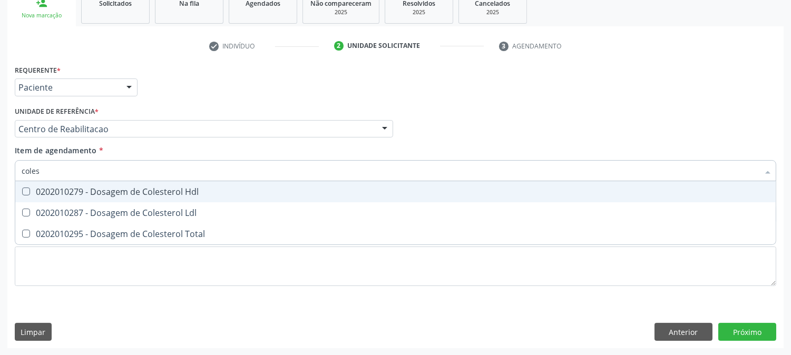
click at [28, 193] on Hdl at bounding box center [26, 192] width 8 height 8
click at [22, 193] on Hdl "checkbox" at bounding box center [18, 191] width 7 height 7
checkbox Hdl "true"
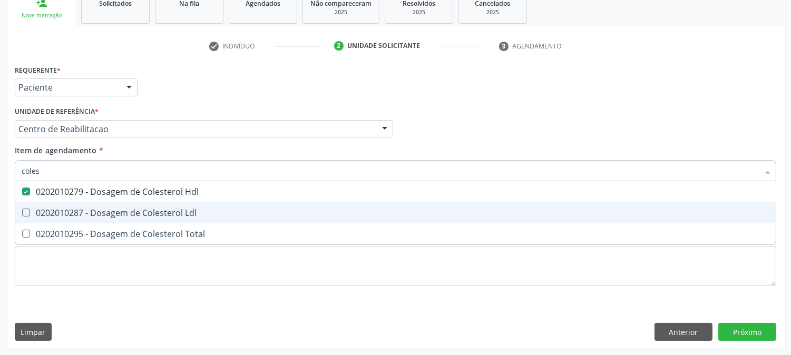
click at [32, 209] on div "0202010287 - Dosagem de Colesterol Ldl" at bounding box center [395, 213] width 747 height 8
checkbox Ldl "true"
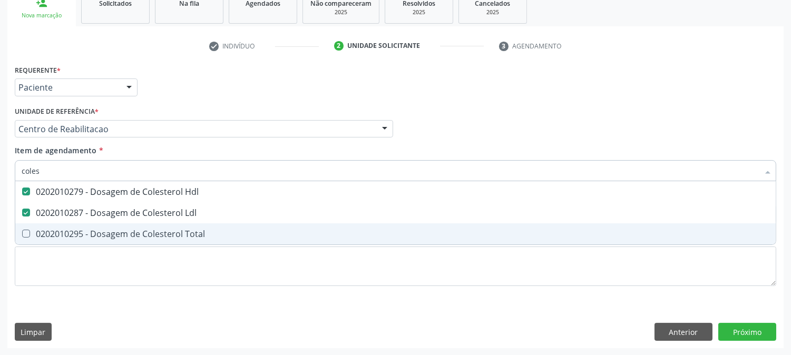
click at [33, 230] on div "0202010295 - Dosagem de Colesterol Total" at bounding box center [395, 234] width 747 height 8
checkbox Total "true"
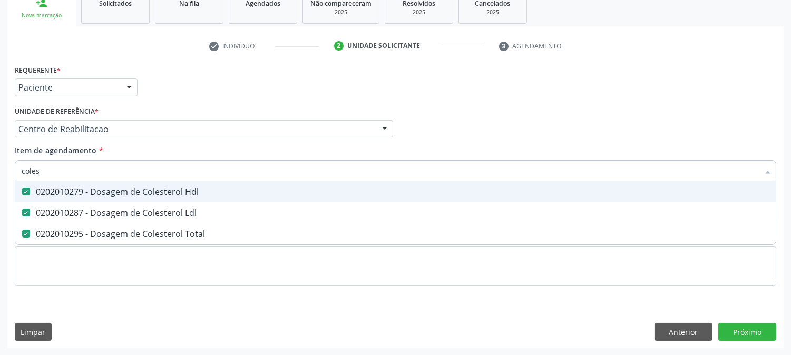
drag, startPoint x: 43, startPoint y: 169, endPoint x: 0, endPoint y: 176, distance: 43.7
click at [0, 176] on div "Acompanhamento Acompanhe a situação das marcações correntes e finalizadas Relat…" at bounding box center [395, 123] width 791 height 464
type input "tr"
checkbox Hdl "false"
checkbox Ldl "false"
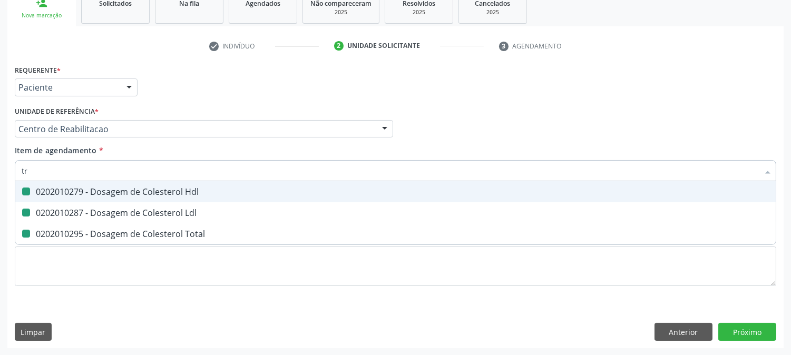
checkbox Total "false"
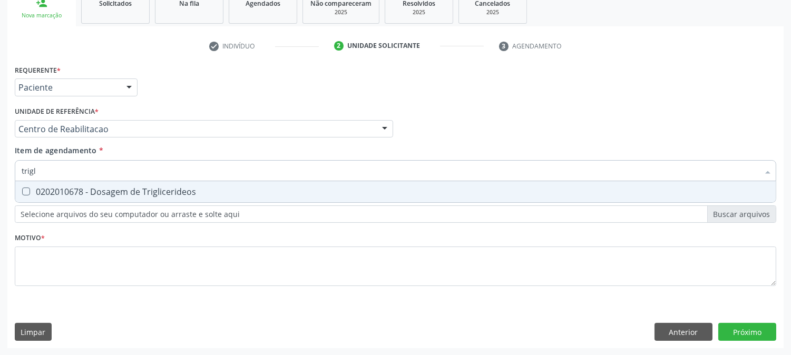
type input "trigli"
click at [41, 190] on div "0202010678 - Dosagem de Triglicerideos" at bounding box center [395, 192] width 747 height 8
checkbox Triglicerideos "true"
drag, startPoint x: 43, startPoint y: 161, endPoint x: 12, endPoint y: 172, distance: 33.0
click at [12, 172] on div "Item de agendamento * trigli Desfazer seleção 0202010678 - Dosagem de Triglicer…" at bounding box center [395, 165] width 766 height 41
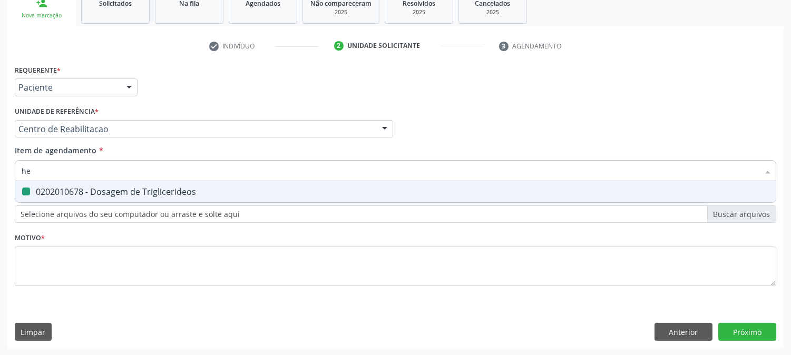
type input "hem"
checkbox Triglicerideos "false"
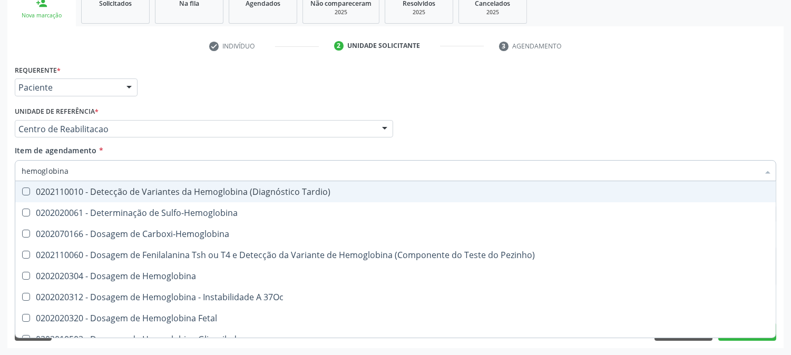
type input "hemoglobina g"
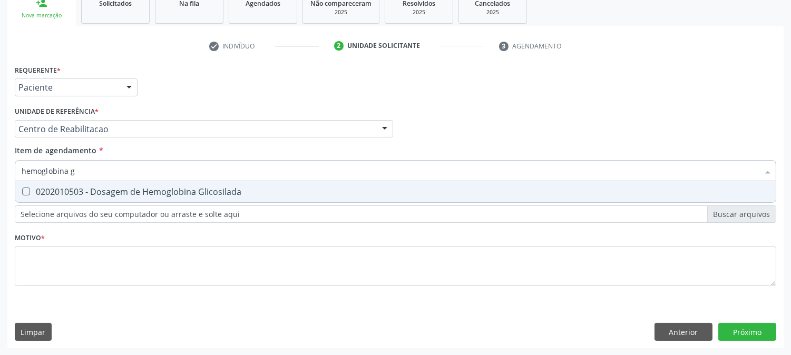
click at [56, 191] on div "0202010503 - Dosagem de Hemoglobina Glicosilada" at bounding box center [395, 192] width 747 height 8
checkbox Glicosilada "true"
drag, startPoint x: 100, startPoint y: 164, endPoint x: 0, endPoint y: 164, distance: 100.1
click at [0, 164] on div "Acompanhamento Acompanhe a situação das marcações correntes e finalizadas Relat…" at bounding box center [395, 123] width 791 height 464
type input "hemoglobina"
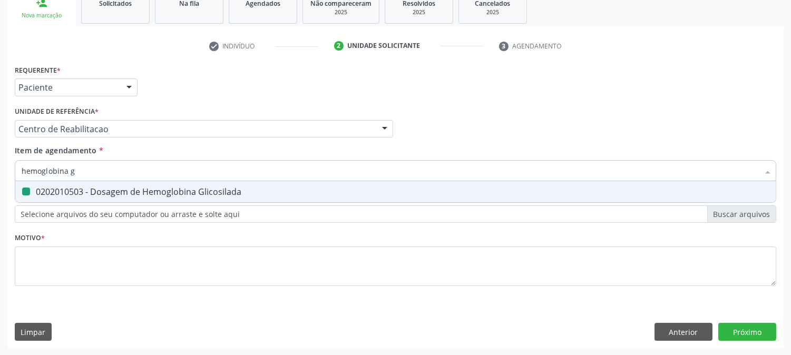
checkbox Glicosilada "false"
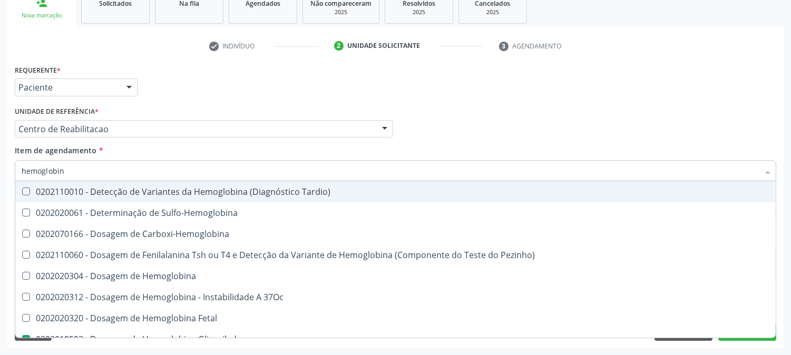
type input "hemoglobi"
checkbox Glicosilada "false"
checkbox Hematocrito\) "true"
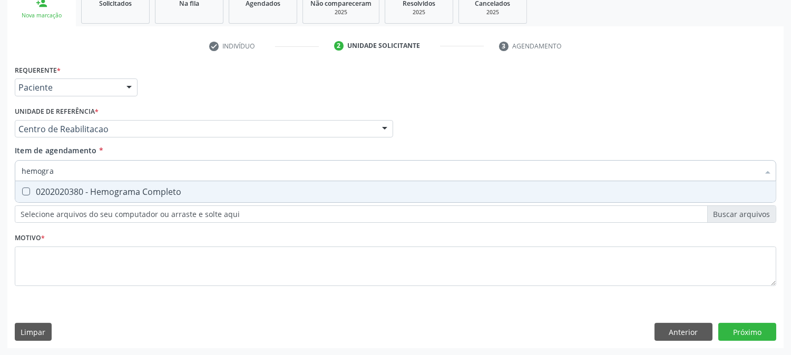
type input "hemogram"
drag, startPoint x: 55, startPoint y: 188, endPoint x: 60, endPoint y: 179, distance: 10.4
click at [55, 188] on div "0202020380 - Hemograma Completo" at bounding box center [395, 192] width 747 height 8
checkbox Completo "true"
drag, startPoint x: 60, startPoint y: 175, endPoint x: 112, endPoint y: 8, distance: 174.8
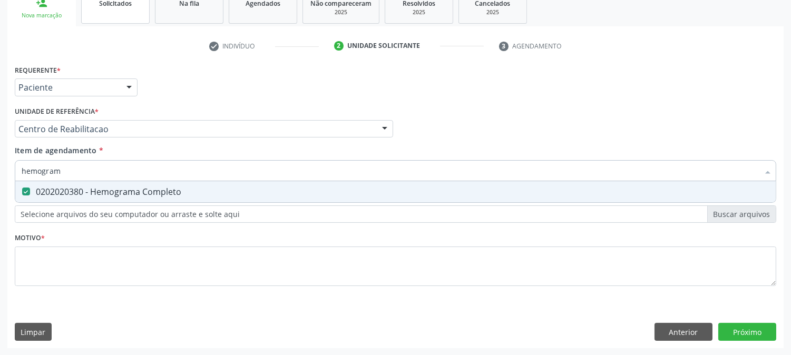
click at [0, 164] on div "Acompanhamento Acompanhe a situação das marcações correntes e finalizadas Relat…" at bounding box center [395, 123] width 791 height 464
type input "urin"
checkbox Completo "false"
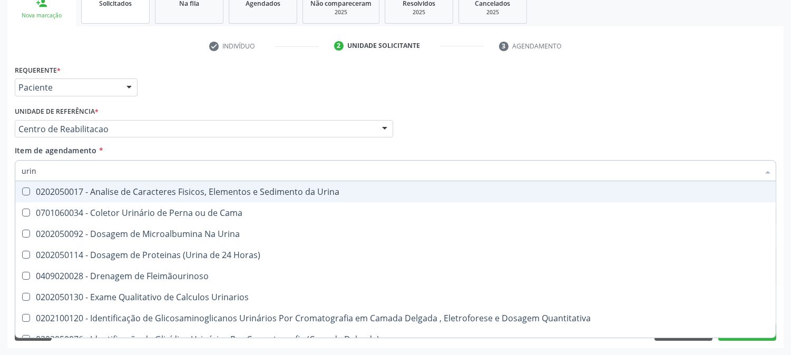
type input "urina"
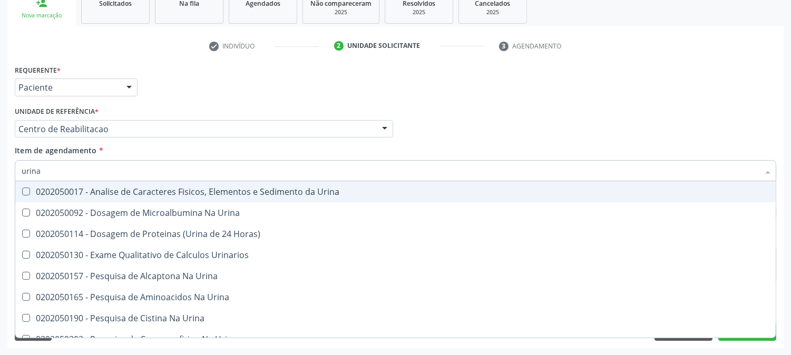
click at [98, 182] on span "0202050017 - Analise de Caracteres Fisicos, Elementos e Sedimento da Urina" at bounding box center [395, 191] width 760 height 21
checkbox Urina "true"
drag, startPoint x: 46, startPoint y: 170, endPoint x: 0, endPoint y: 177, distance: 46.4
click at [0, 177] on div "Acompanhamento Acompanhe a situação das marcações correntes e finalizadas Relat…" at bounding box center [395, 123] width 791 height 464
type input "par"
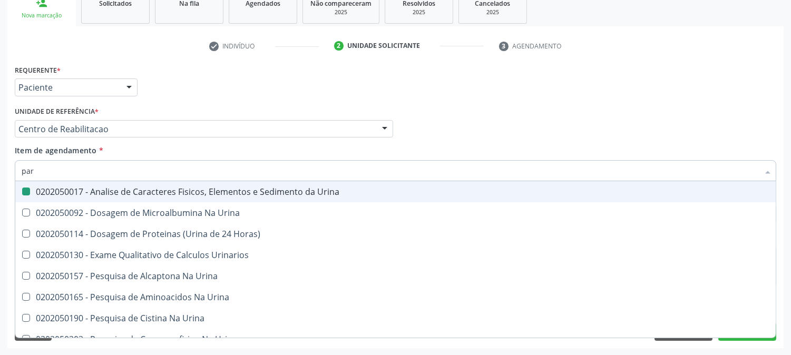
checkbox Urina "false"
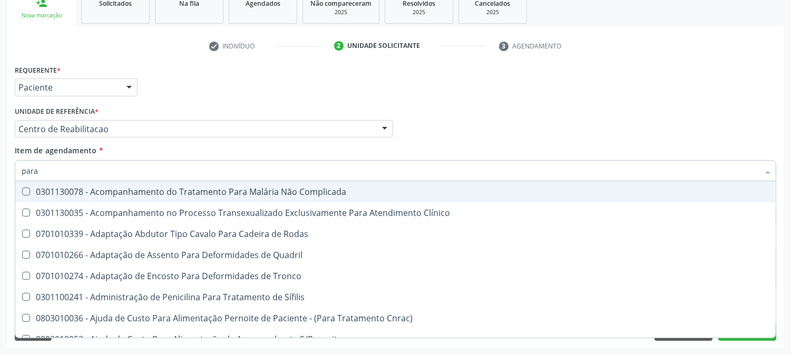
type input "paras"
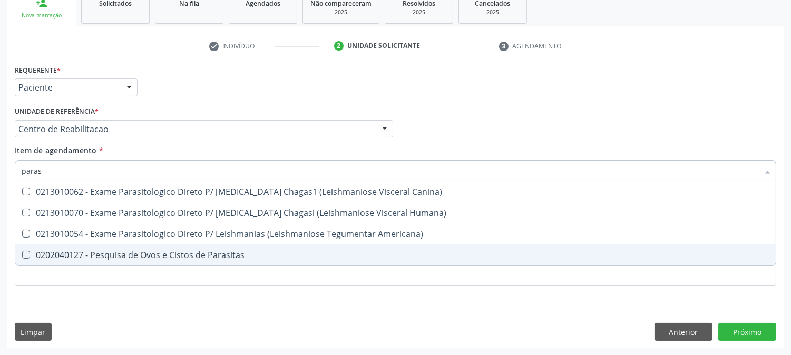
click at [119, 252] on div "0202040127 - Pesquisa de Ovos e Cistos de Parasitas" at bounding box center [395, 255] width 747 height 8
checkbox Parasitas "true"
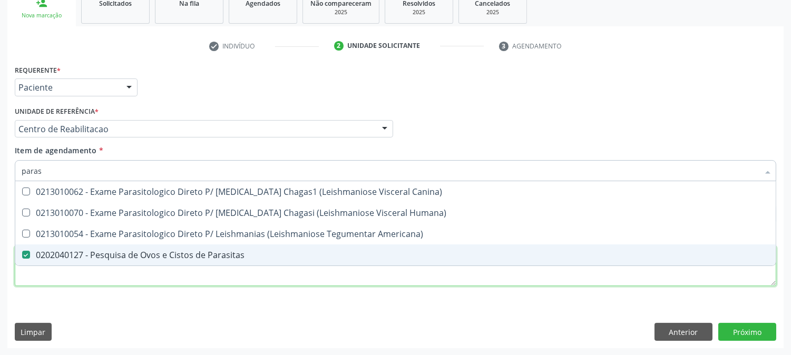
click at [114, 270] on div "Requerente * Paciente Profissional de Saúde Paciente Nenhum resultado encontrad…" at bounding box center [395, 181] width 761 height 239
checkbox Humana\) "true"
checkbox Americana\) "true"
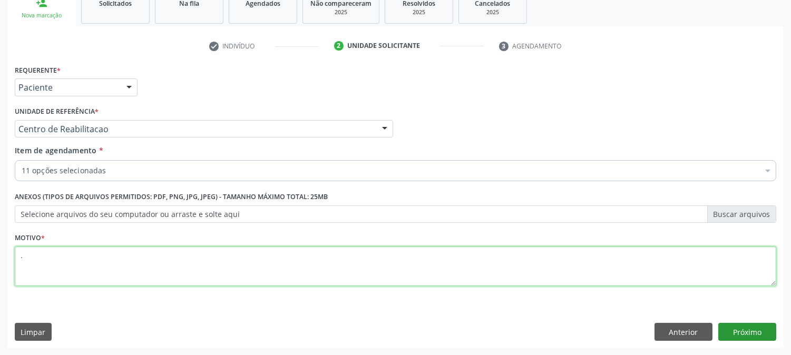
type textarea "."
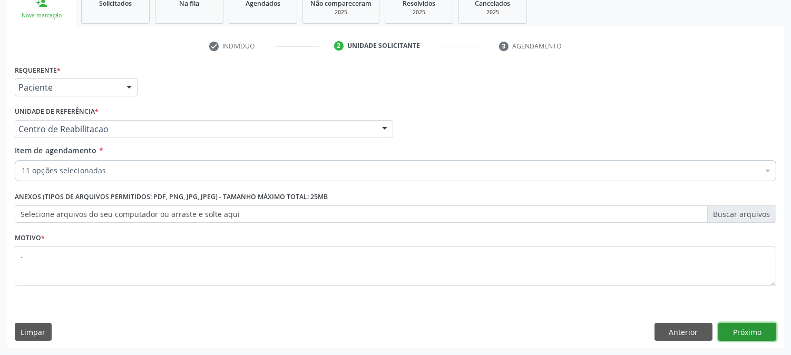
click at [742, 334] on button "Próximo" at bounding box center [747, 332] width 58 height 18
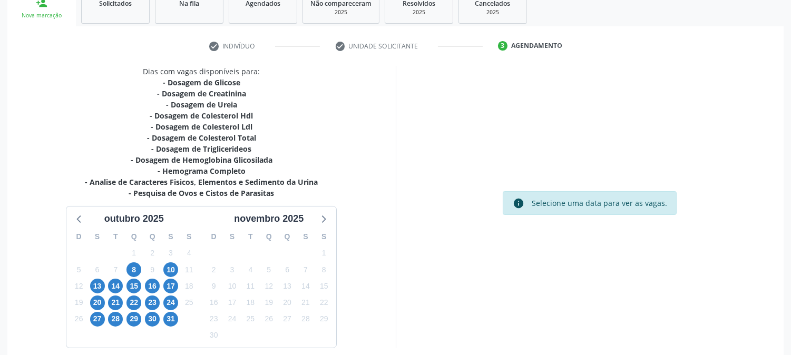
scroll to position [213, 0]
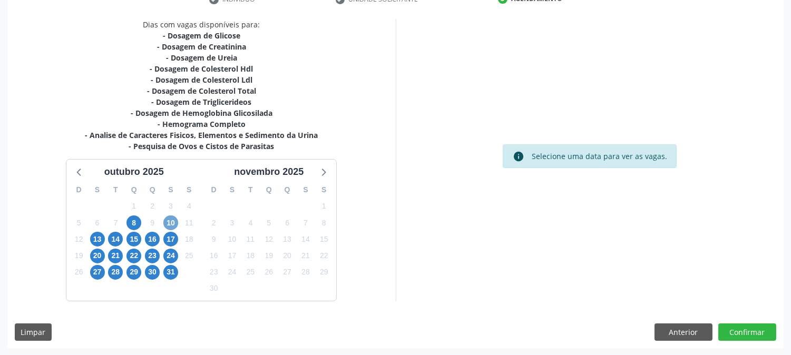
click at [168, 223] on span "10" at bounding box center [170, 222] width 15 height 15
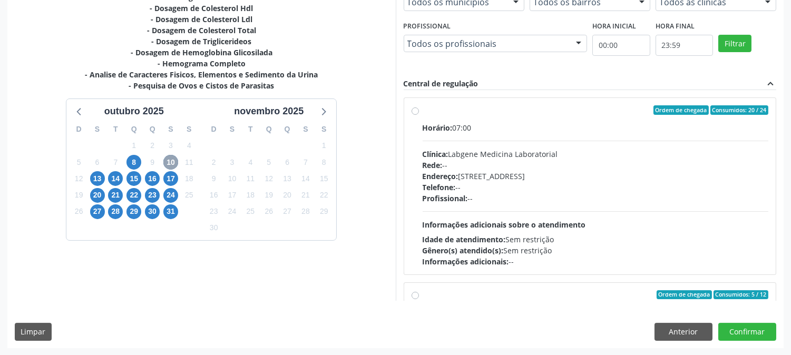
scroll to position [166, 0]
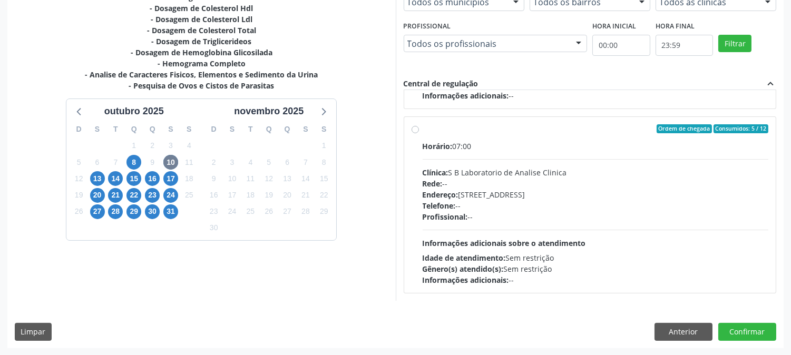
click at [638, 199] on div "Endereço: Casa, nº 679, Centro, Serra Talhada - PE" at bounding box center [595, 194] width 346 height 11
click at [419, 134] on input "Ordem de chegada Consumidos: 5 / 12 Horário: 07:00 Clínica: S B Laboratorio de …" at bounding box center [414, 128] width 7 height 9
radio input "true"
click at [730, 328] on button "Confirmar" at bounding box center [747, 332] width 58 height 18
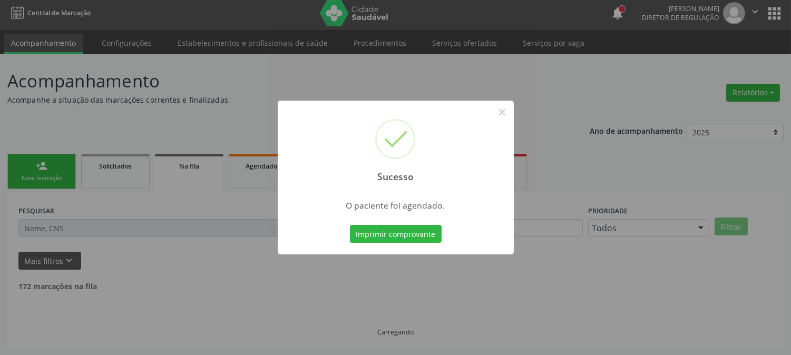
scroll to position [0, 0]
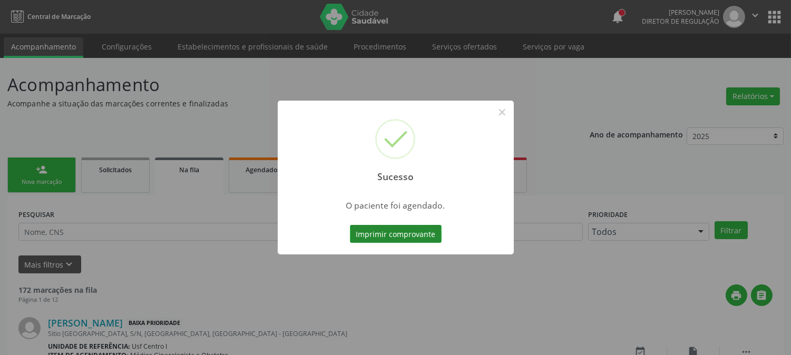
click at [409, 232] on button "Imprimir comprovante" at bounding box center [396, 234] width 92 height 18
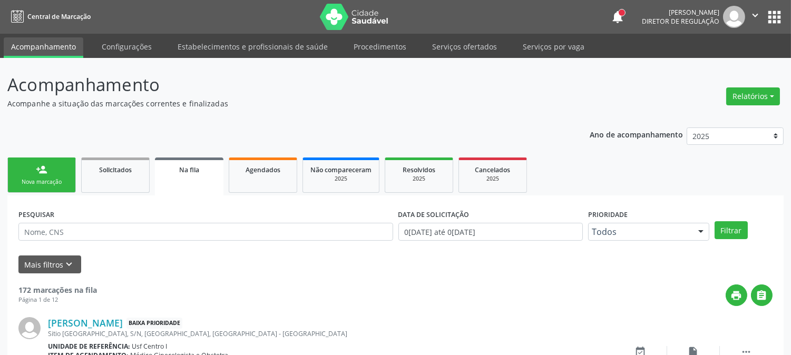
click at [60, 164] on link "person_add Nova marcação" at bounding box center [41, 174] width 68 height 35
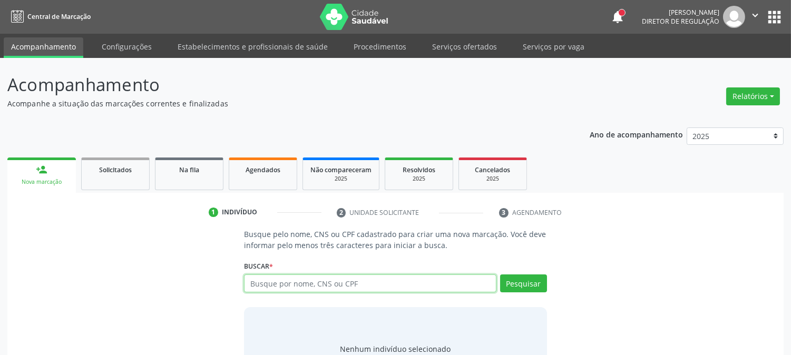
click at [306, 283] on input "text" at bounding box center [370, 283] width 252 height 18
paste input "898 0037 1789 3248"
type input "898 0037 1789 3248"
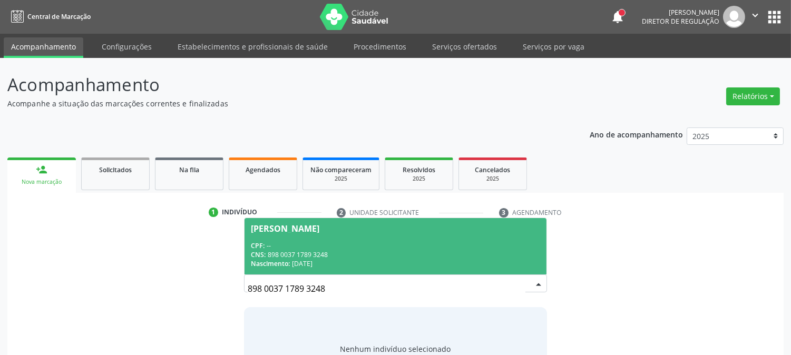
scroll to position [50, 0]
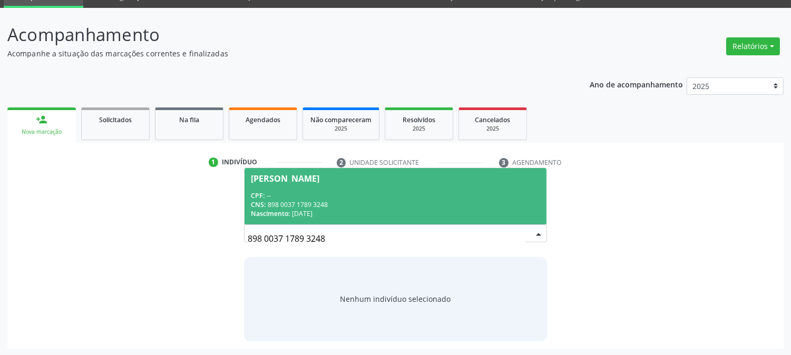
click at [322, 183] on span "Emily Pereira de Melo CPF: -- CNS: 898 0037 1789 3248 Nascimento: 04/05/2008" at bounding box center [394, 196] width 301 height 56
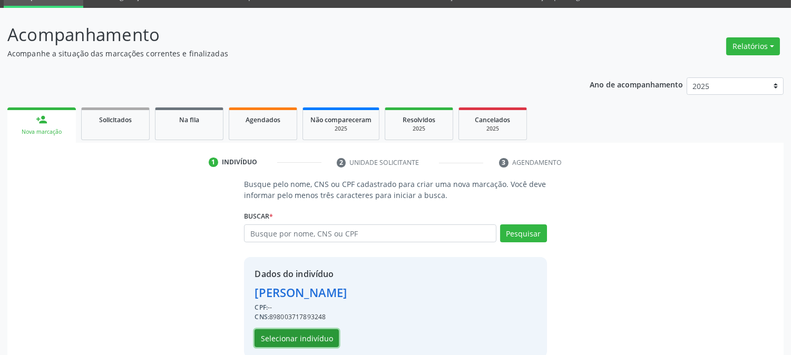
click at [280, 334] on button "Selecionar indivíduo" at bounding box center [296, 338] width 84 height 18
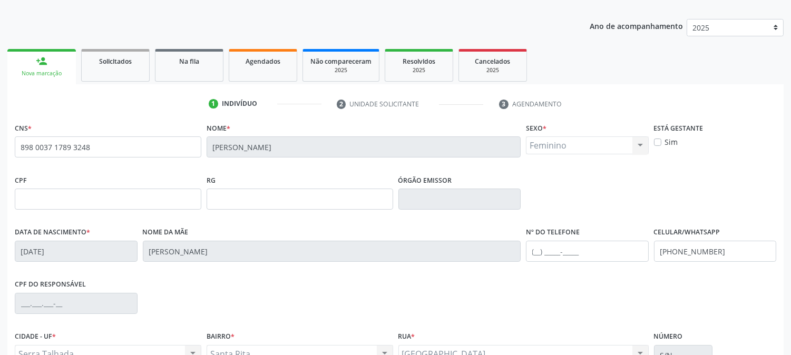
scroll to position [215, 0]
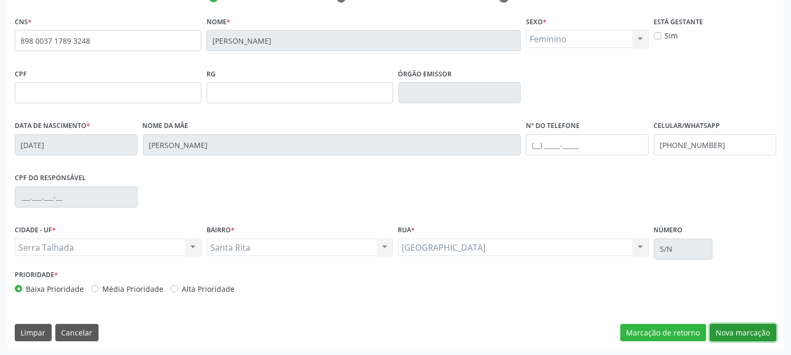
click at [740, 332] on button "Nova marcação" at bounding box center [743, 333] width 66 height 18
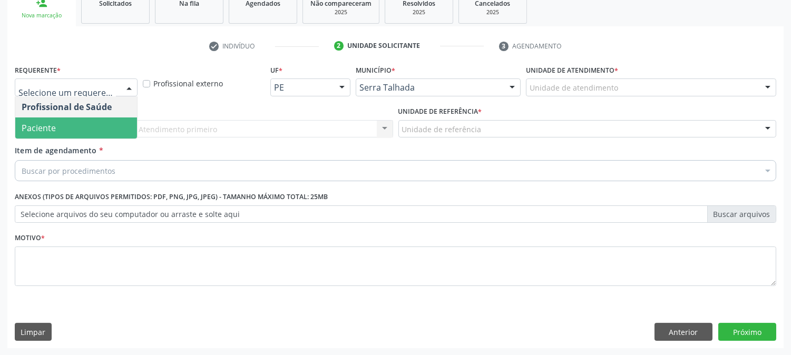
click at [104, 124] on span "Paciente" at bounding box center [76, 127] width 122 height 21
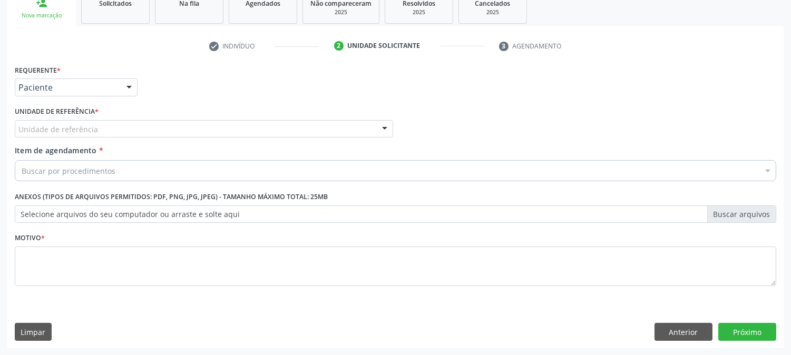
click at [138, 129] on div "Unidade de referência" at bounding box center [204, 129] width 378 height 18
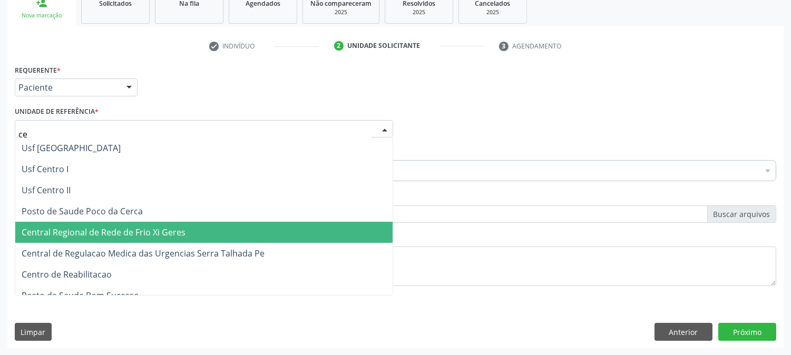
type input "cen"
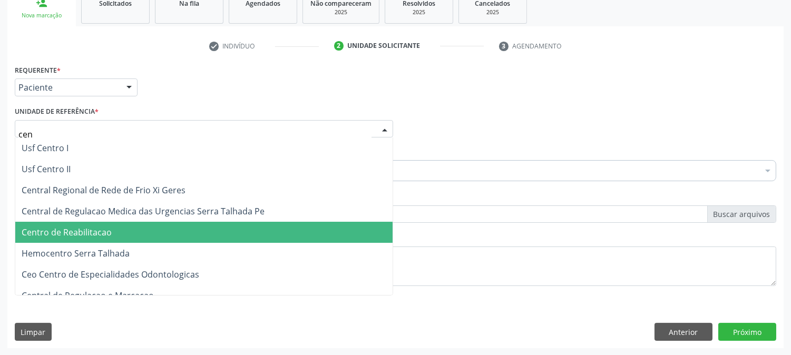
click at [140, 236] on span "Centro de Reabilitacao" at bounding box center [203, 232] width 377 height 21
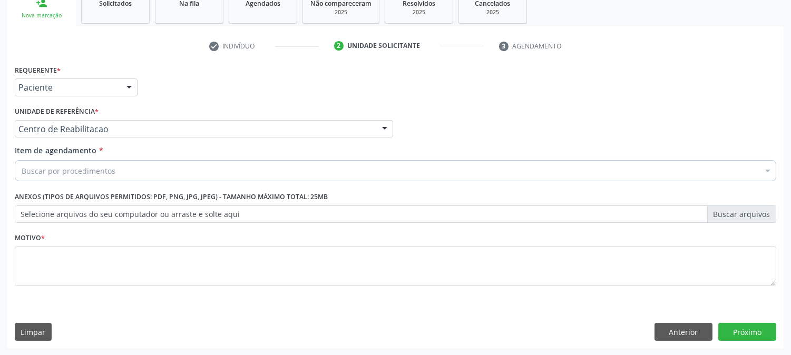
click at [137, 170] on div "Buscar por procedimentos" at bounding box center [395, 170] width 761 height 21
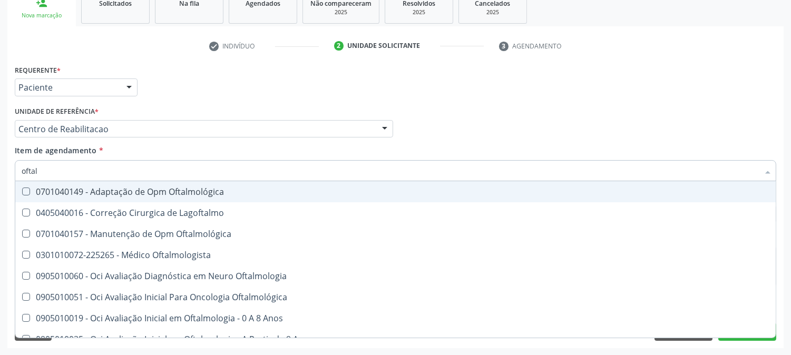
type input "oftalm"
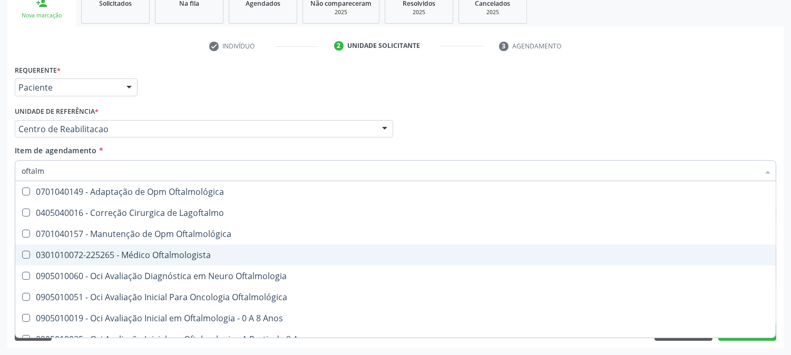
click at [55, 259] on span "0301010072-225265 - Médico Oftalmologista" at bounding box center [395, 254] width 760 height 21
checkbox Oftalmologista "true"
click at [0, 250] on div "Acompanhamento Acompanhe a situação das marcações correntes e finalizadas Relat…" at bounding box center [395, 123] width 791 height 464
checkbox Lagoftalmo "true"
checkbox Oftalmologista "false"
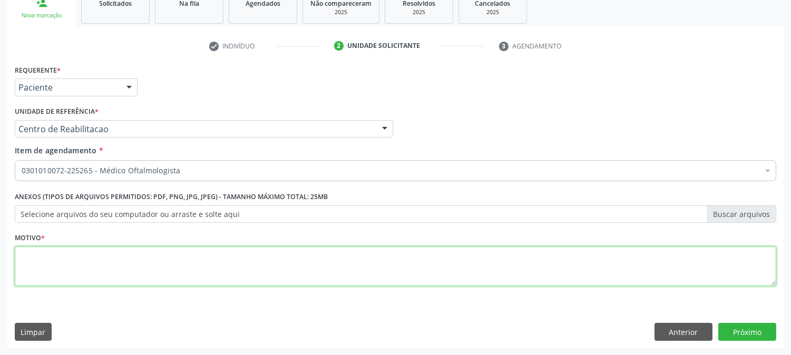
click at [130, 269] on textarea at bounding box center [395, 267] width 761 height 40
type textarea "."
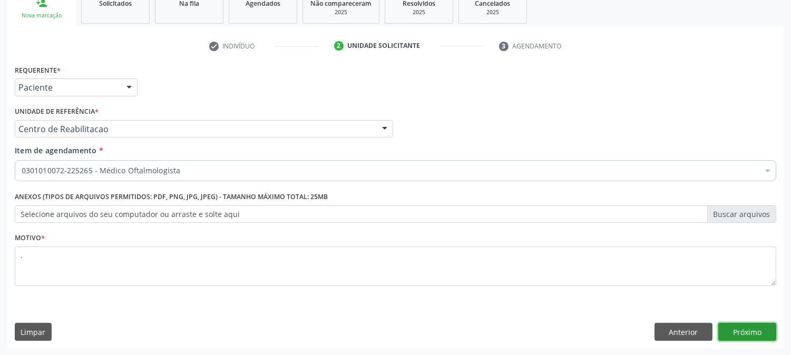
click at [761, 330] on button "Próximo" at bounding box center [747, 332] width 58 height 18
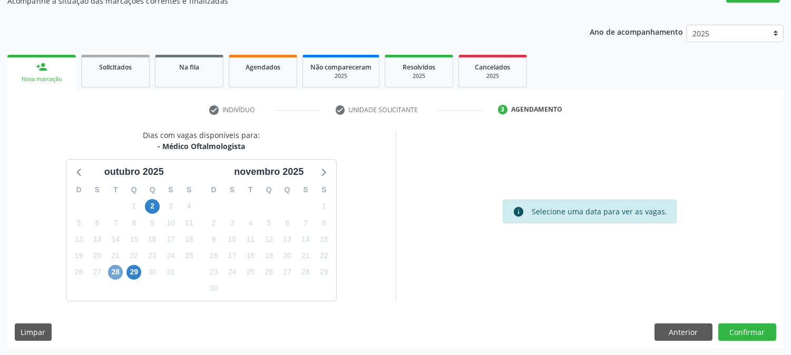
click at [114, 270] on span "28" at bounding box center [115, 272] width 15 height 15
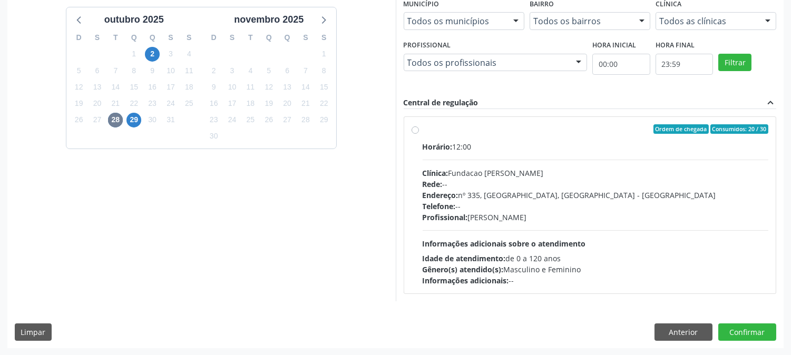
click at [592, 212] on div "Profissional: Bruna Vieira Oliveira Carvalho Ventura" at bounding box center [595, 217] width 346 height 11
click at [419, 134] on input "Ordem de chegada Consumidos: 20 / 30 Horário: 12:00 Clínica: Fundacao Altino Ve…" at bounding box center [414, 128] width 7 height 9
radio input "true"
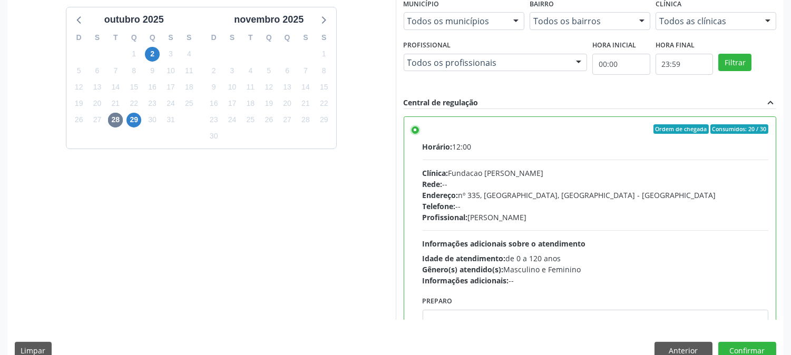
scroll to position [274, 0]
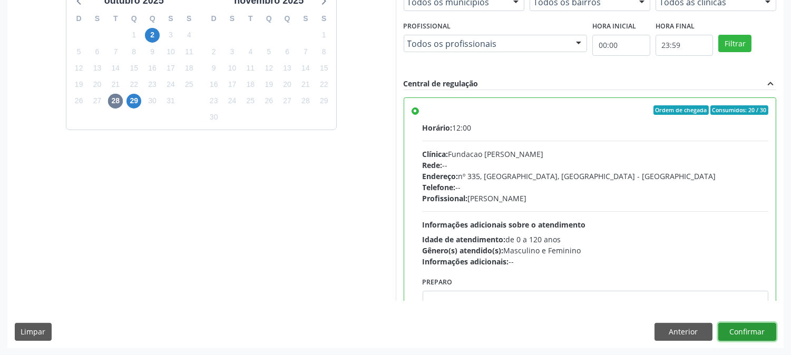
click at [742, 335] on button "Confirmar" at bounding box center [747, 332] width 58 height 18
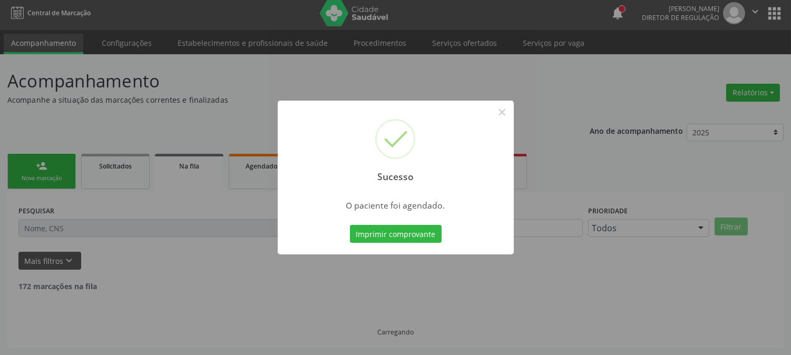
scroll to position [0, 0]
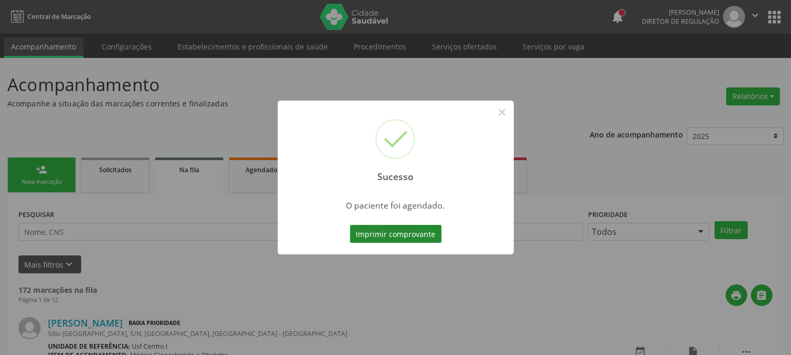
click at [420, 229] on button "Imprimir comprovante" at bounding box center [396, 234] width 92 height 18
